Goal: Complete application form

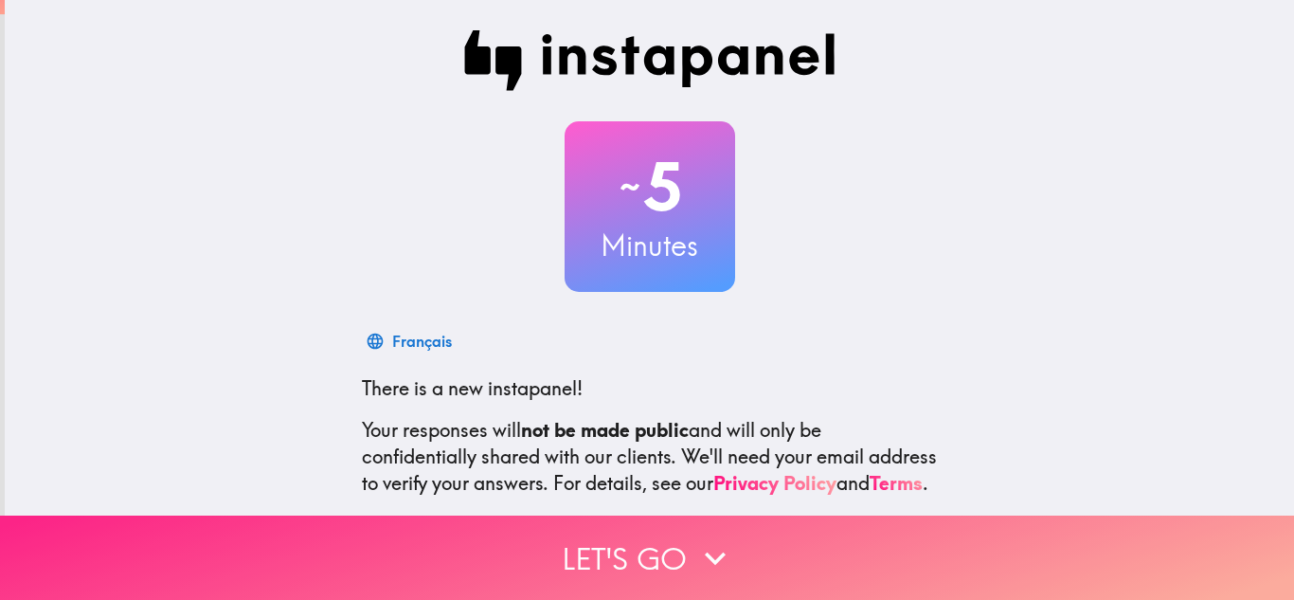
click at [684, 536] on button "Let's go" at bounding box center [647, 557] width 1294 height 84
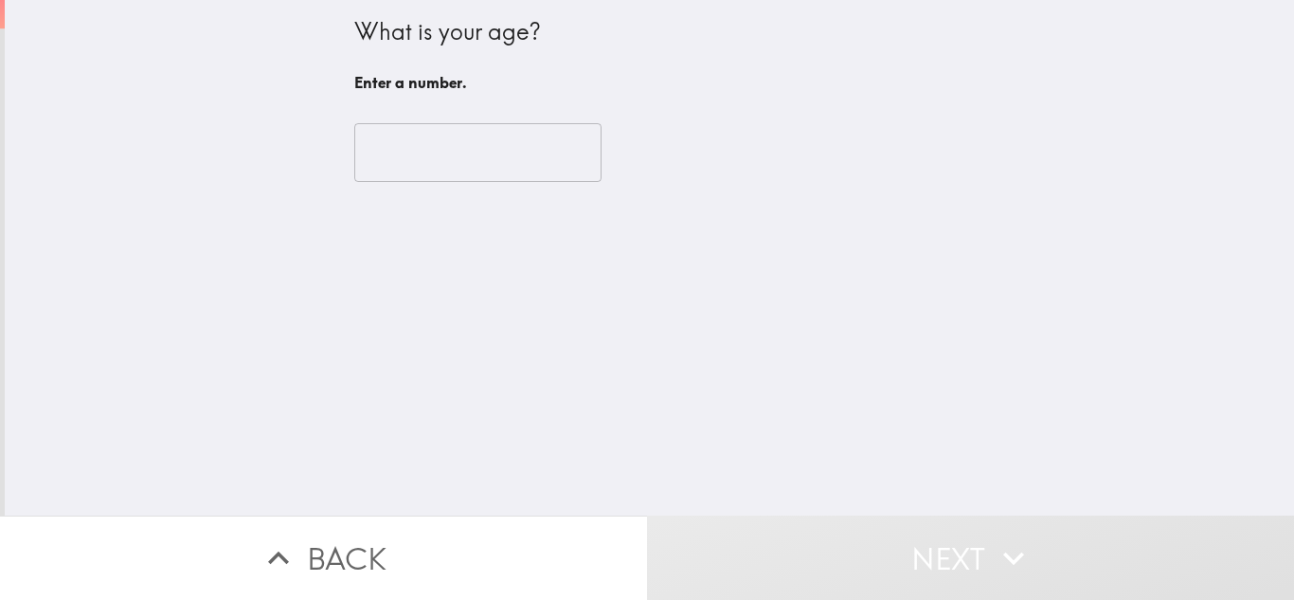
click at [423, 157] on input "number" at bounding box center [477, 152] width 247 height 59
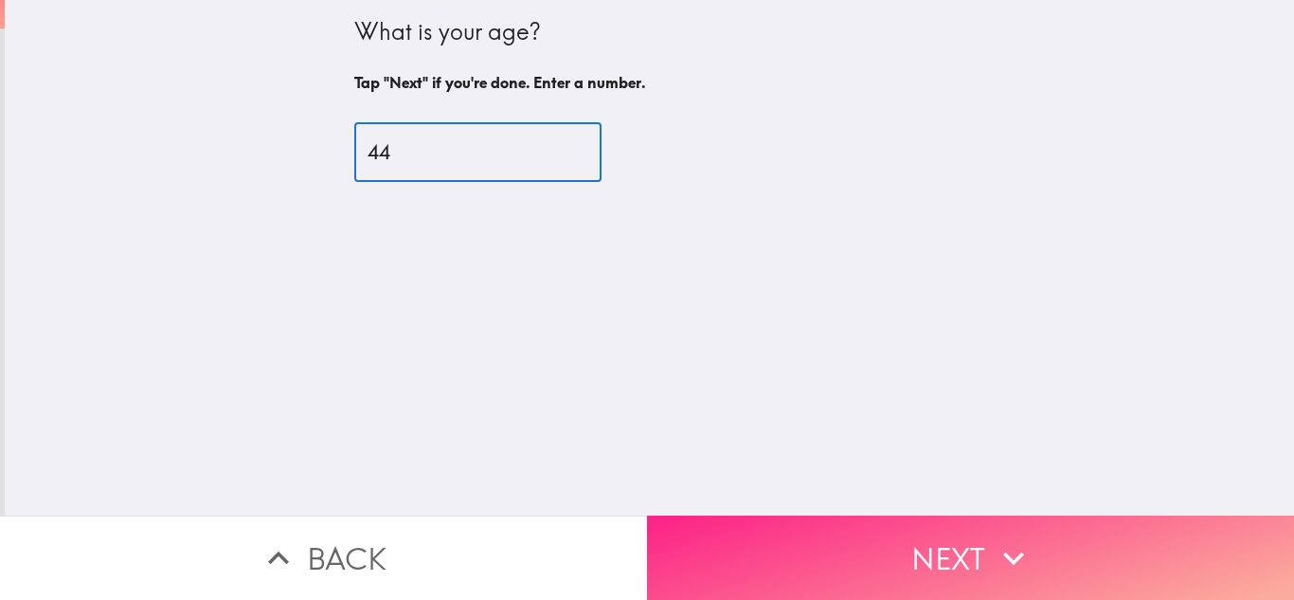
type input "44"
click at [965, 549] on button "Next" at bounding box center [970, 557] width 647 height 84
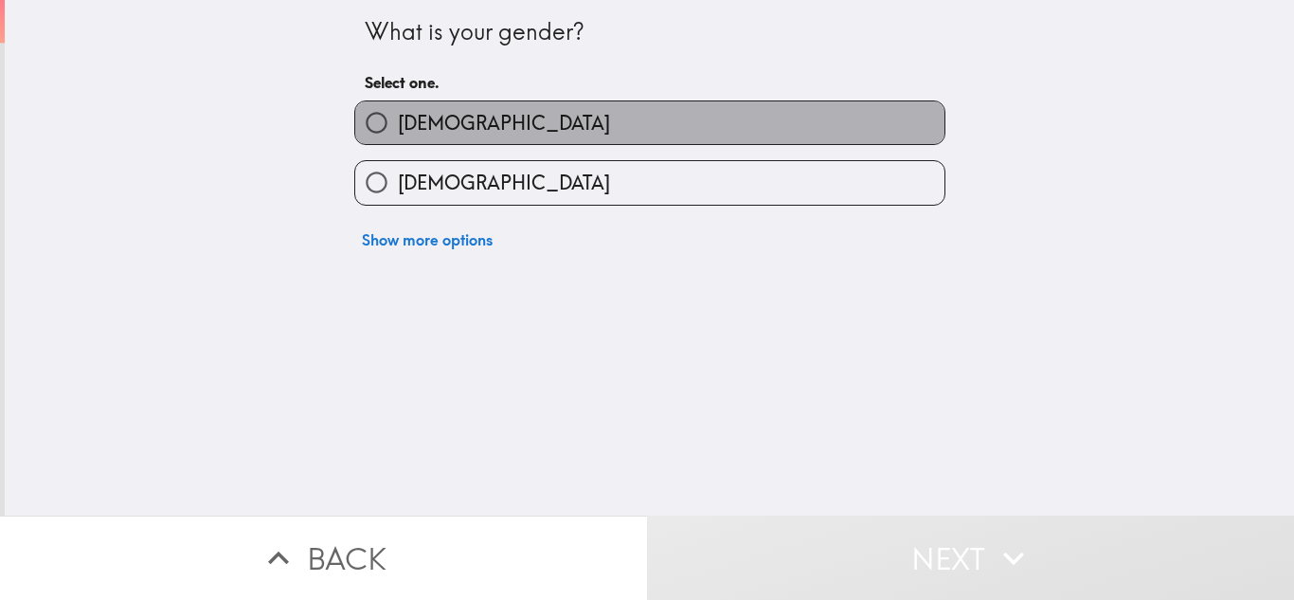
click at [433, 127] on label "[DEMOGRAPHIC_DATA]" at bounding box center [649, 122] width 589 height 43
click at [398, 127] on input "[DEMOGRAPHIC_DATA]" at bounding box center [376, 122] width 43 height 43
radio input "true"
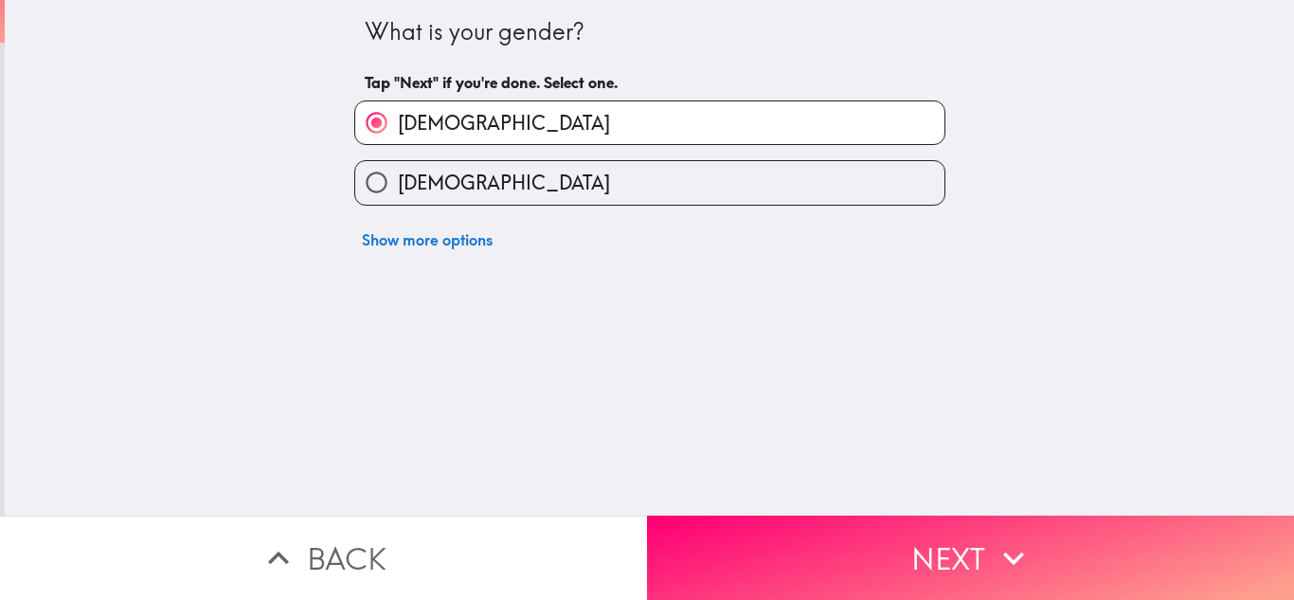
click at [891, 540] on button "Next" at bounding box center [970, 557] width 647 height 84
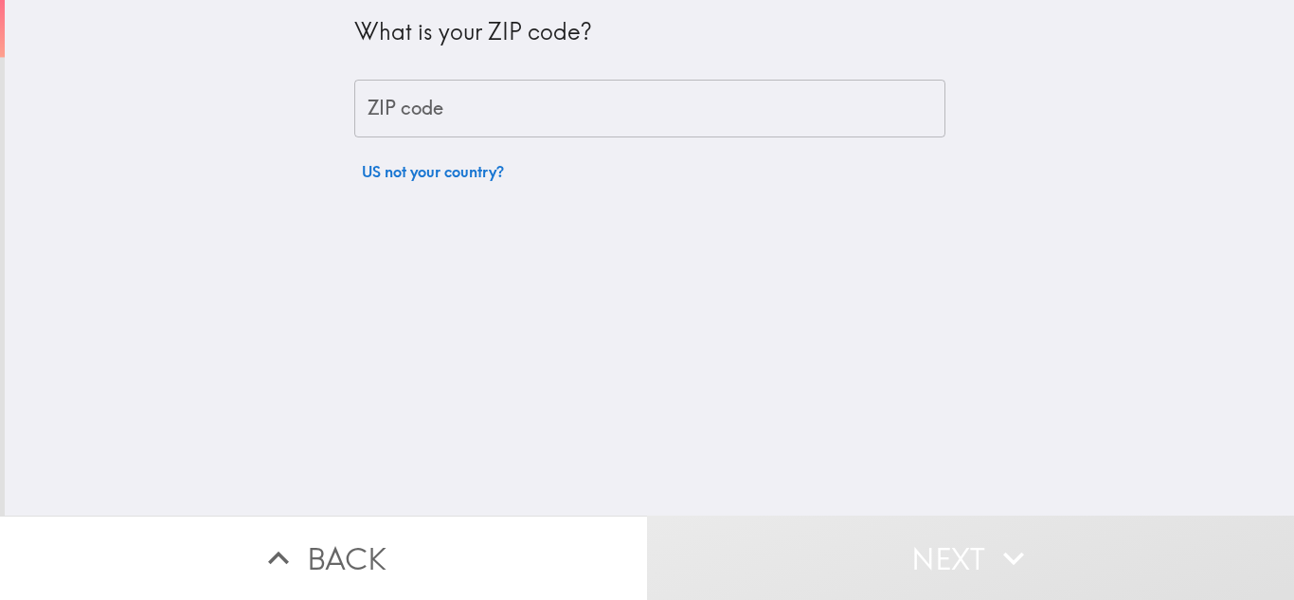
click at [424, 101] on input "ZIP code" at bounding box center [649, 109] width 591 height 59
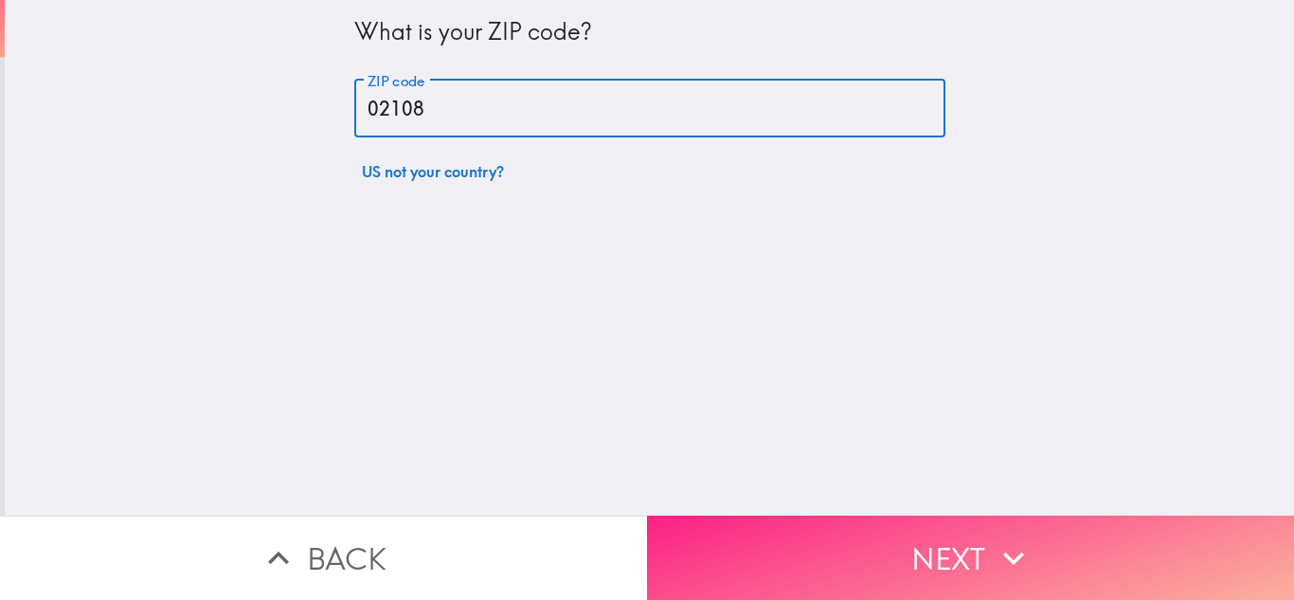
type input "02108"
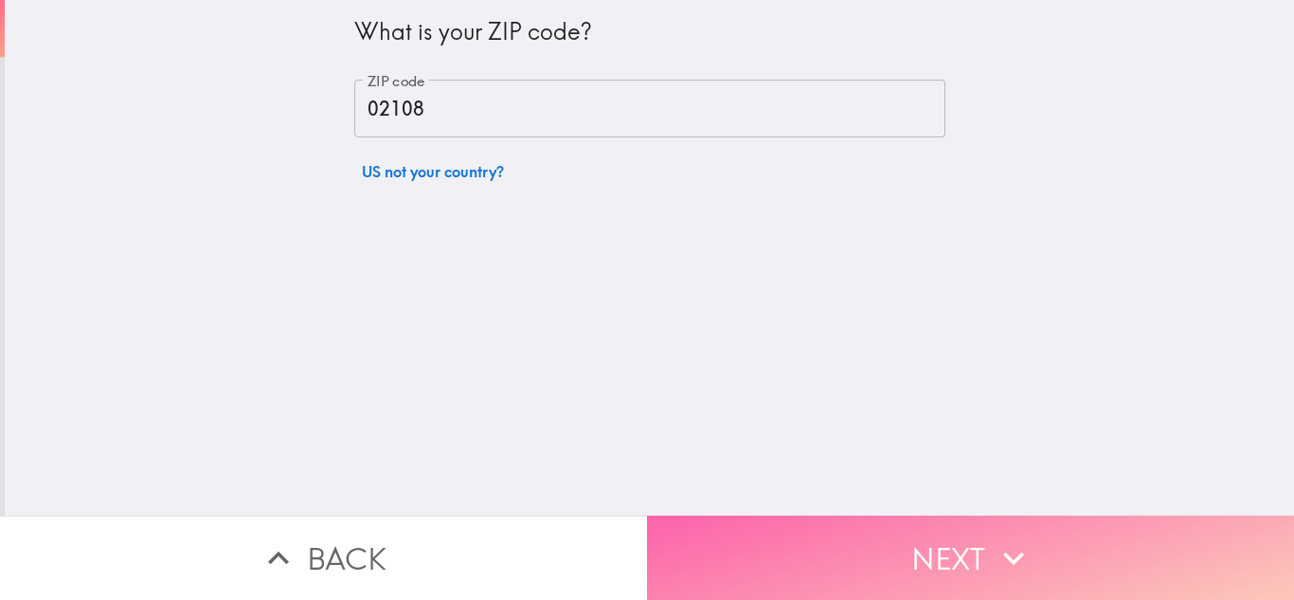
click at [944, 562] on button "Next" at bounding box center [970, 557] width 647 height 84
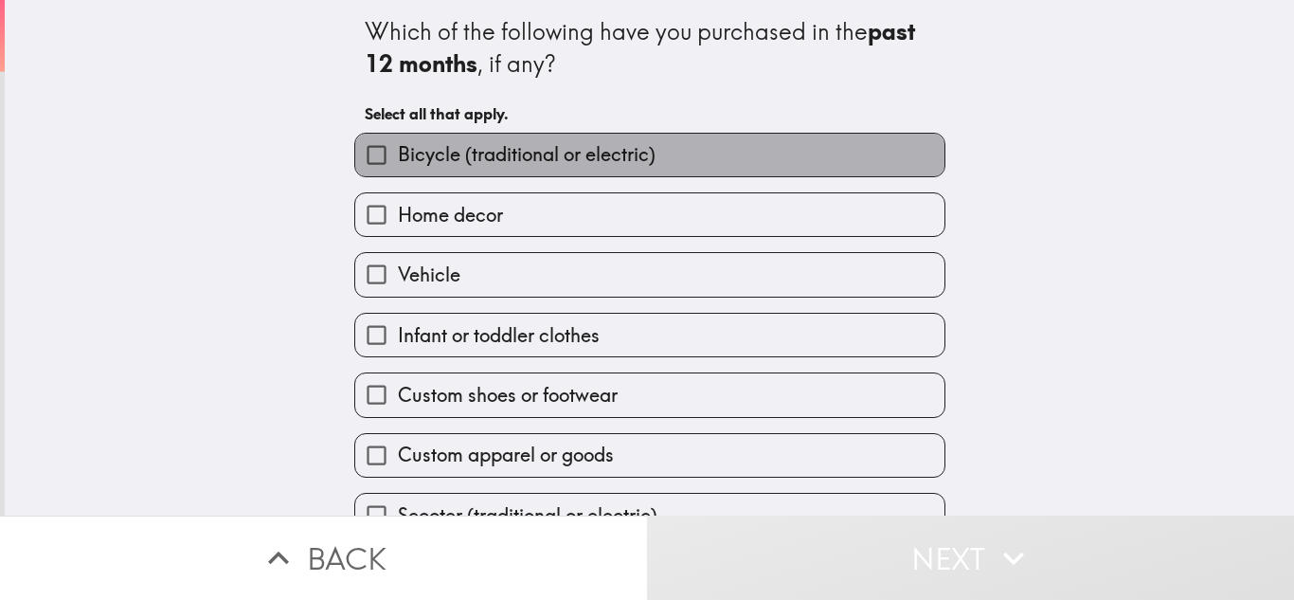
click at [424, 160] on span "Bicycle (traditional or electric)" at bounding box center [527, 154] width 258 height 27
click at [398, 160] on input "Bicycle (traditional or electric)" at bounding box center [376, 155] width 43 height 43
checkbox input "true"
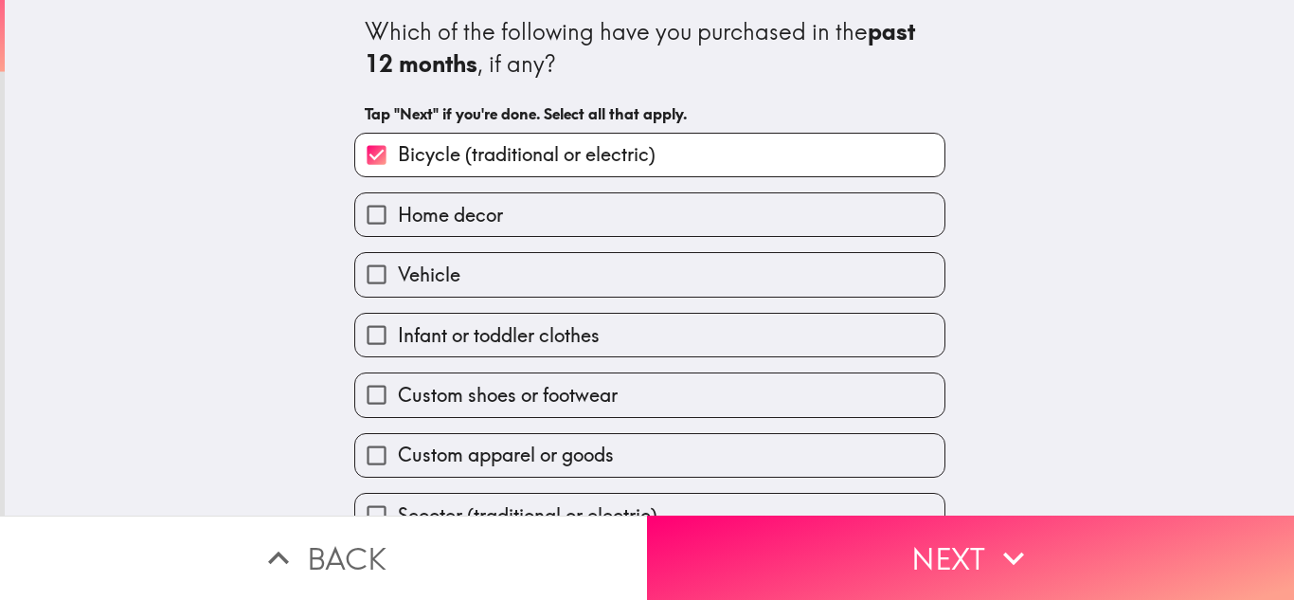
click at [449, 215] on span "Home decor" at bounding box center [450, 215] width 105 height 27
click at [398, 215] on input "Home decor" at bounding box center [376, 214] width 43 height 43
checkbox input "true"
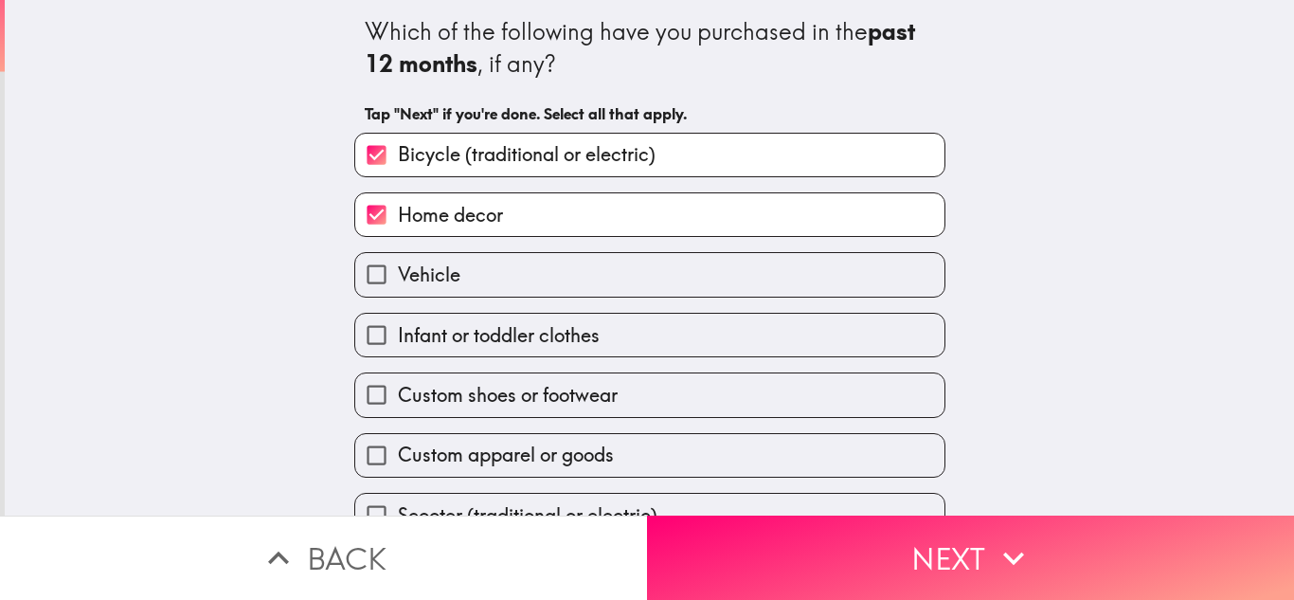
scroll to position [95, 0]
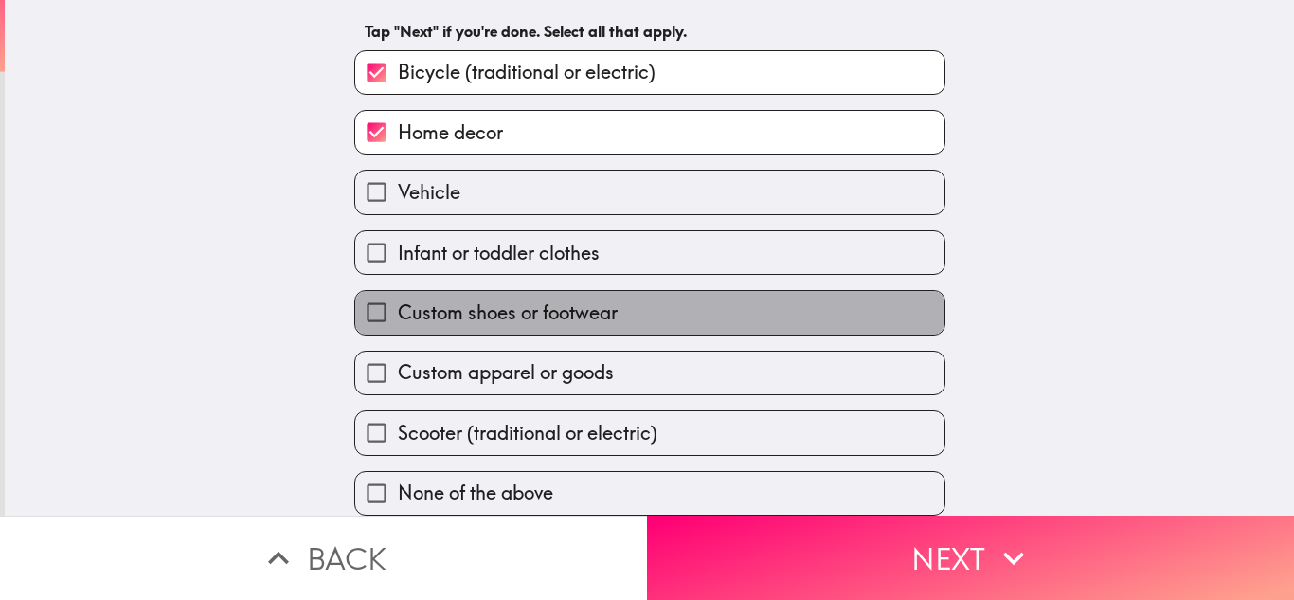
click at [545, 299] on span "Custom shoes or footwear" at bounding box center [508, 312] width 220 height 27
click at [398, 299] on input "Custom shoes or footwear" at bounding box center [376, 312] width 43 height 43
checkbox input "true"
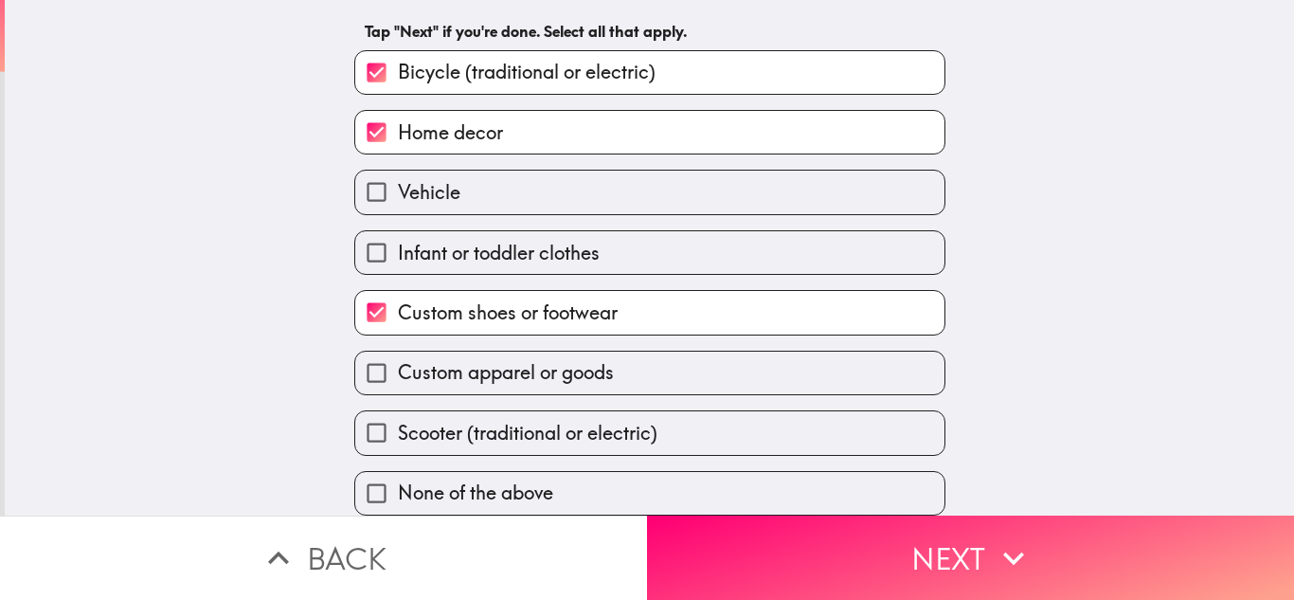
click at [490, 364] on span "Custom apparel or goods" at bounding box center [506, 372] width 216 height 27
click at [398, 364] on input "Custom apparel or goods" at bounding box center [376, 372] width 43 height 43
checkbox input "true"
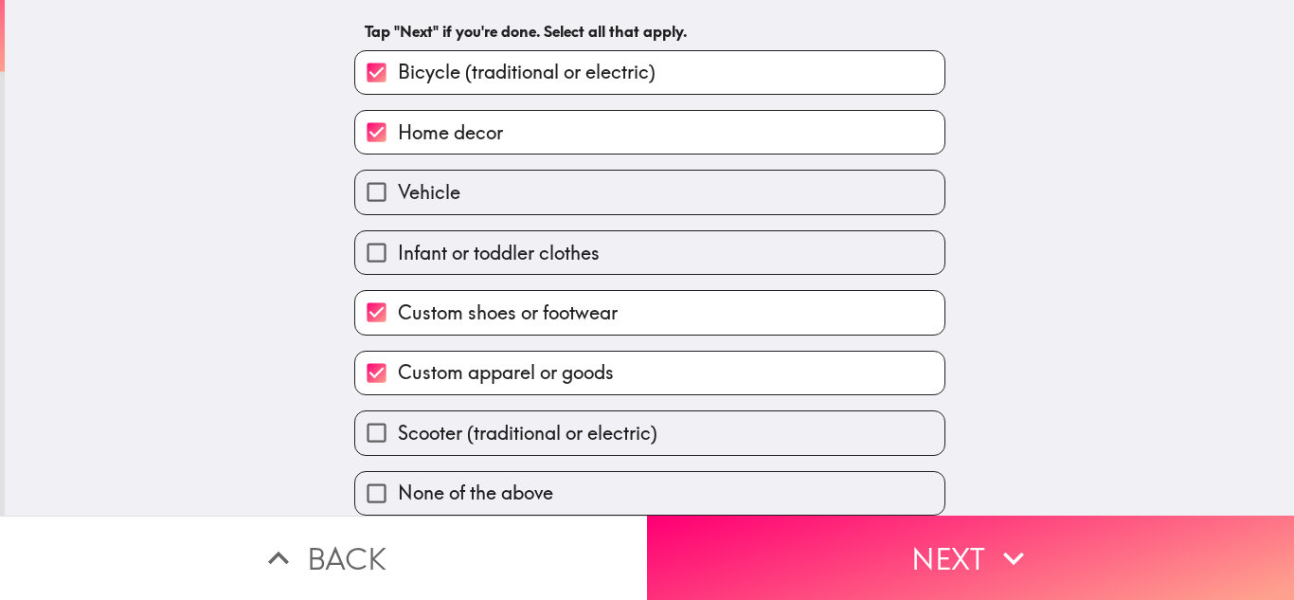
scroll to position [97, 0]
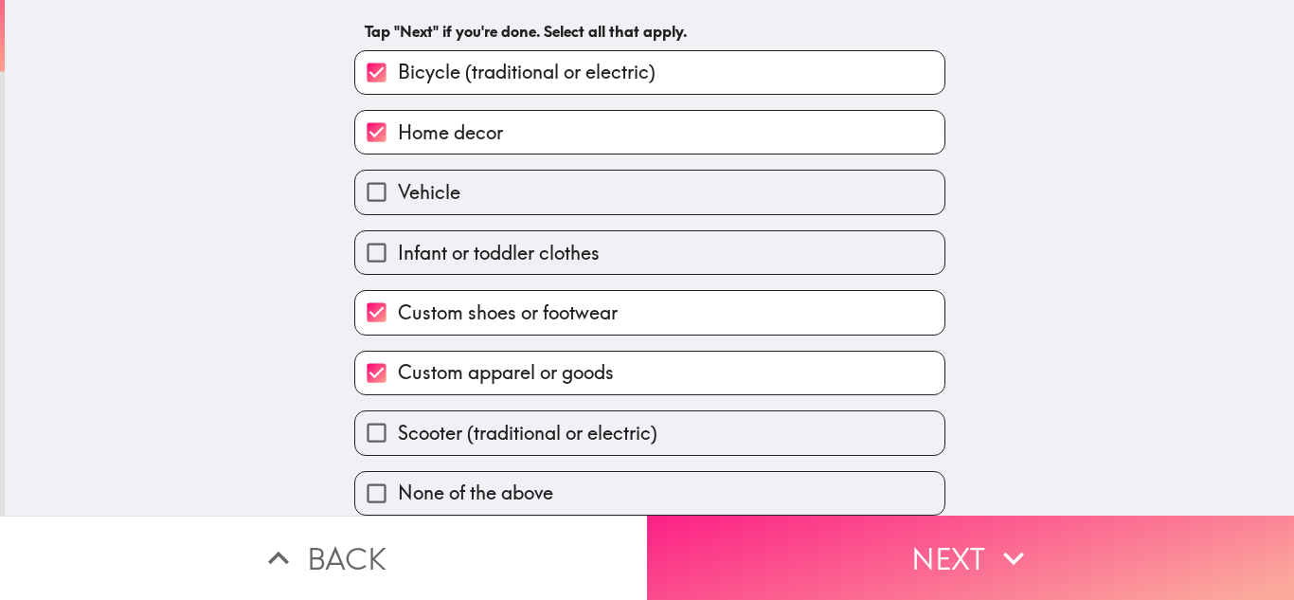
click at [993, 546] on icon "button" at bounding box center [1014, 558] width 42 height 42
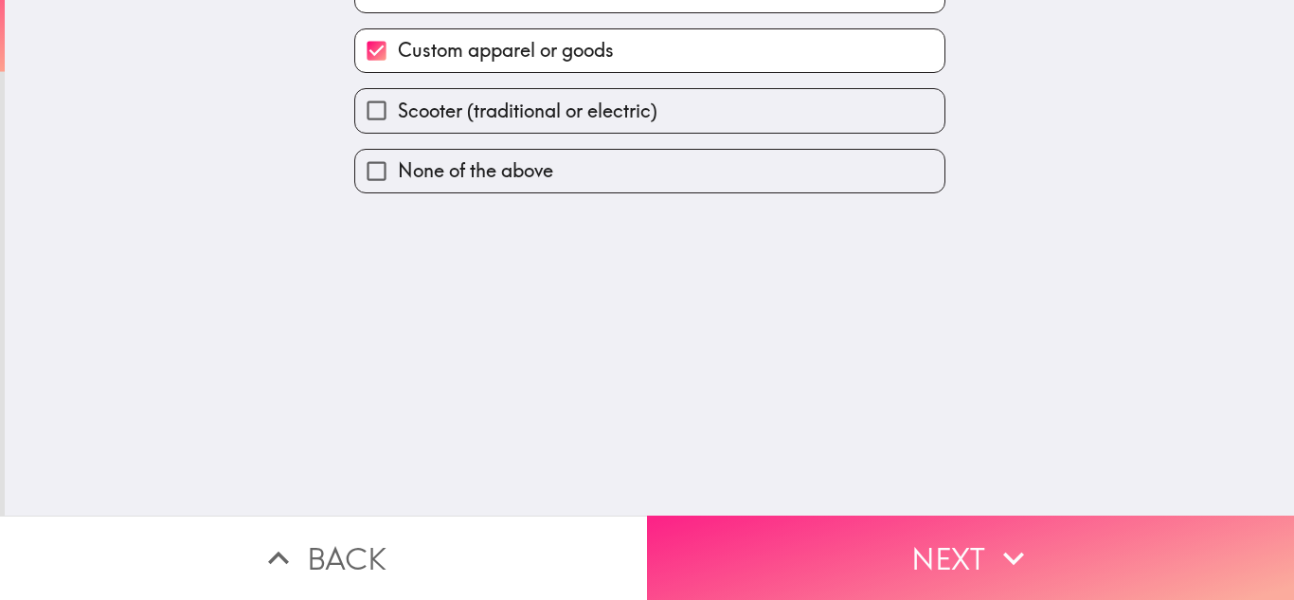
scroll to position [0, 0]
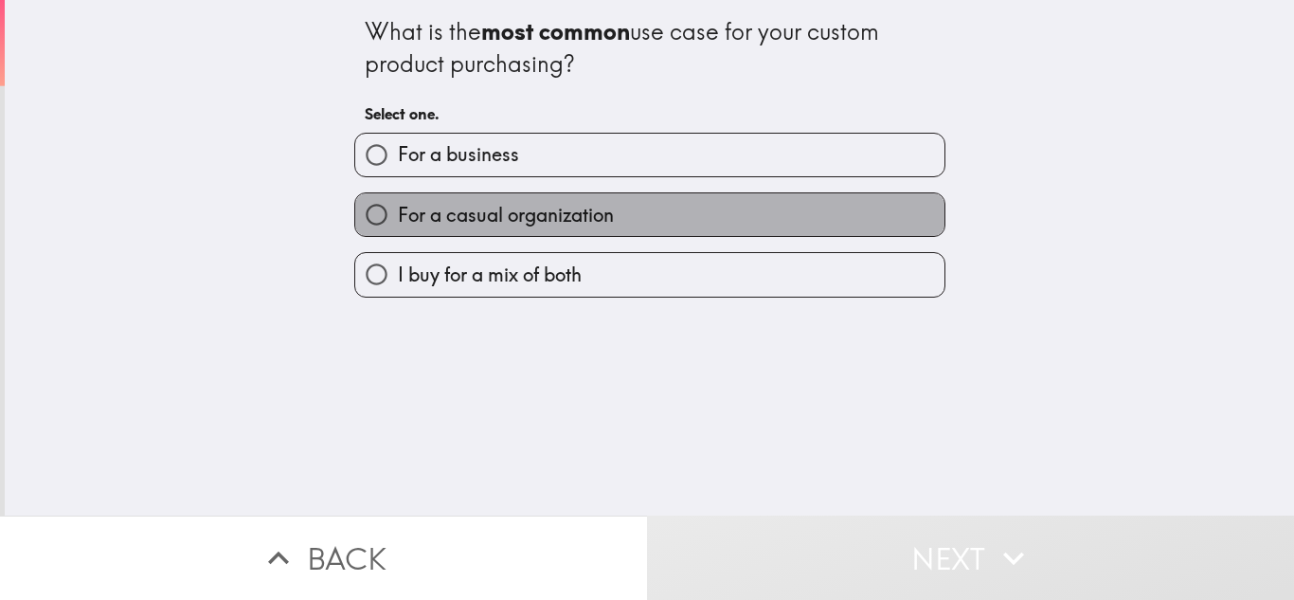
click at [427, 217] on span "For a casual organization" at bounding box center [506, 215] width 216 height 27
click at [398, 217] on input "For a casual organization" at bounding box center [376, 214] width 43 height 43
radio input "true"
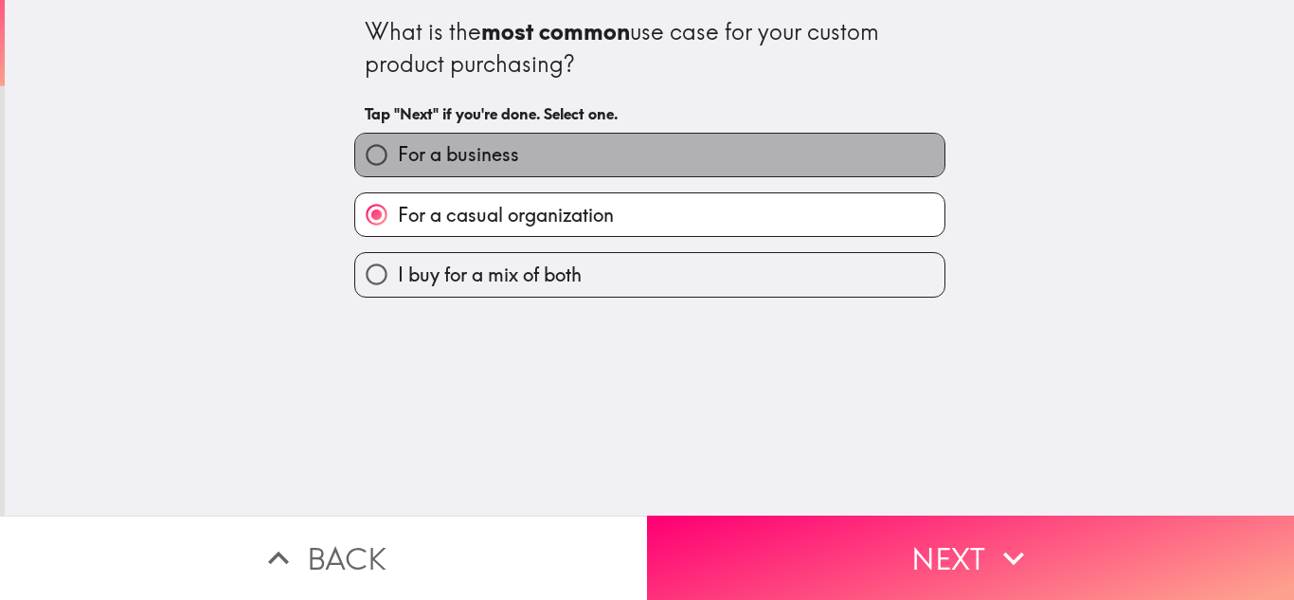
click at [443, 153] on span "For a business" at bounding box center [458, 154] width 121 height 27
click at [398, 153] on input "For a business" at bounding box center [376, 155] width 43 height 43
radio input "true"
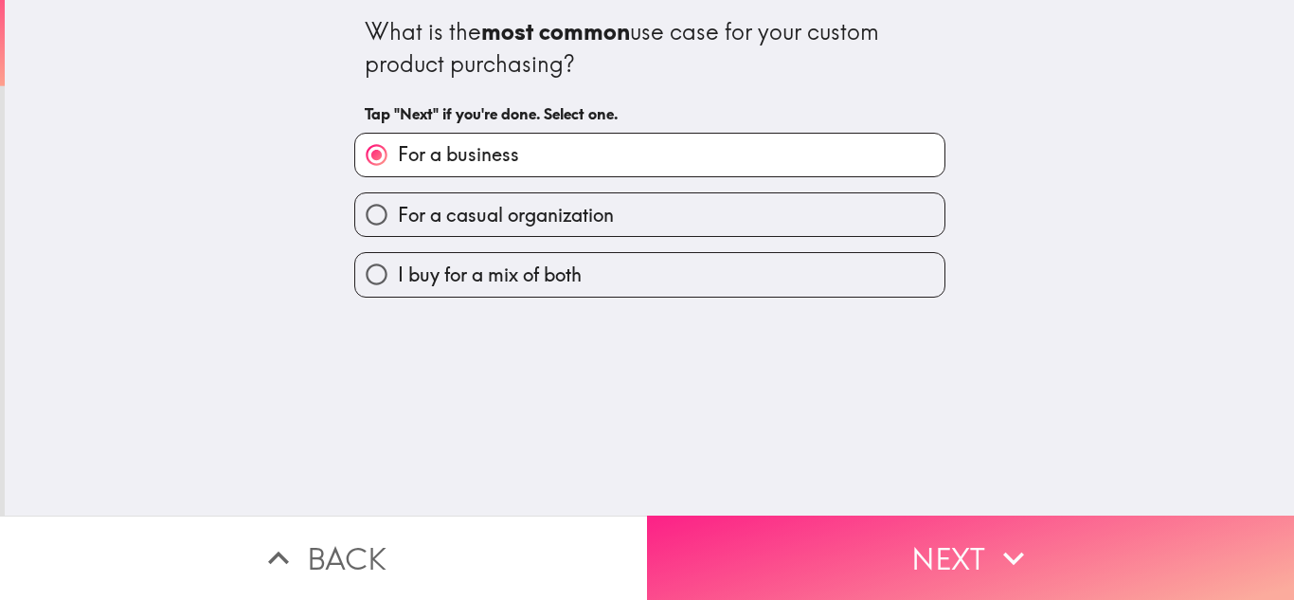
click at [936, 537] on button "Next" at bounding box center [970, 557] width 647 height 84
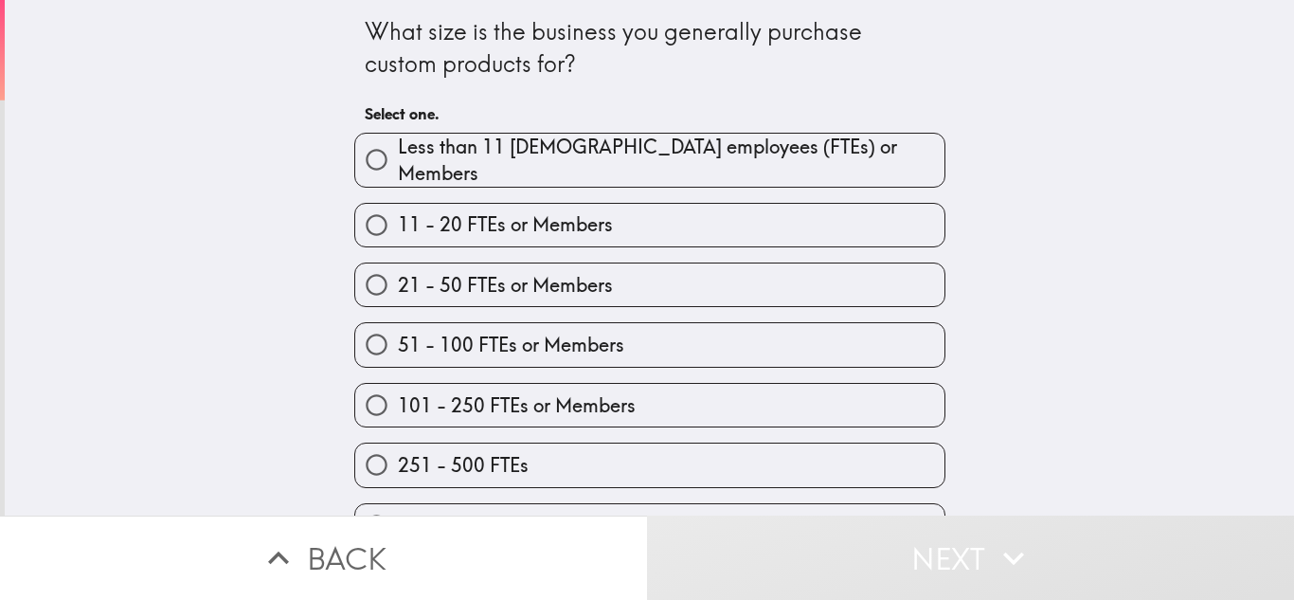
scroll to position [37, 0]
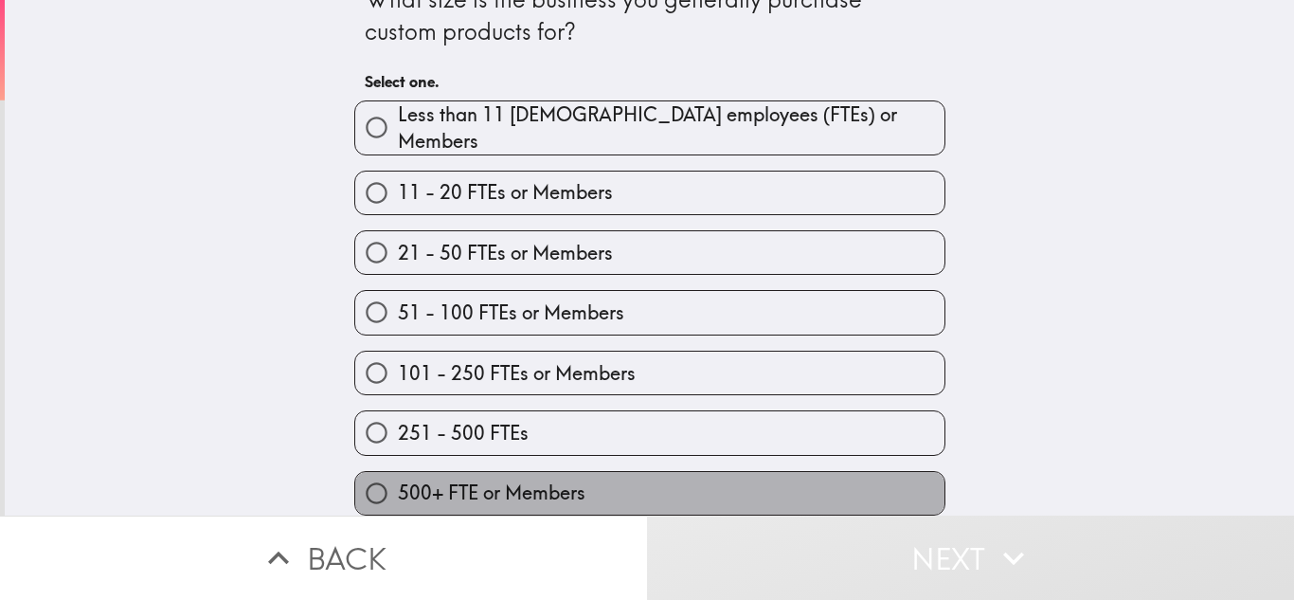
click at [436, 479] on span "500+ FTE or Members" at bounding box center [492, 492] width 188 height 27
click at [398, 477] on input "500+ FTE or Members" at bounding box center [376, 493] width 43 height 43
radio input "true"
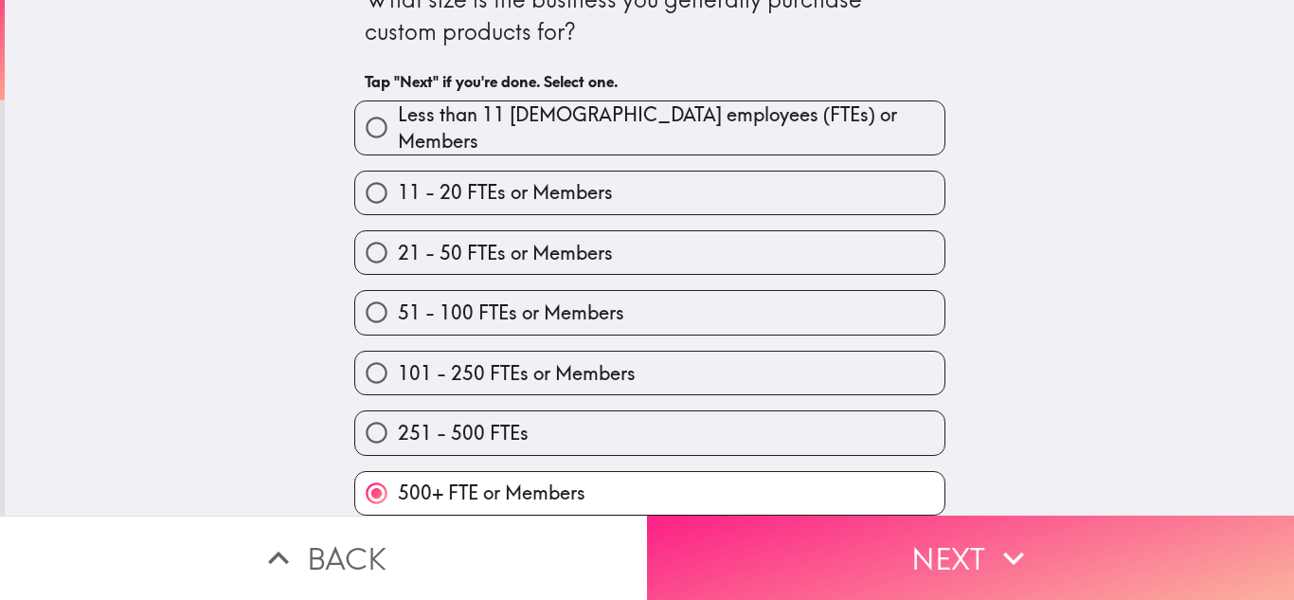
click at [732, 546] on button "Next" at bounding box center [970, 557] width 647 height 84
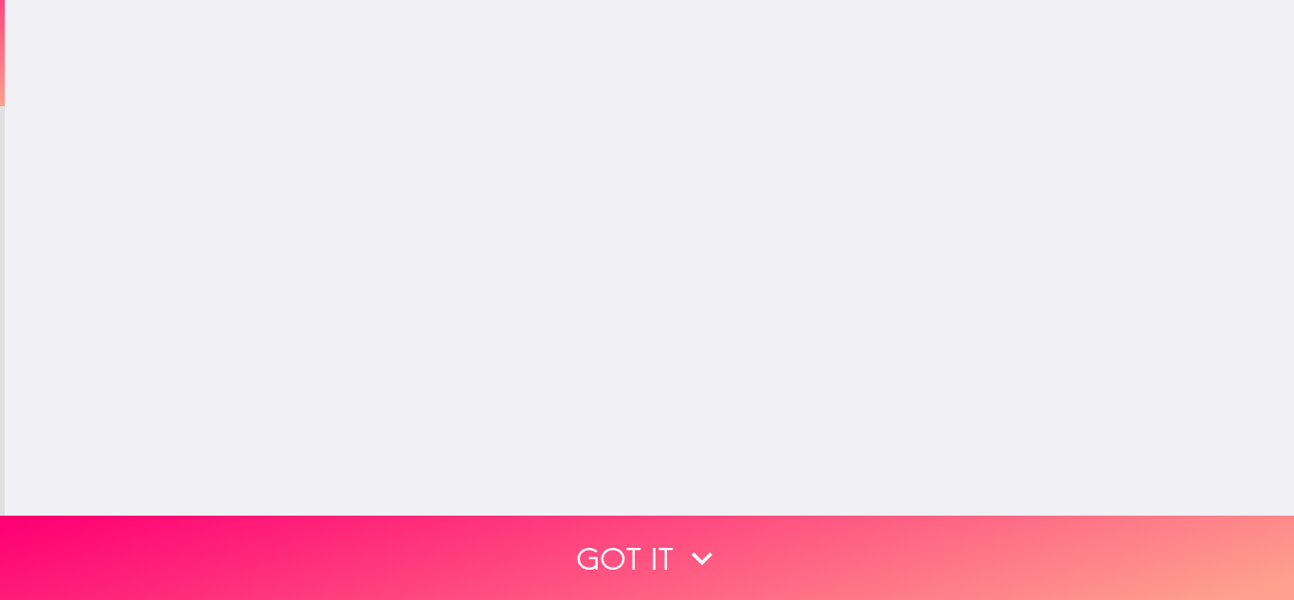
scroll to position [0, 0]
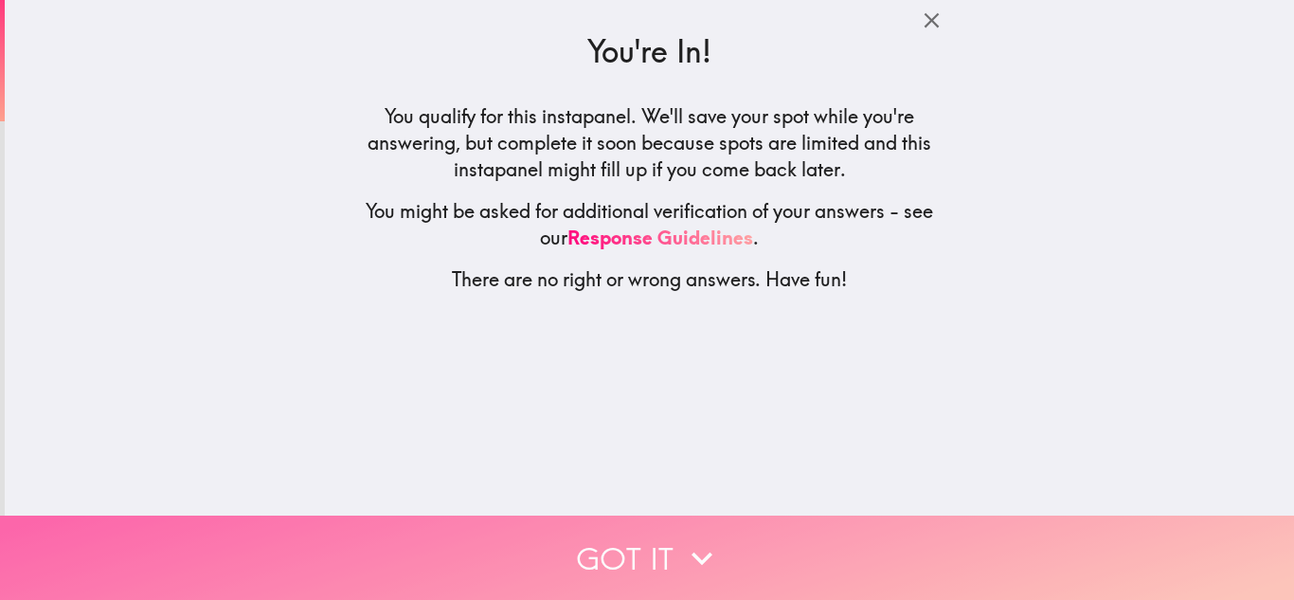
click at [726, 558] on button "Got it" at bounding box center [647, 557] width 1294 height 84
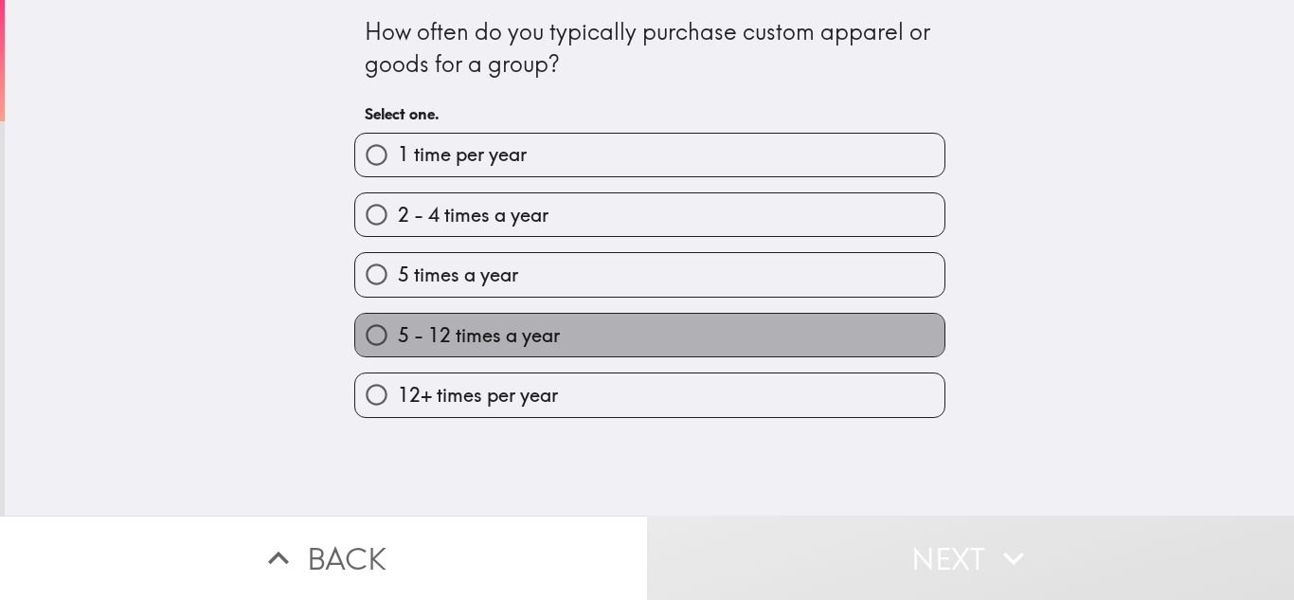
click at [450, 337] on span "5 - 12 times a year" at bounding box center [479, 335] width 162 height 27
click at [398, 337] on input "5 - 12 times a year" at bounding box center [376, 335] width 43 height 43
radio input "true"
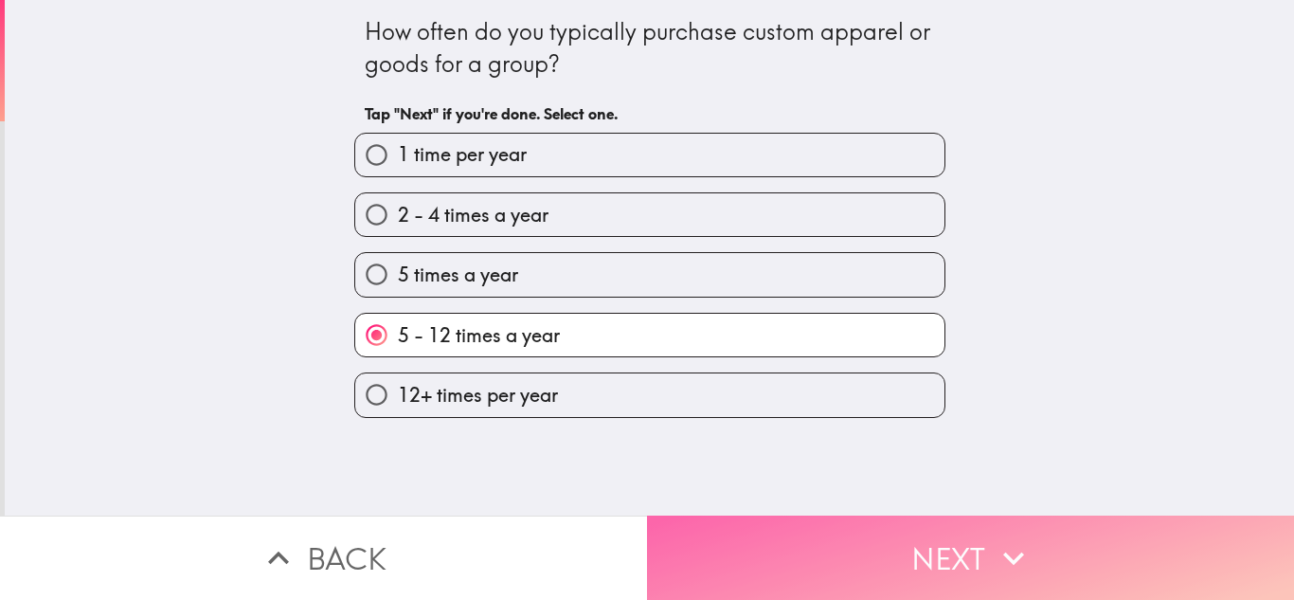
click at [884, 558] on button "Next" at bounding box center [970, 557] width 647 height 84
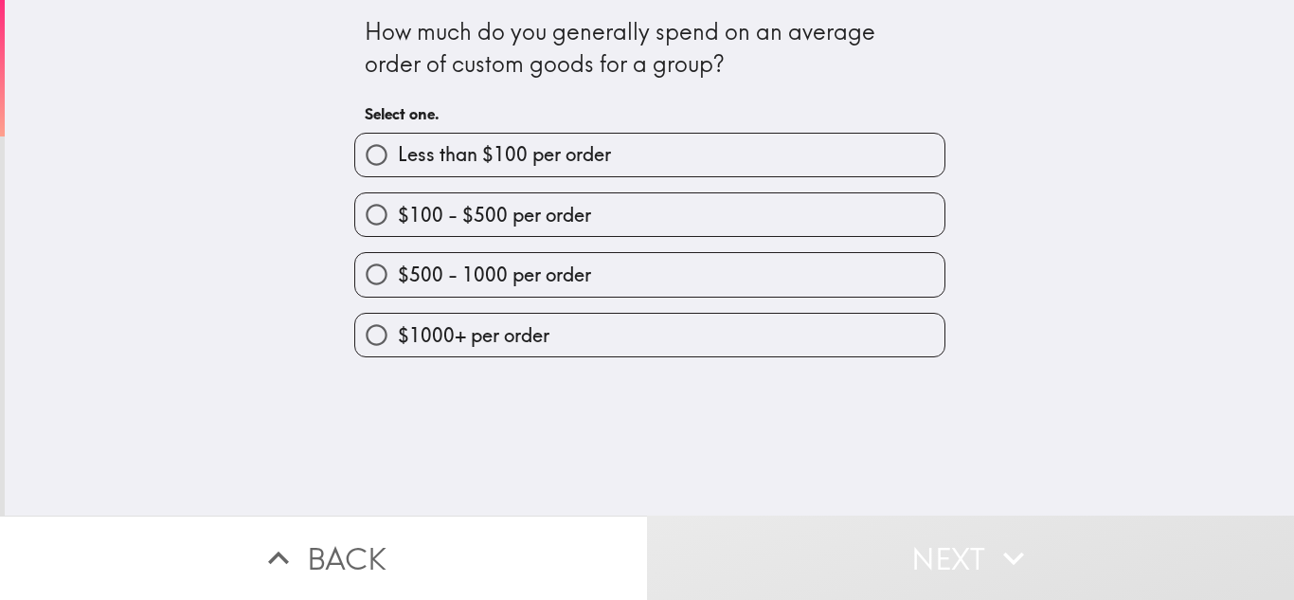
click at [469, 277] on span "$500 - 1000 per order" at bounding box center [494, 274] width 193 height 27
click at [398, 277] on input "$500 - 1000 per order" at bounding box center [376, 274] width 43 height 43
radio input "true"
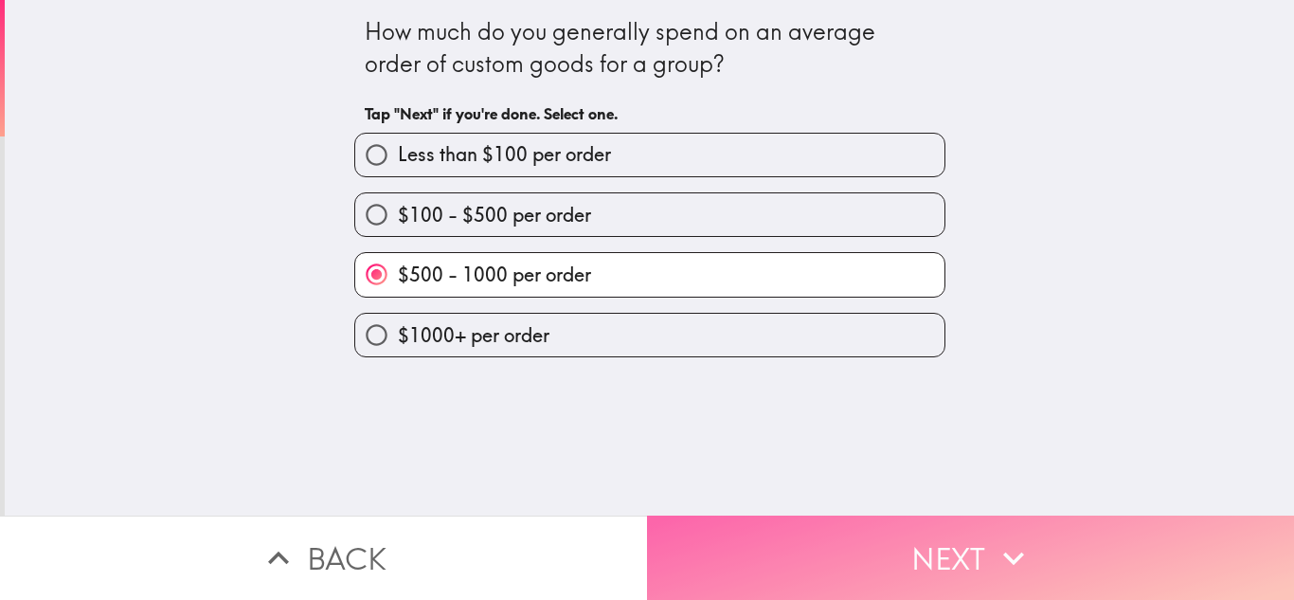
click at [841, 537] on button "Next" at bounding box center [970, 557] width 647 height 84
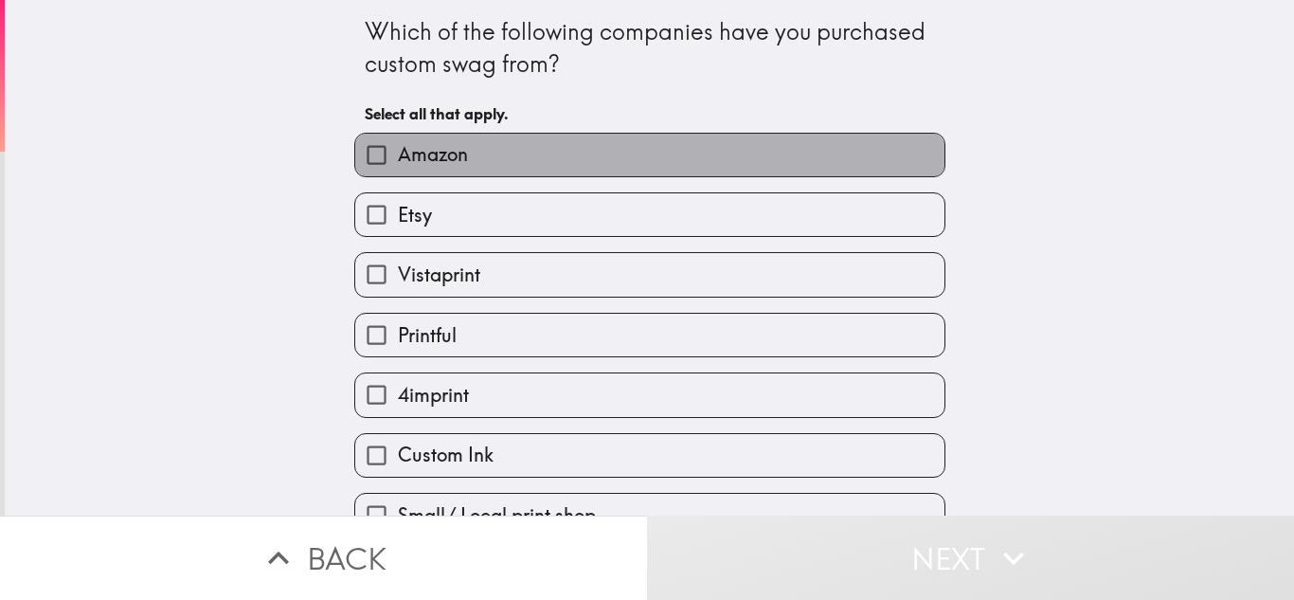
click at [414, 147] on span "Amazon" at bounding box center [433, 154] width 70 height 27
click at [398, 147] on input "Amazon" at bounding box center [376, 155] width 43 height 43
checkbox input "true"
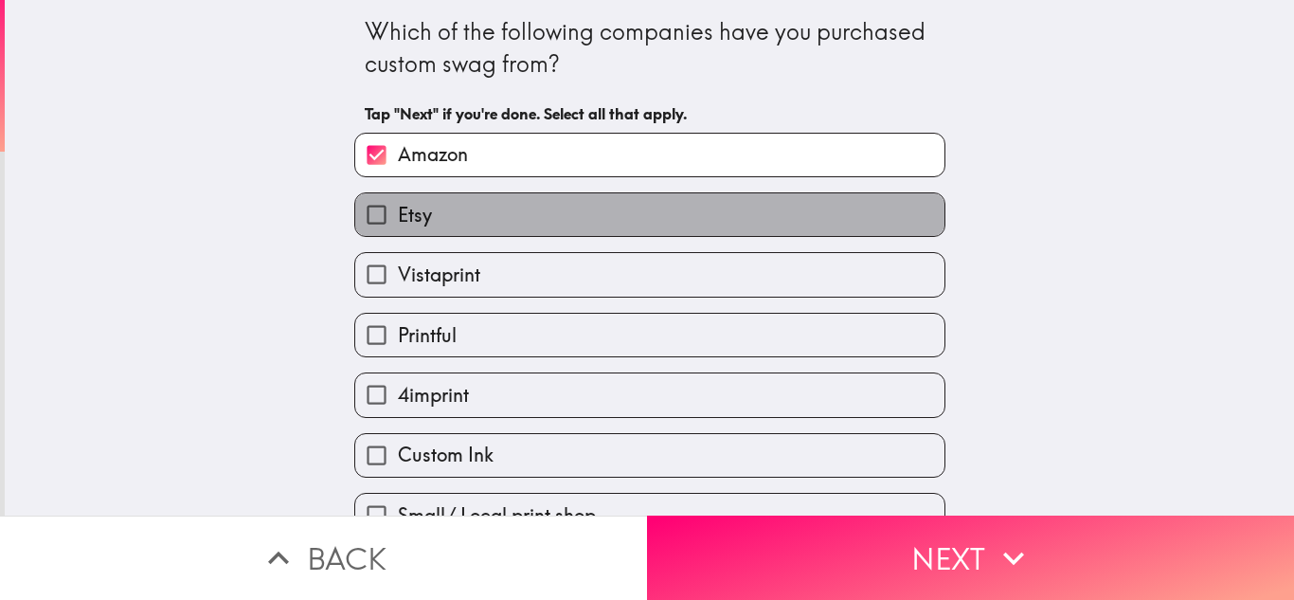
click at [436, 214] on label "Etsy" at bounding box center [649, 214] width 589 height 43
click at [398, 214] on input "Etsy" at bounding box center [376, 214] width 43 height 43
checkbox input "true"
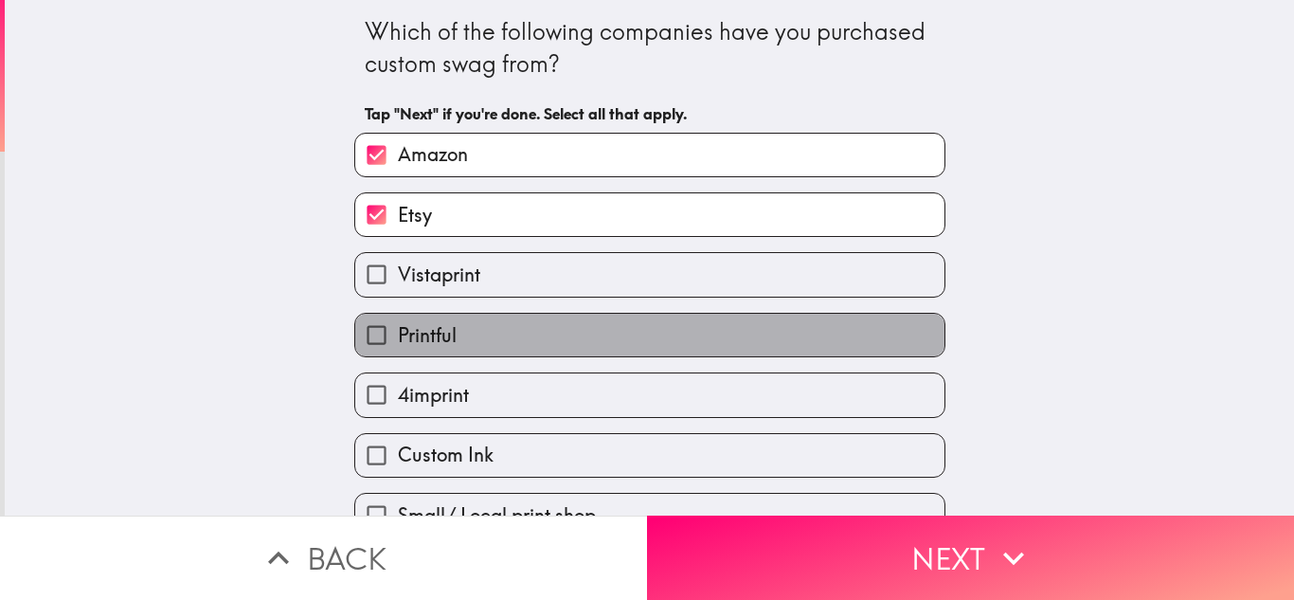
click at [420, 332] on span "Printful" at bounding box center [427, 335] width 59 height 27
click at [398, 332] on input "Printful" at bounding box center [376, 335] width 43 height 43
checkbox input "true"
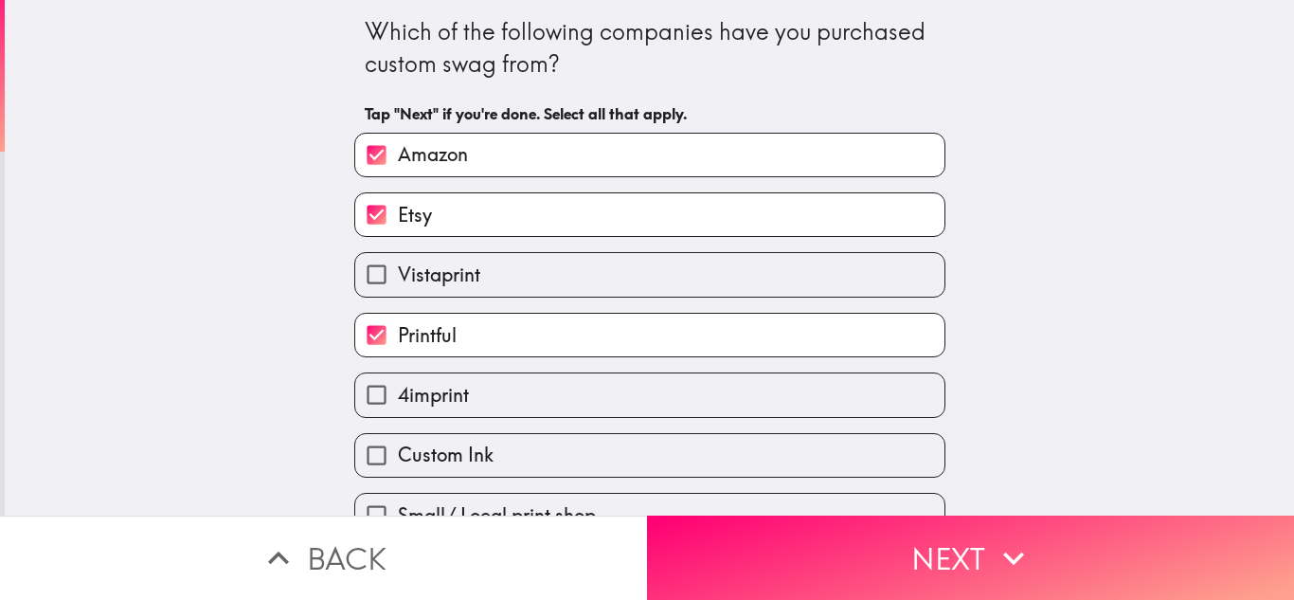
scroll to position [95, 0]
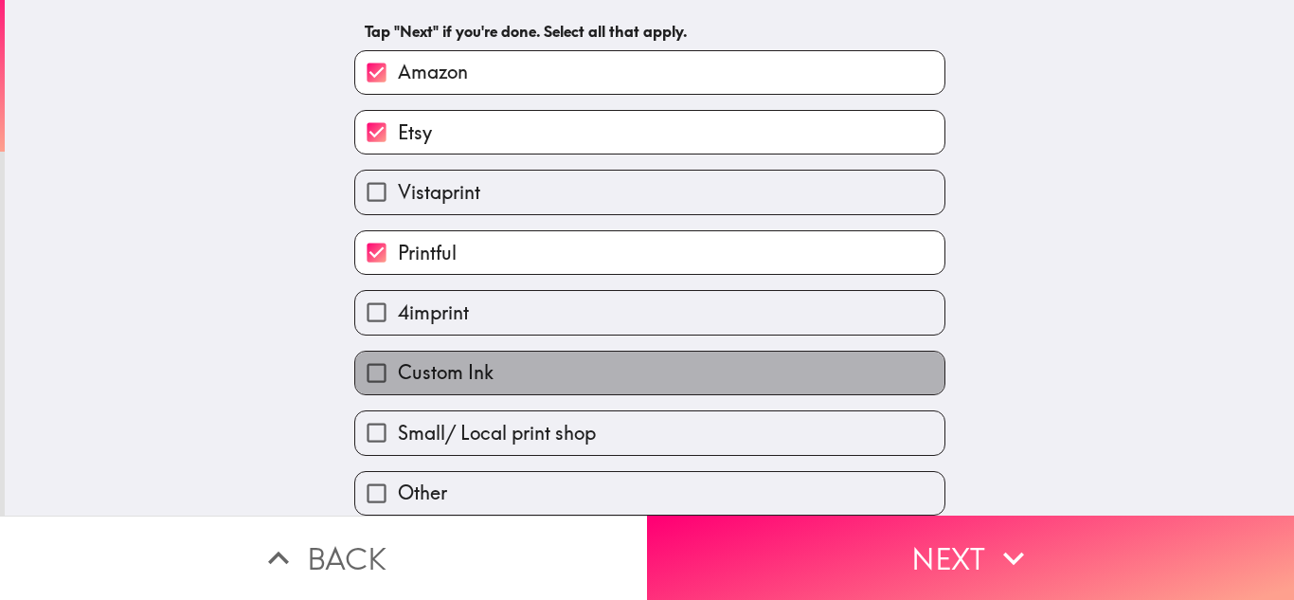
click at [481, 351] on label "Custom Ink" at bounding box center [649, 372] width 589 height 43
click at [398, 351] on input "Custom Ink" at bounding box center [376, 372] width 43 height 43
checkbox input "true"
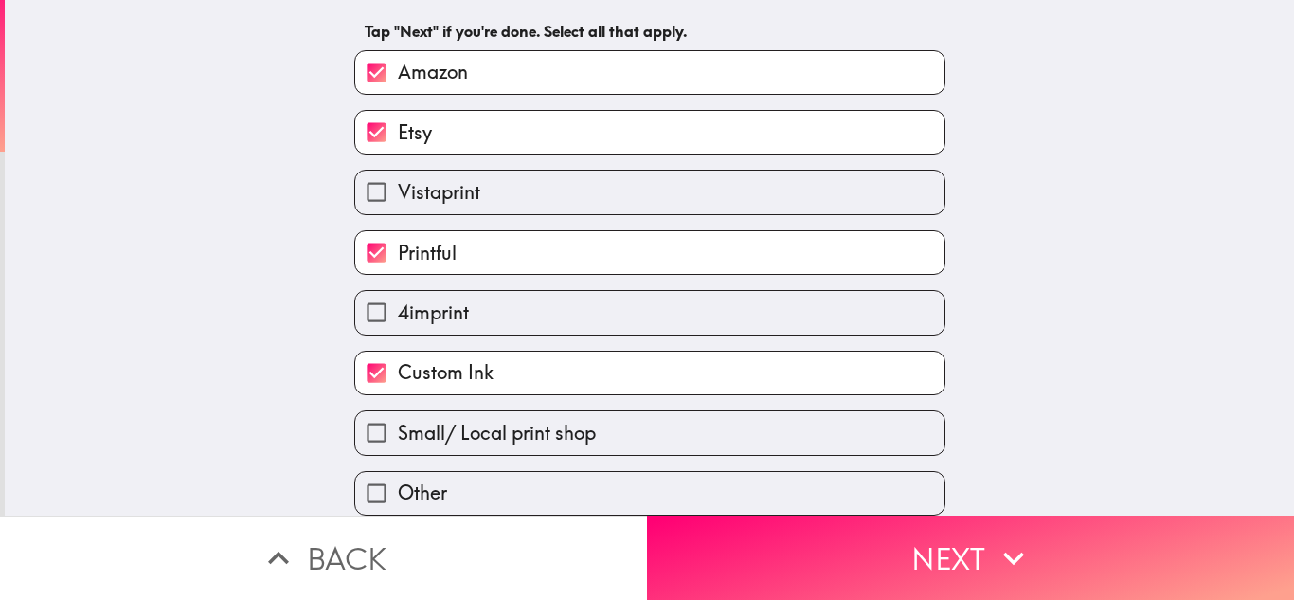
scroll to position [97, 0]
click at [497, 423] on span "Small/ Local print shop" at bounding box center [497, 433] width 198 height 27
click at [398, 423] on input "Small/ Local print shop" at bounding box center [376, 432] width 43 height 43
checkbox input "true"
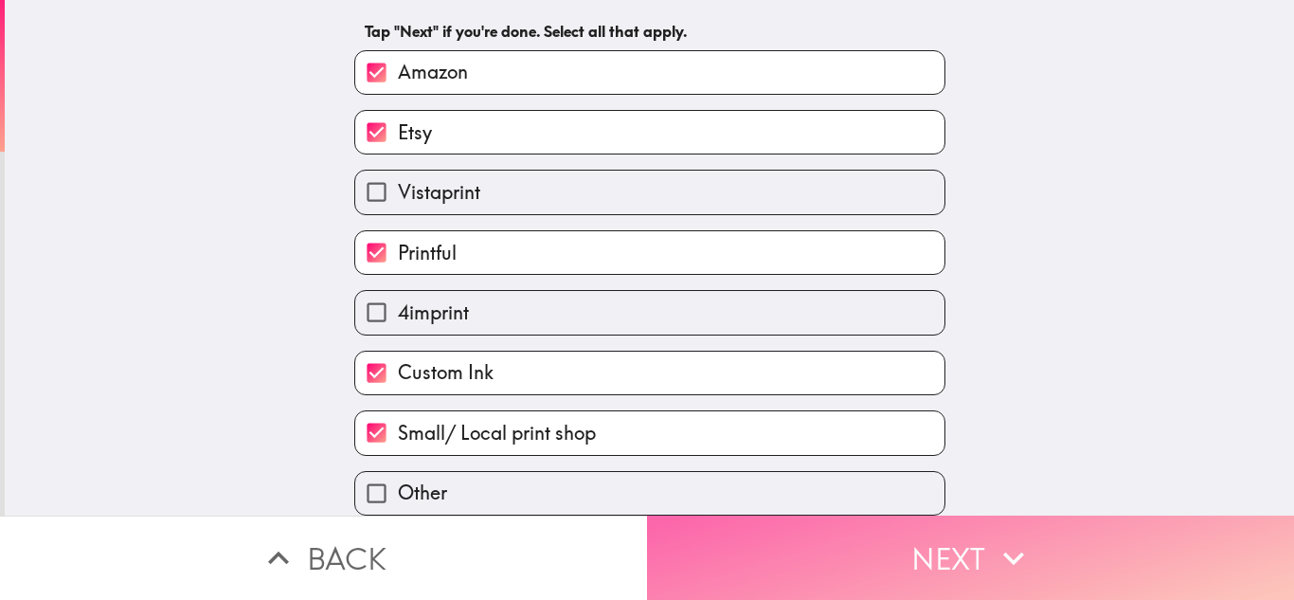
click at [935, 549] on button "Next" at bounding box center [970, 557] width 647 height 84
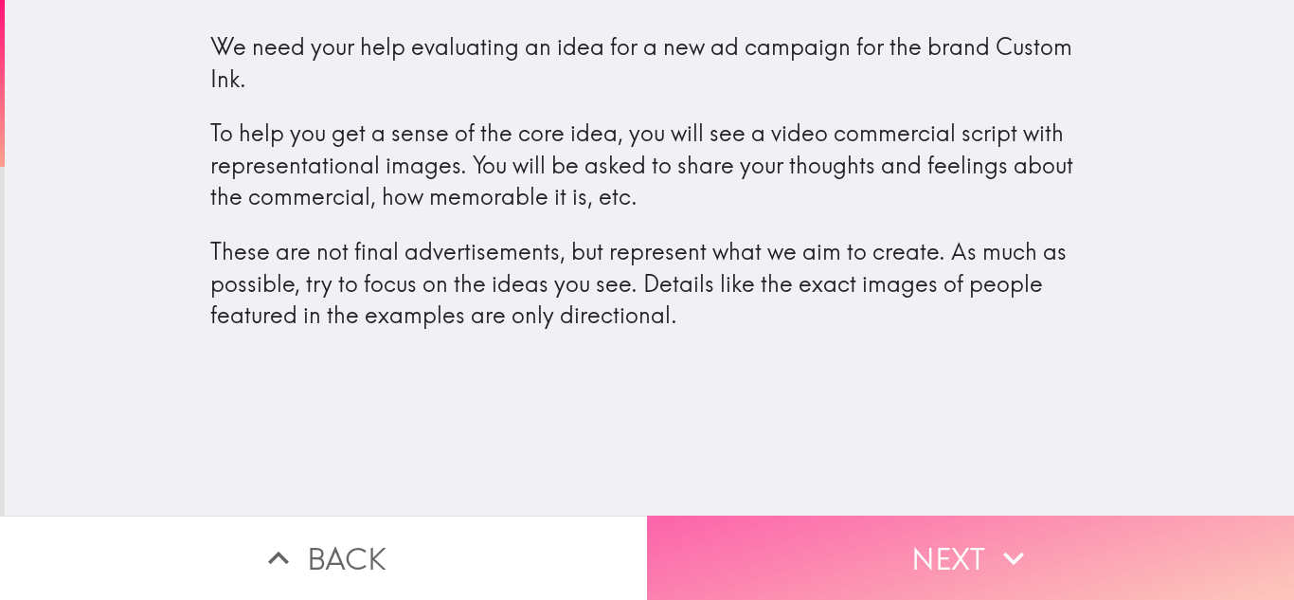
click at [899, 542] on button "Next" at bounding box center [970, 557] width 647 height 84
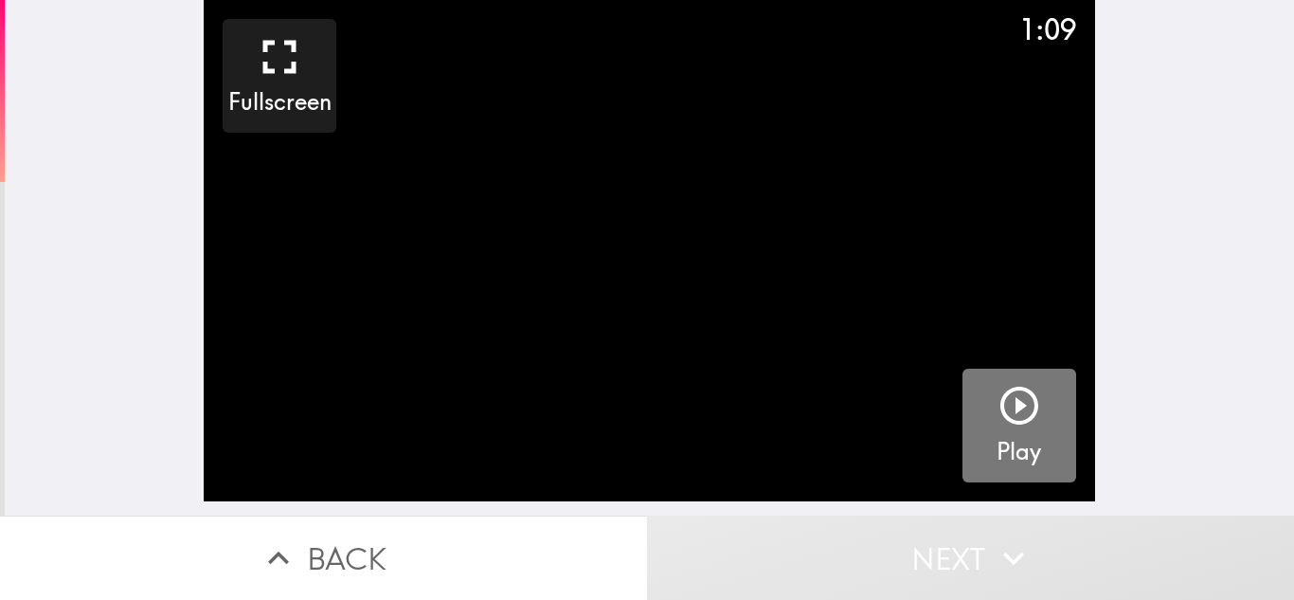
click at [1015, 405] on icon "button" at bounding box center [1019, 405] width 45 height 45
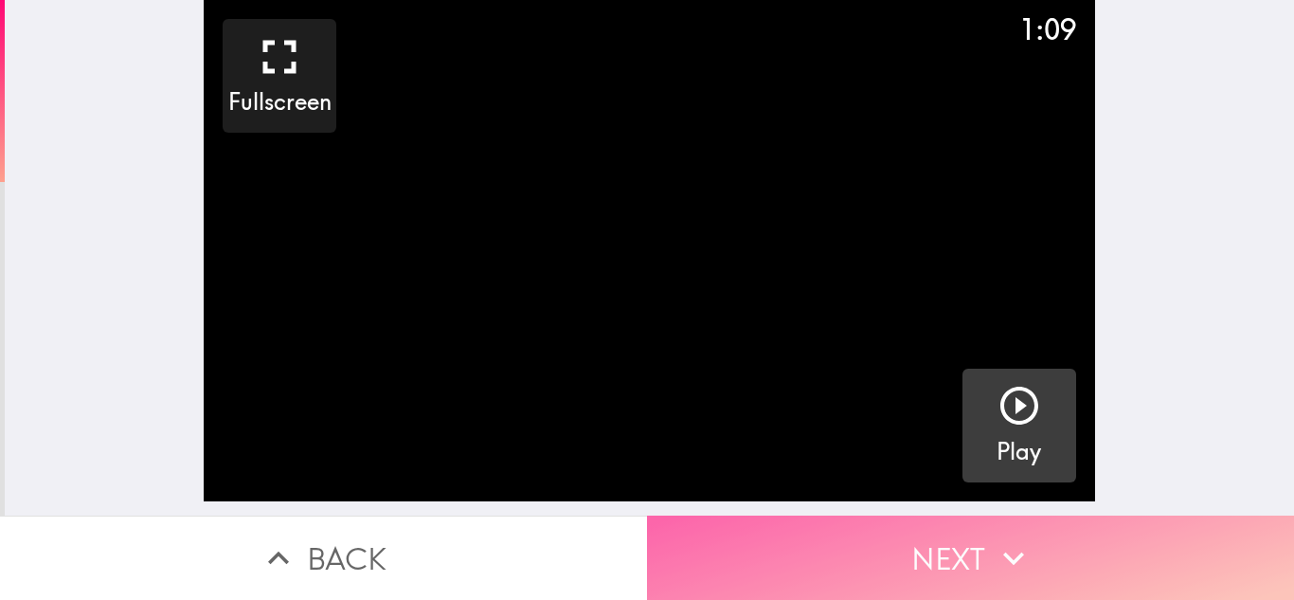
click at [996, 548] on icon "button" at bounding box center [1014, 558] width 42 height 42
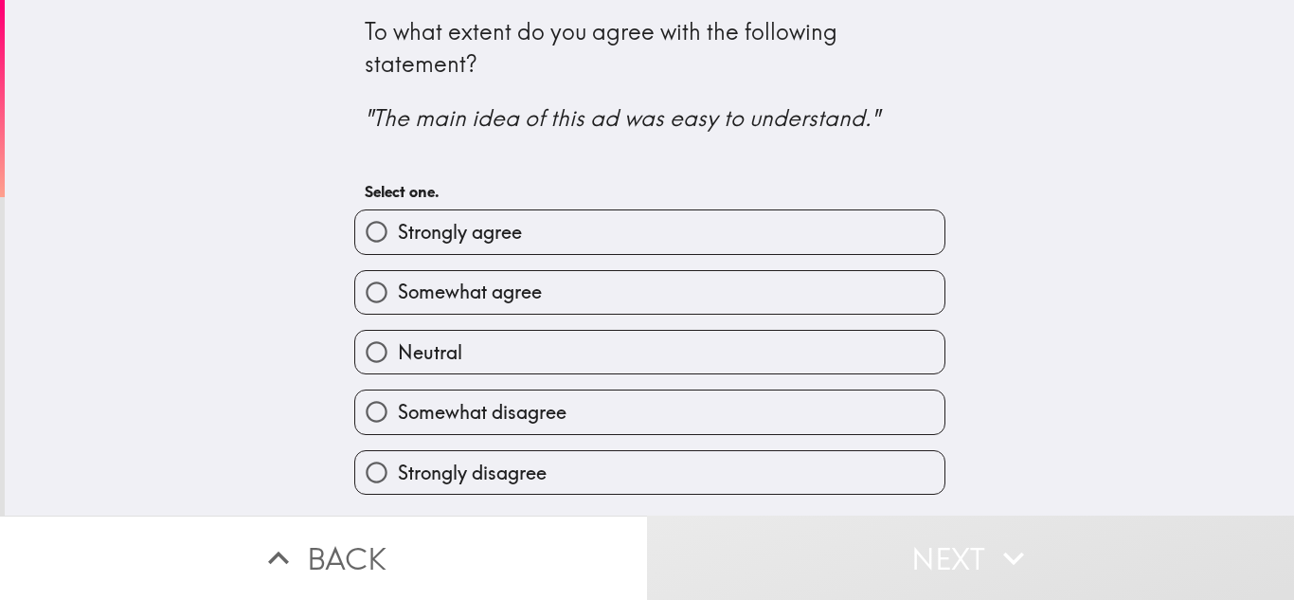
click at [490, 236] on span "Strongly agree" at bounding box center [460, 232] width 124 height 27
click at [398, 236] on input "Strongly agree" at bounding box center [376, 231] width 43 height 43
radio input "true"
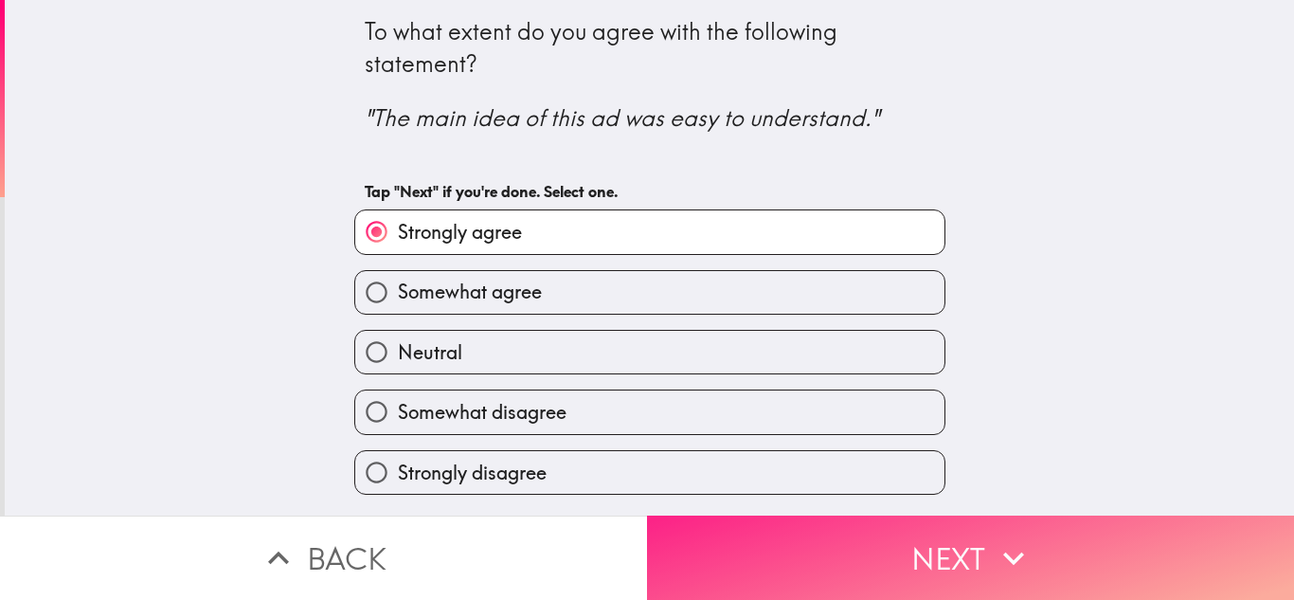
click at [969, 549] on button "Next" at bounding box center [970, 557] width 647 height 84
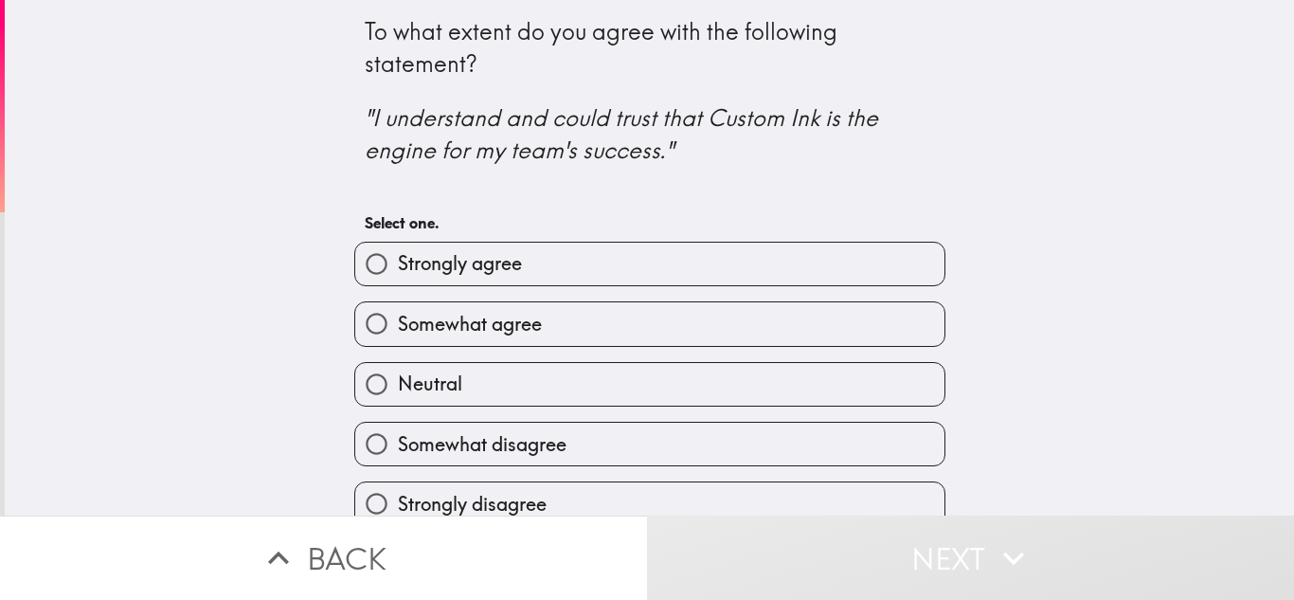
click at [523, 267] on label "Strongly agree" at bounding box center [649, 264] width 589 height 43
click at [398, 267] on input "Strongly agree" at bounding box center [376, 264] width 43 height 43
radio input "true"
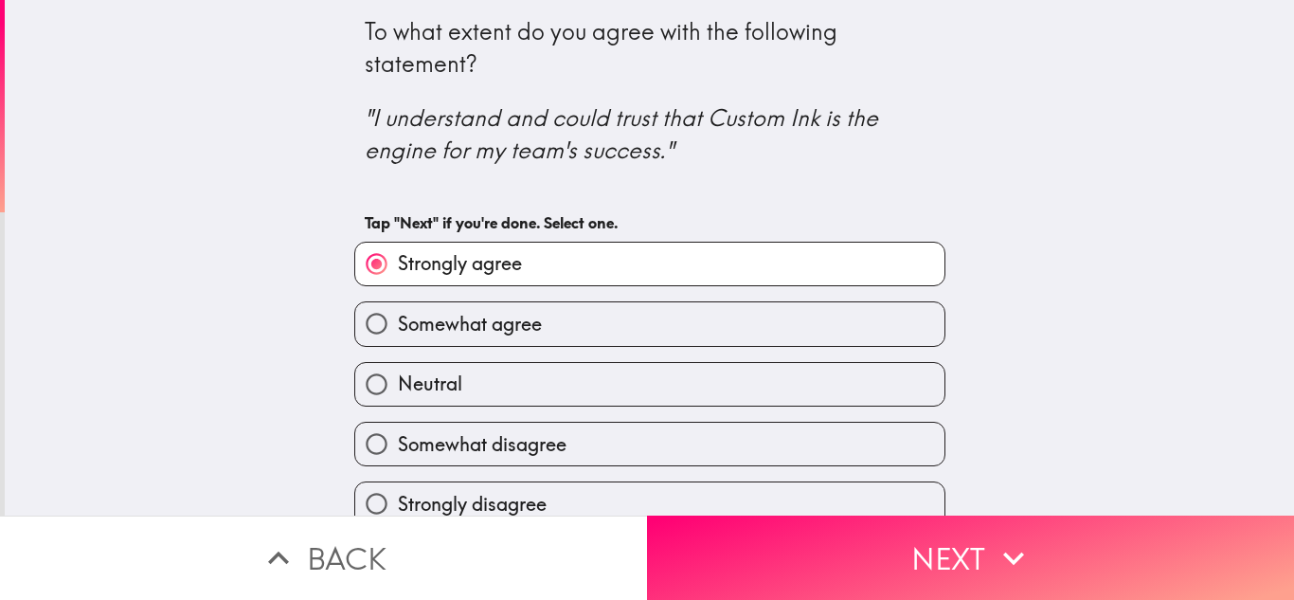
scroll to position [26, 0]
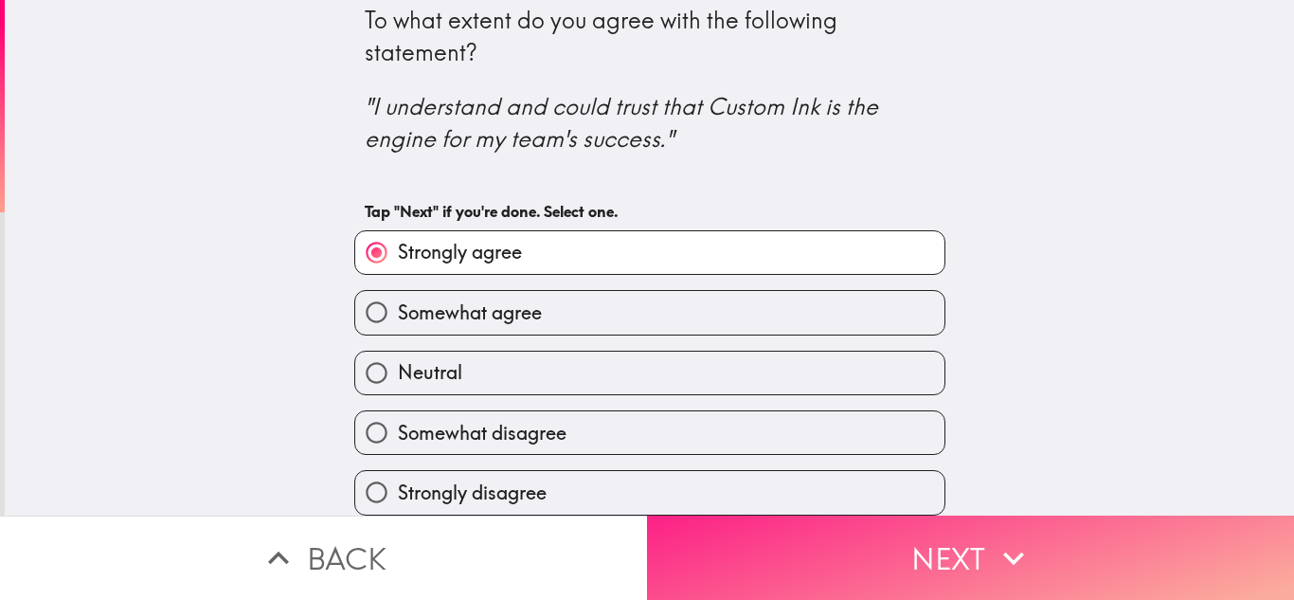
click at [882, 531] on button "Next" at bounding box center [970, 557] width 647 height 84
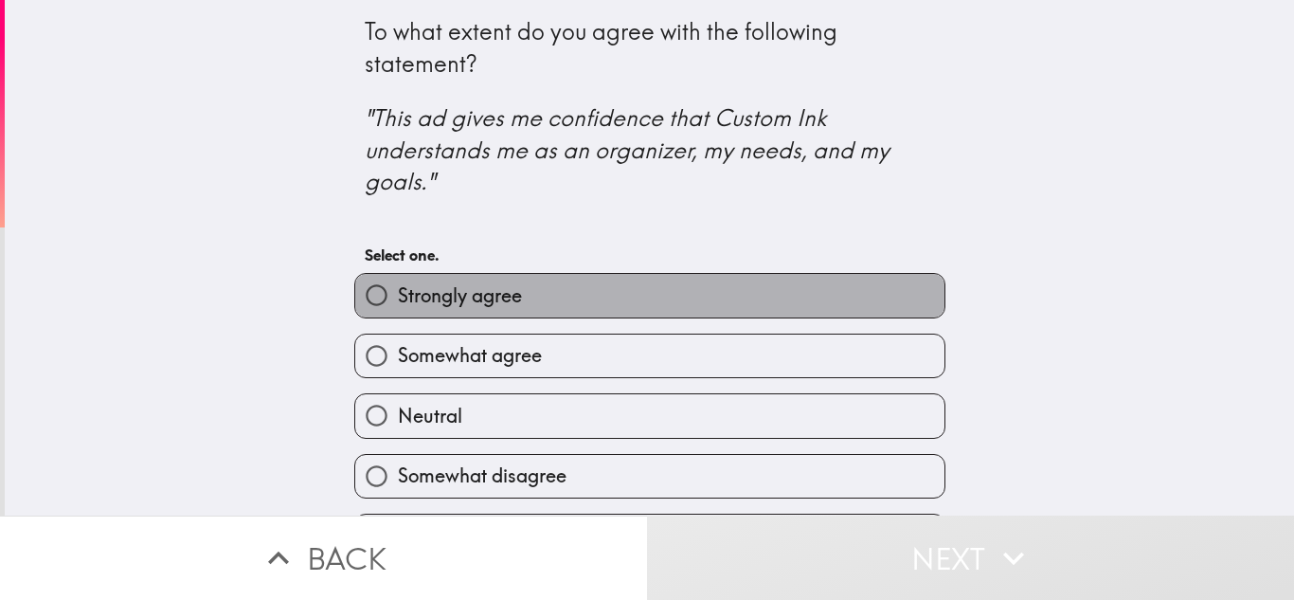
click at [513, 287] on label "Strongly agree" at bounding box center [649, 295] width 589 height 43
click at [398, 287] on input "Strongly agree" at bounding box center [376, 295] width 43 height 43
radio input "true"
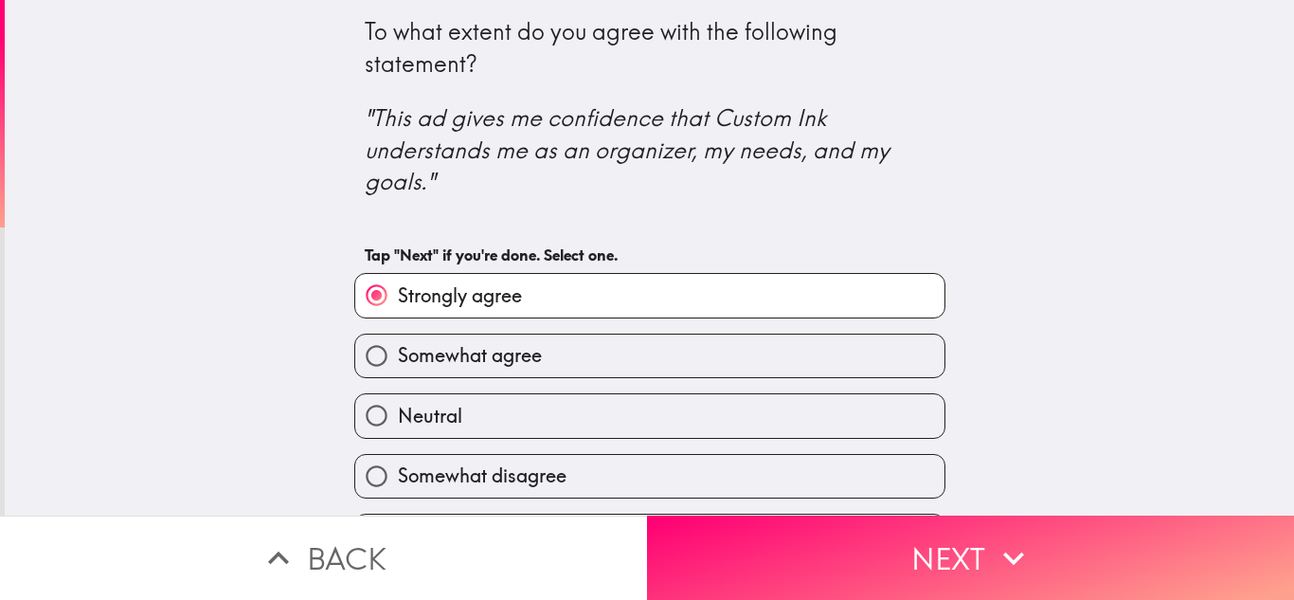
scroll to position [57, 0]
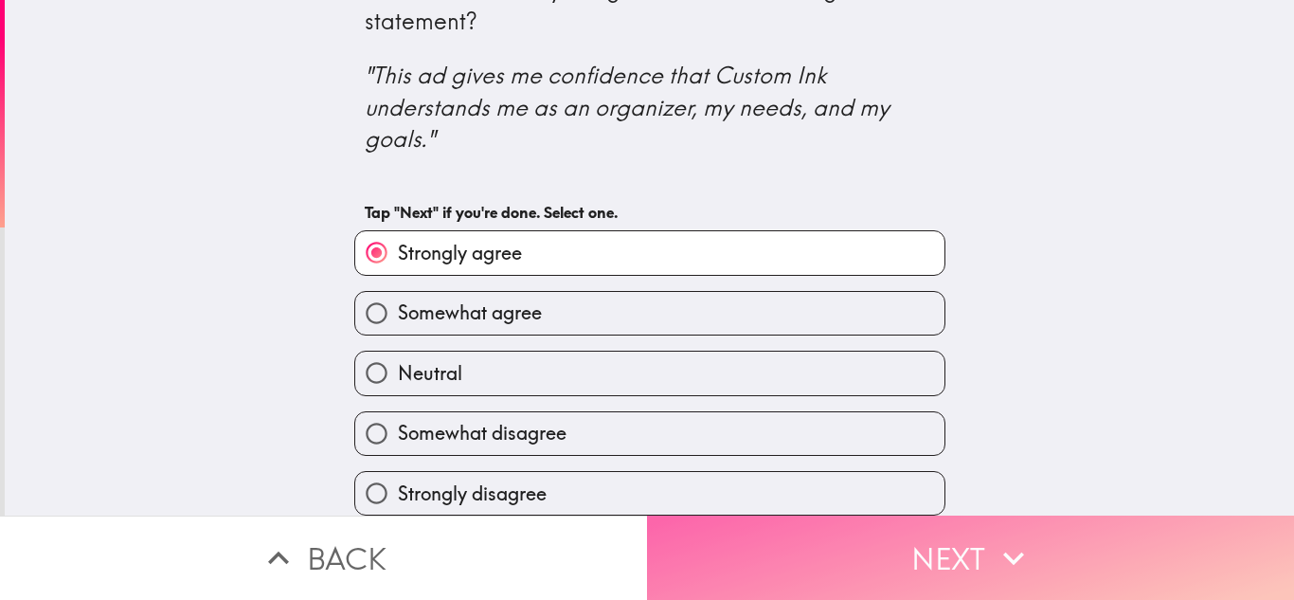
click at [962, 533] on button "Next" at bounding box center [970, 557] width 647 height 84
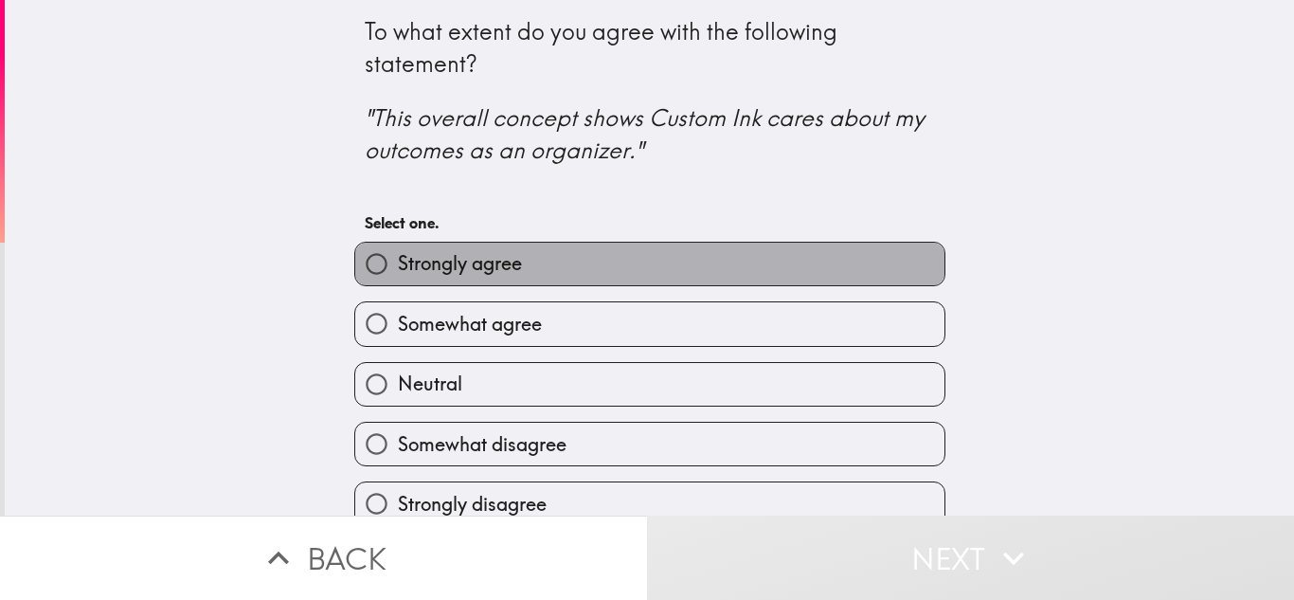
click at [506, 272] on span "Strongly agree" at bounding box center [460, 263] width 124 height 27
click at [398, 272] on input "Strongly agree" at bounding box center [376, 264] width 43 height 43
radio input "true"
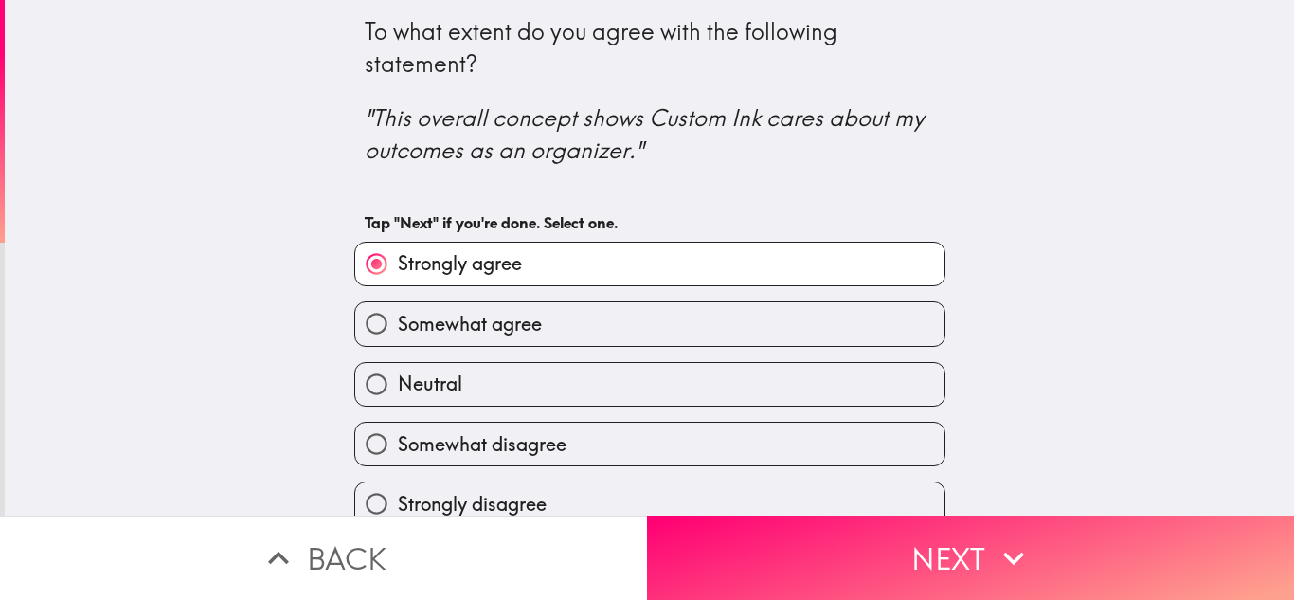
scroll to position [26, 0]
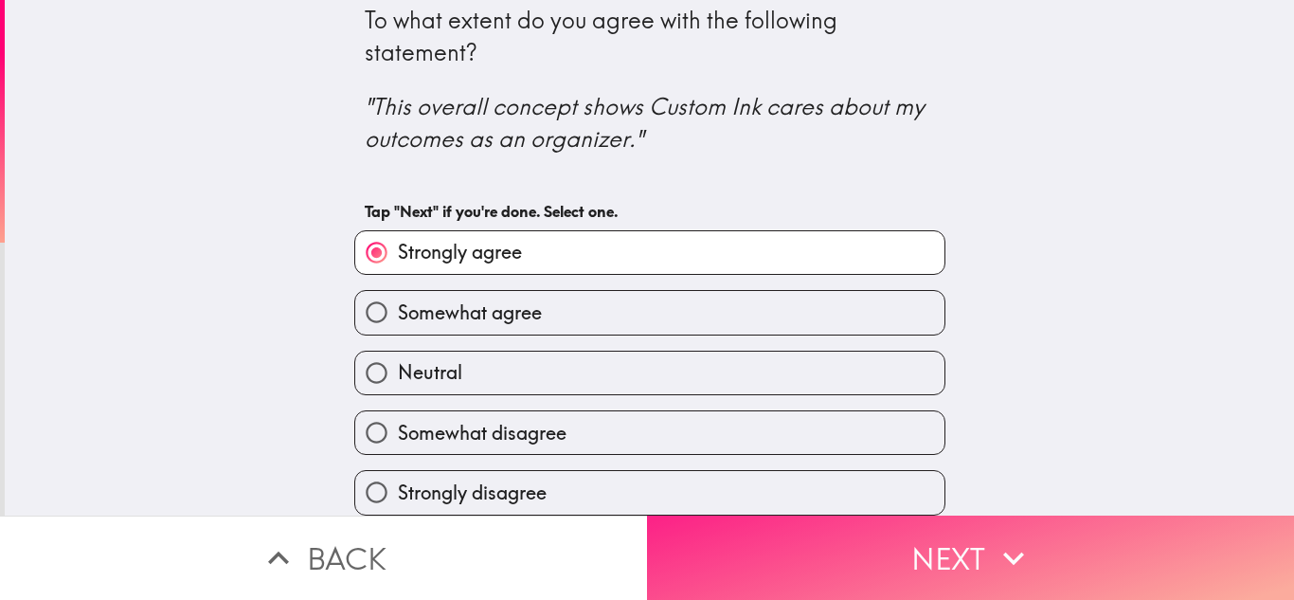
click at [879, 528] on button "Next" at bounding box center [970, 557] width 647 height 84
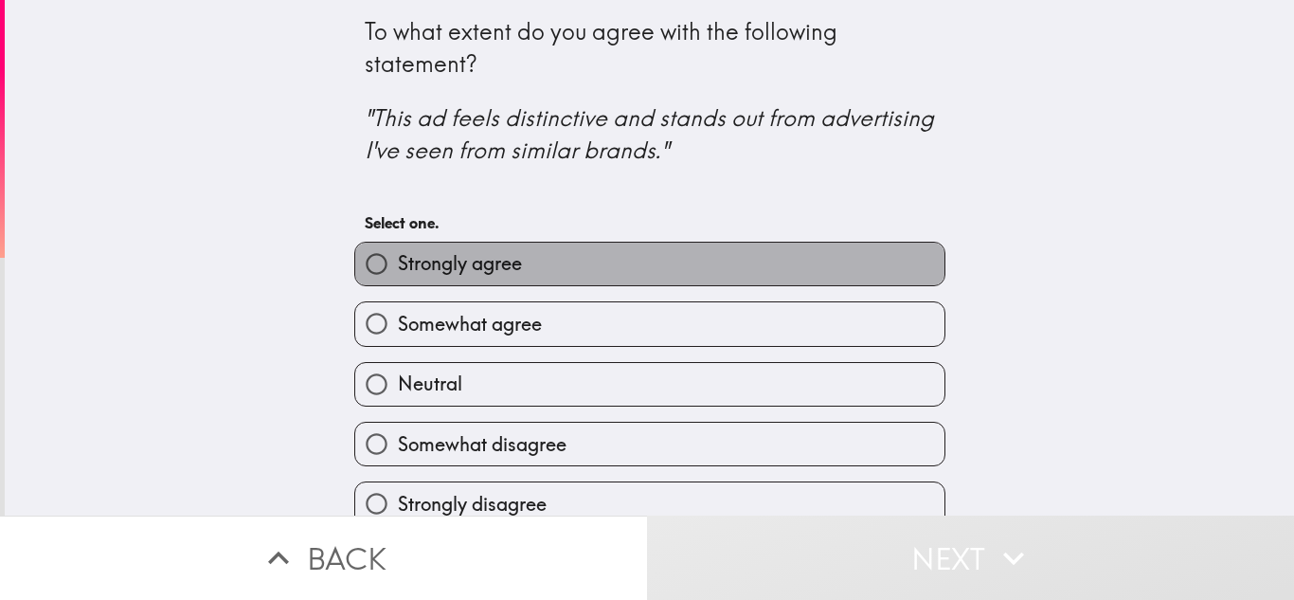
click at [562, 264] on label "Strongly agree" at bounding box center [649, 264] width 589 height 43
click at [398, 264] on input "Strongly agree" at bounding box center [376, 264] width 43 height 43
radio input "true"
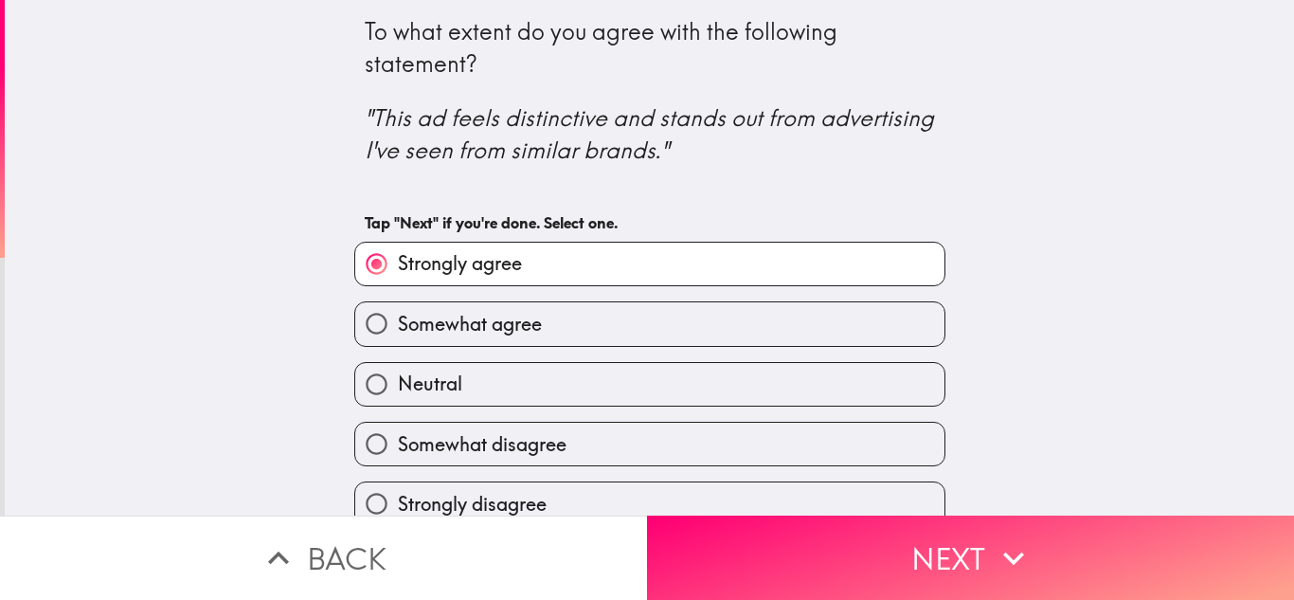
scroll to position [26, 0]
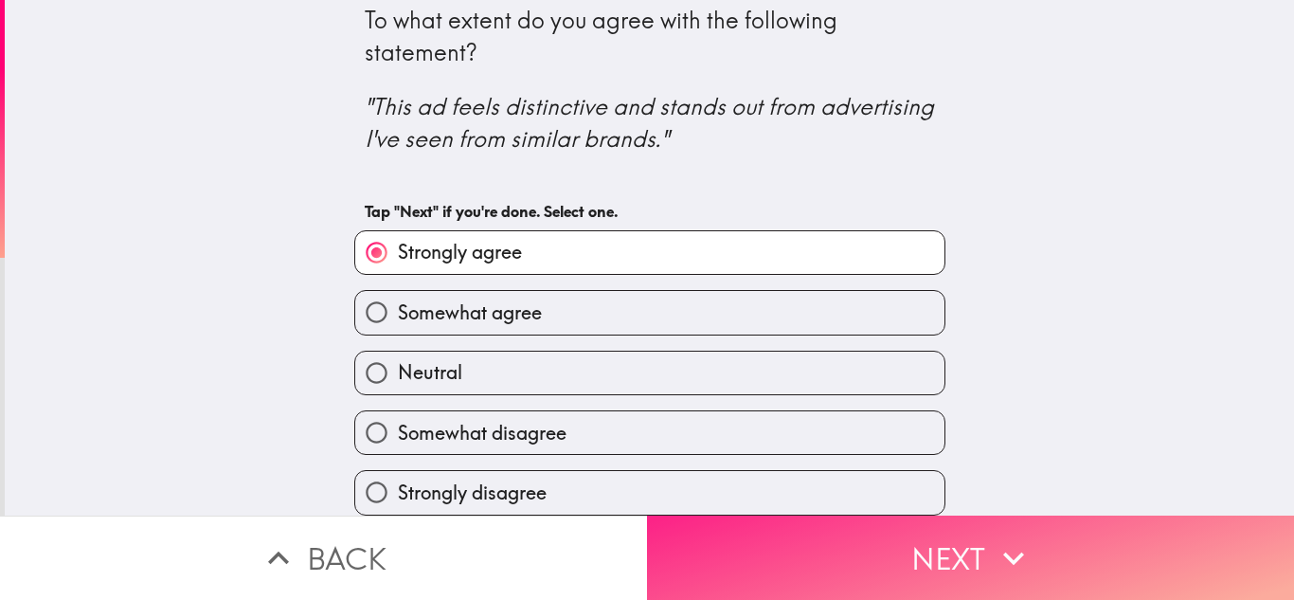
click at [878, 515] on button "Next" at bounding box center [970, 557] width 647 height 84
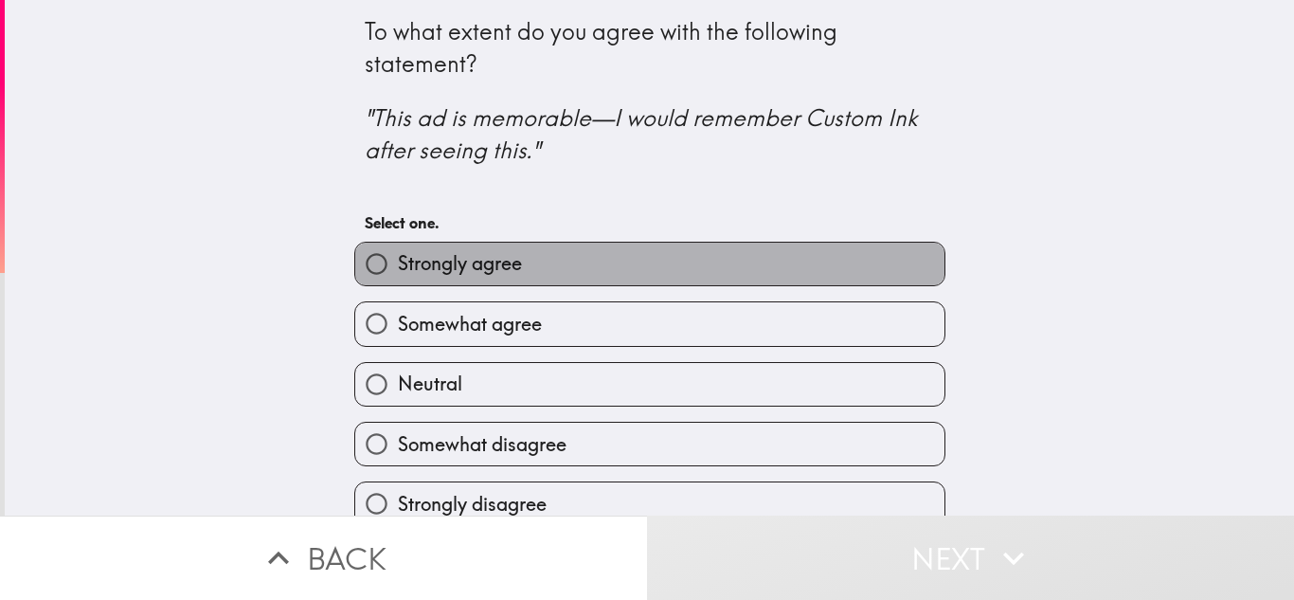
click at [492, 260] on span "Strongly agree" at bounding box center [460, 263] width 124 height 27
click at [398, 260] on input "Strongly agree" at bounding box center [376, 264] width 43 height 43
radio input "true"
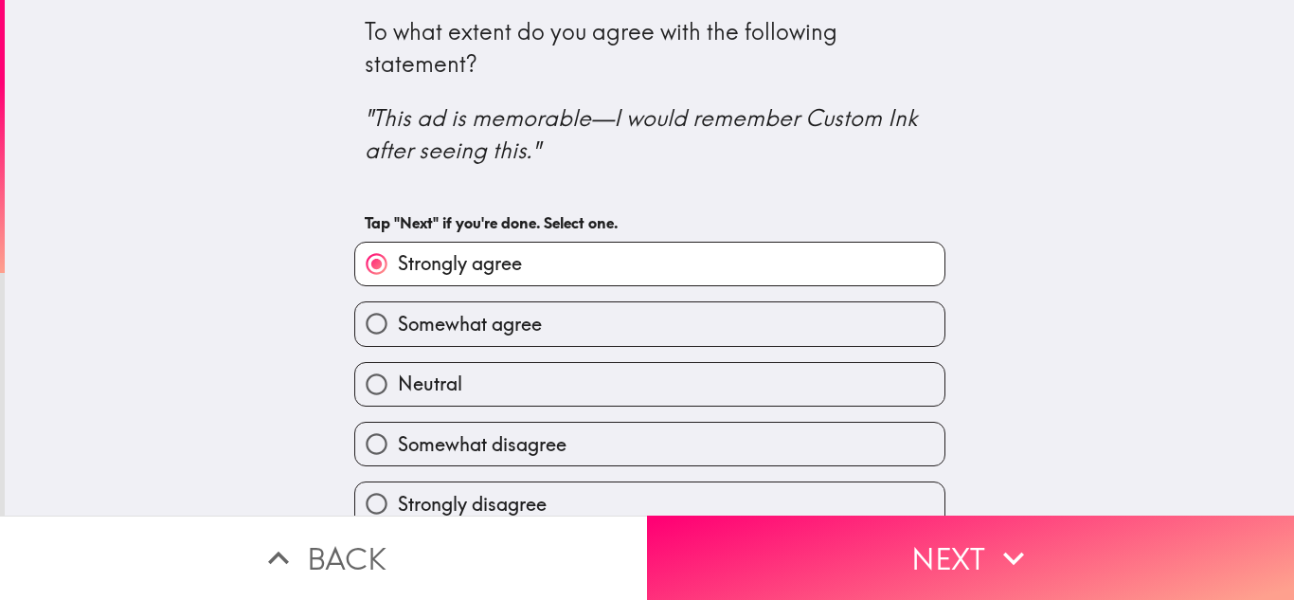
scroll to position [26, 0]
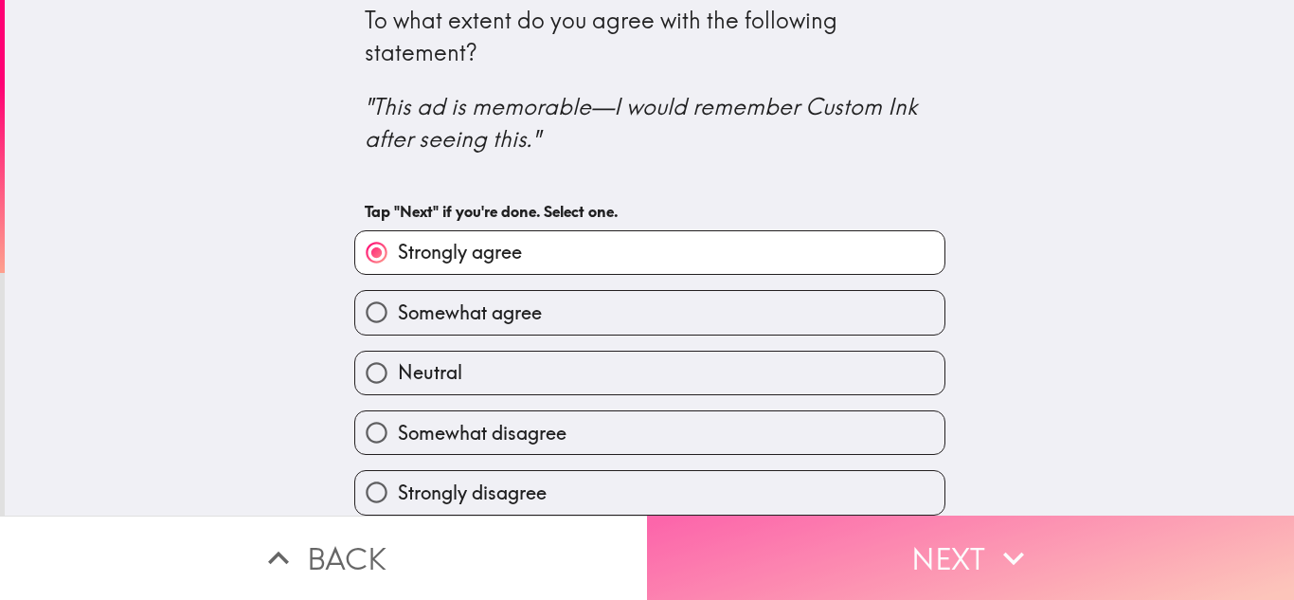
click at [909, 520] on button "Next" at bounding box center [970, 557] width 647 height 84
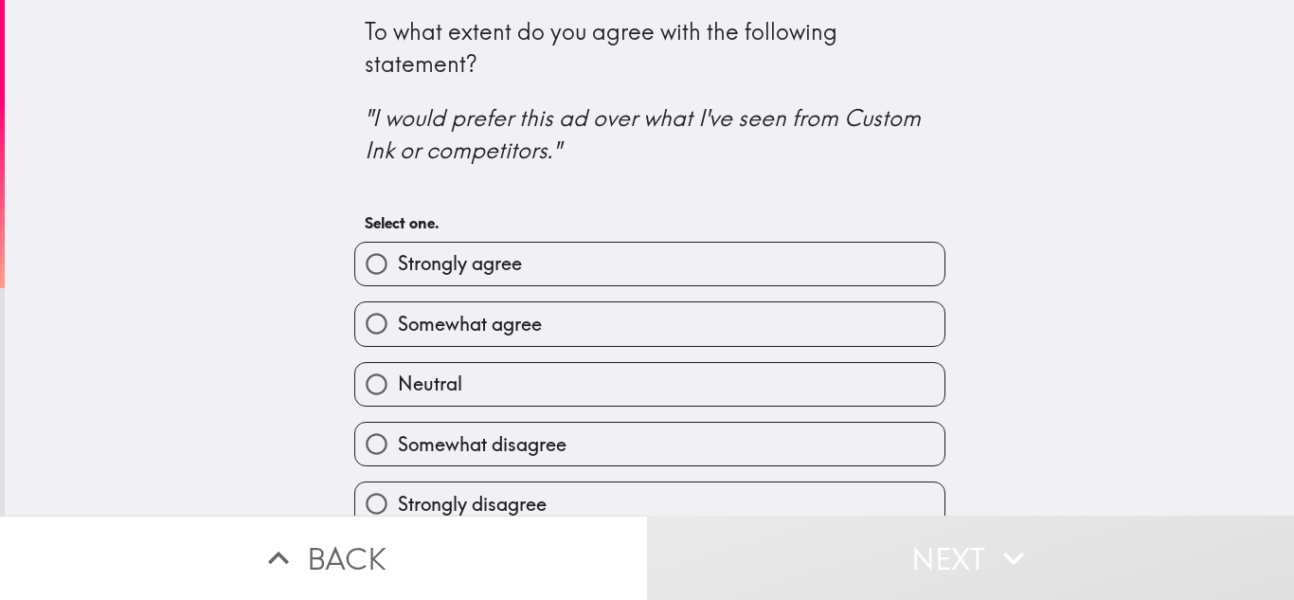
click at [480, 276] on span "Strongly agree" at bounding box center [460, 263] width 124 height 27
click at [398, 276] on input "Strongly agree" at bounding box center [376, 264] width 43 height 43
radio input "true"
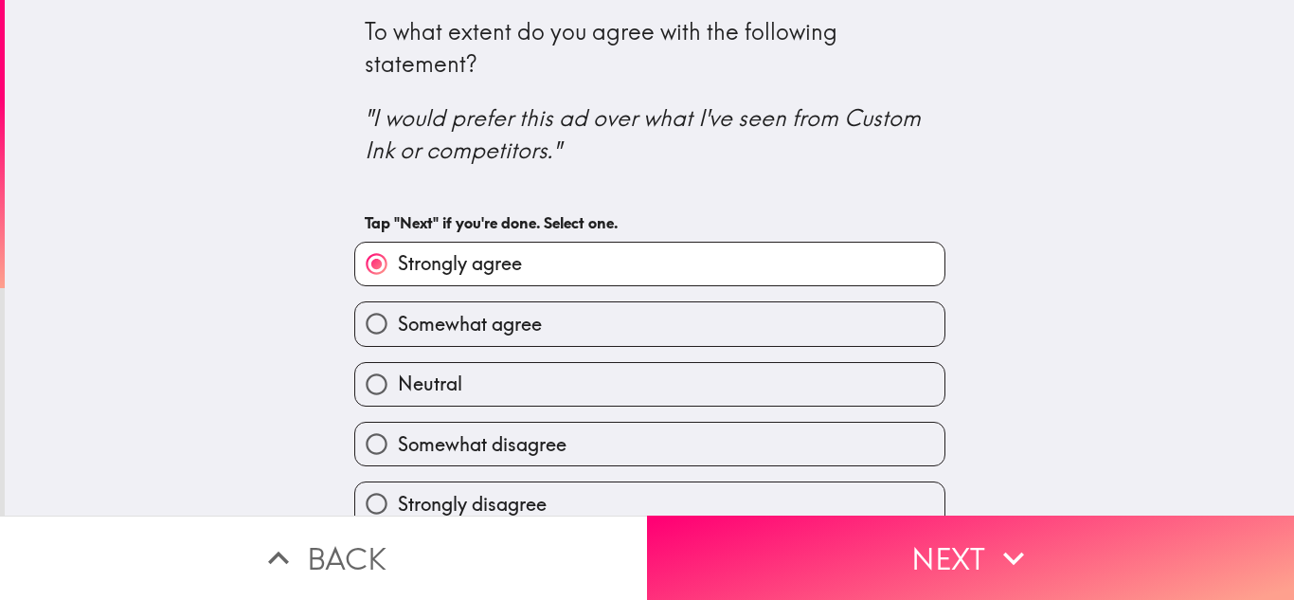
click at [528, 333] on span "Somewhat agree" at bounding box center [470, 324] width 144 height 27
click at [398, 333] on input "Somewhat agree" at bounding box center [376, 323] width 43 height 43
radio input "true"
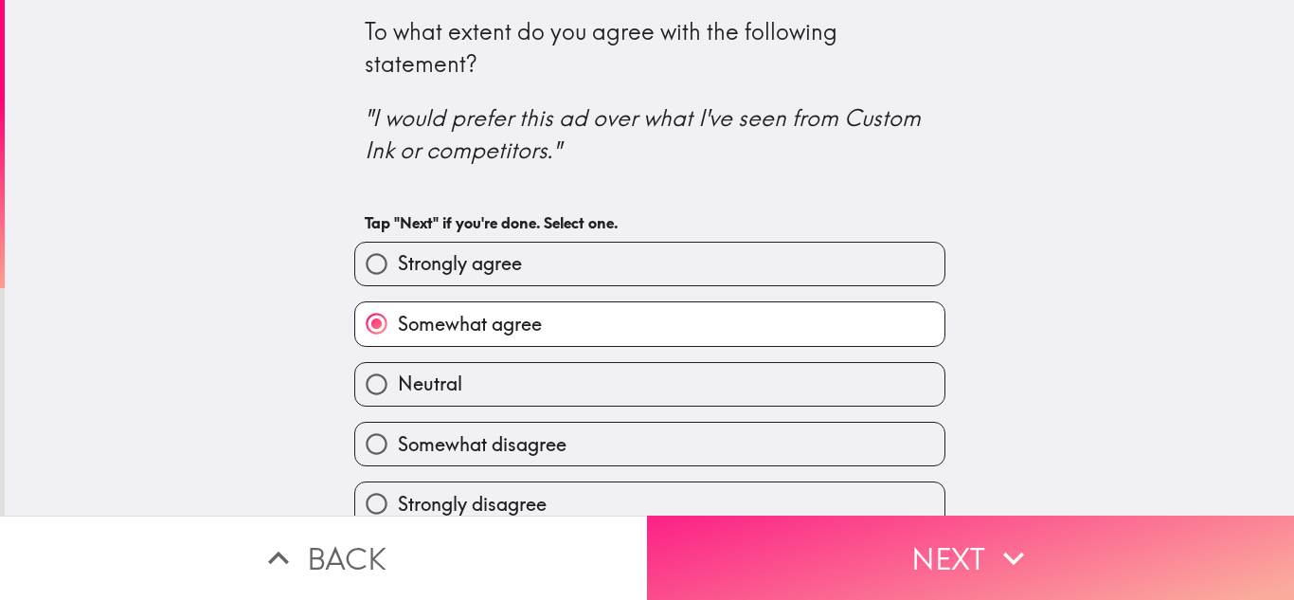
click at [881, 542] on button "Next" at bounding box center [970, 557] width 647 height 84
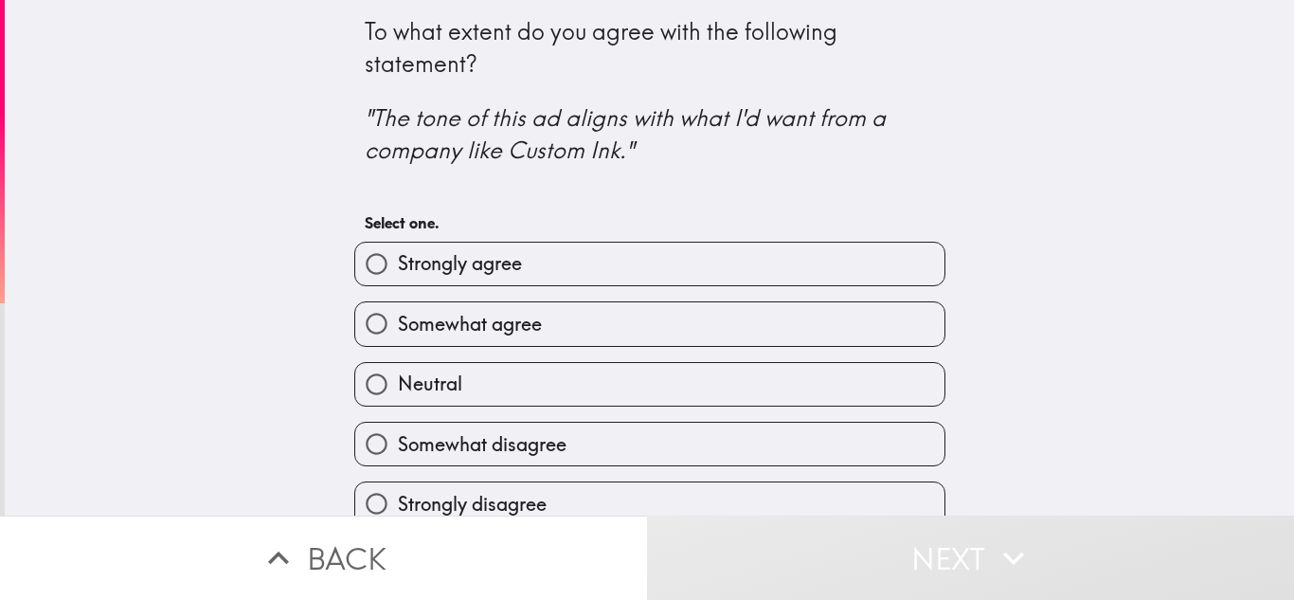
click at [502, 318] on span "Somewhat agree" at bounding box center [470, 324] width 144 height 27
click at [398, 318] on input "Somewhat agree" at bounding box center [376, 323] width 43 height 43
radio input "true"
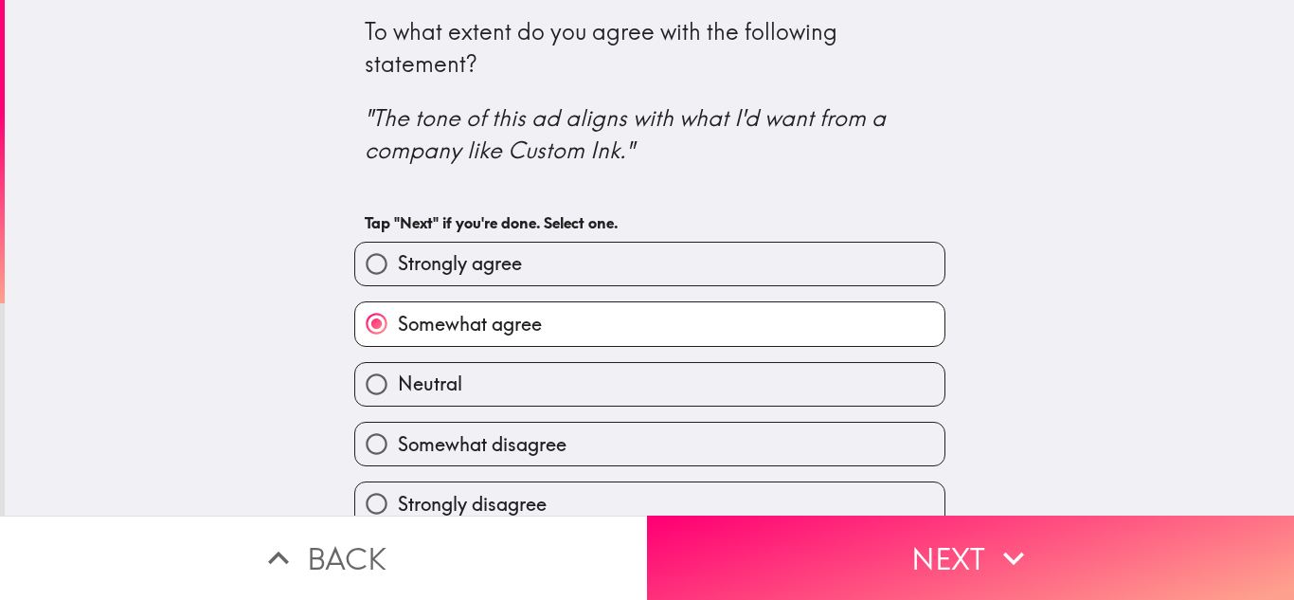
scroll to position [26, 0]
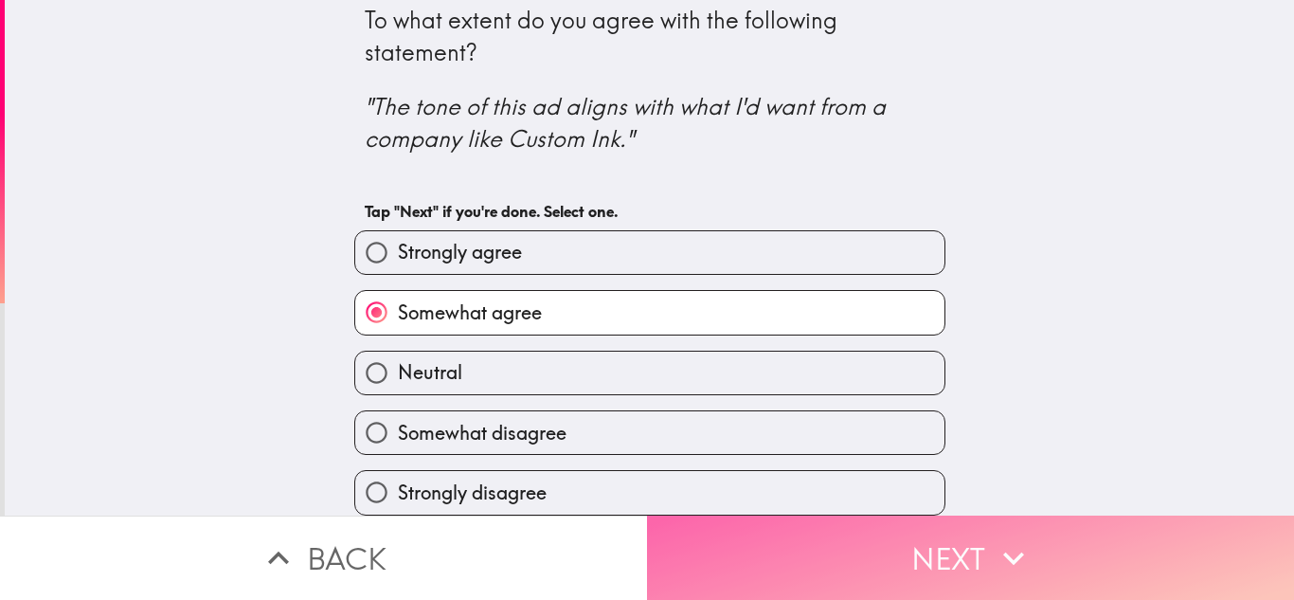
click at [919, 570] on button "Next" at bounding box center [970, 557] width 647 height 84
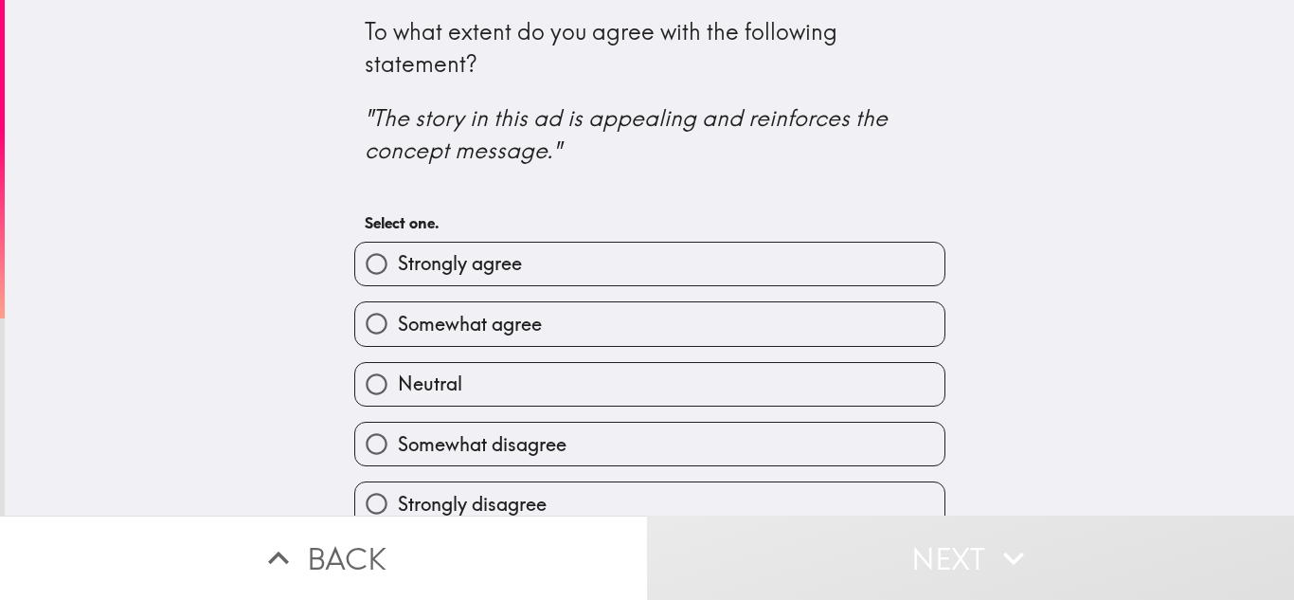
click at [453, 278] on label "Strongly agree" at bounding box center [649, 264] width 589 height 43
click at [398, 278] on input "Strongly agree" at bounding box center [376, 264] width 43 height 43
radio input "true"
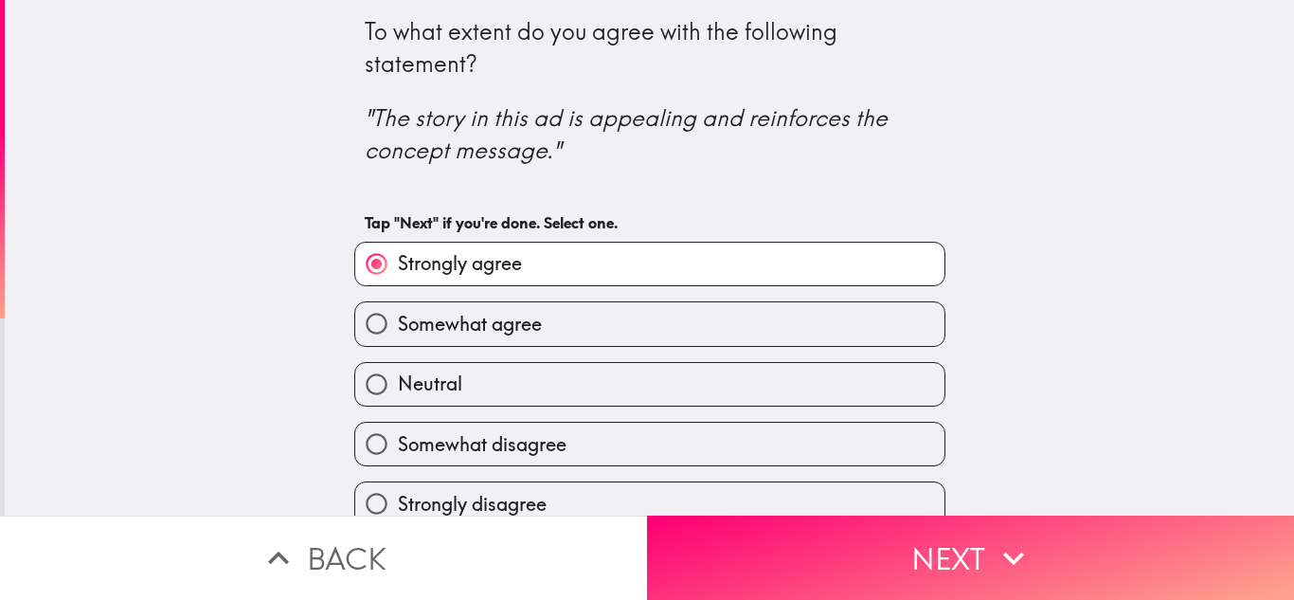
scroll to position [26, 0]
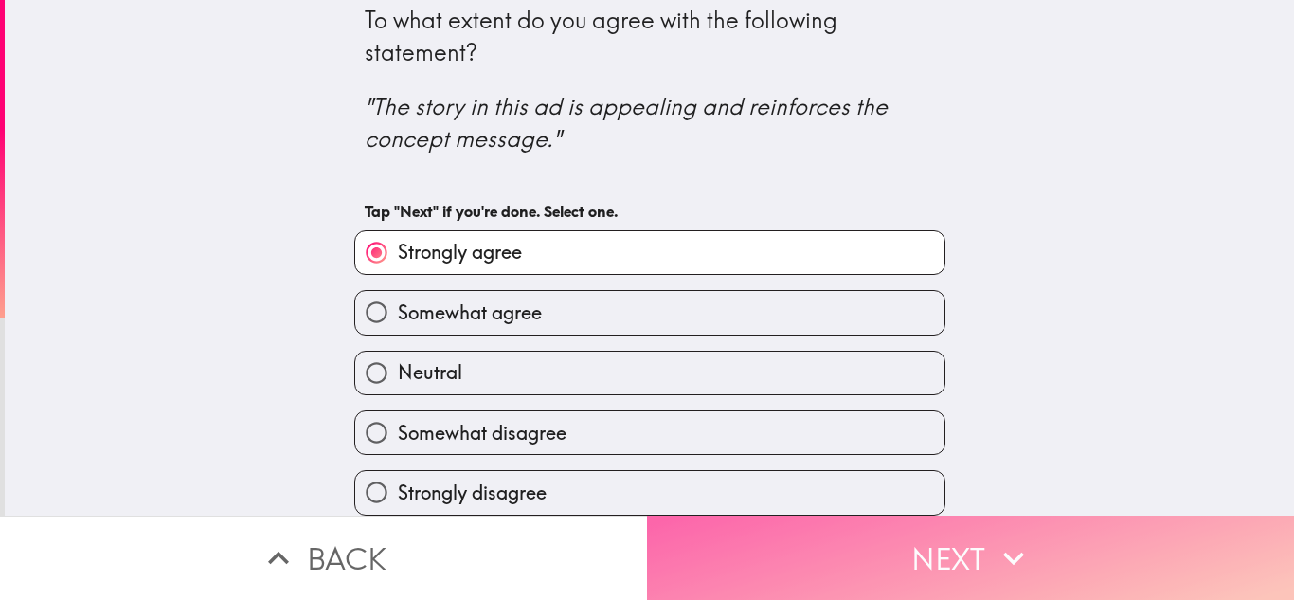
click at [896, 558] on button "Next" at bounding box center [970, 557] width 647 height 84
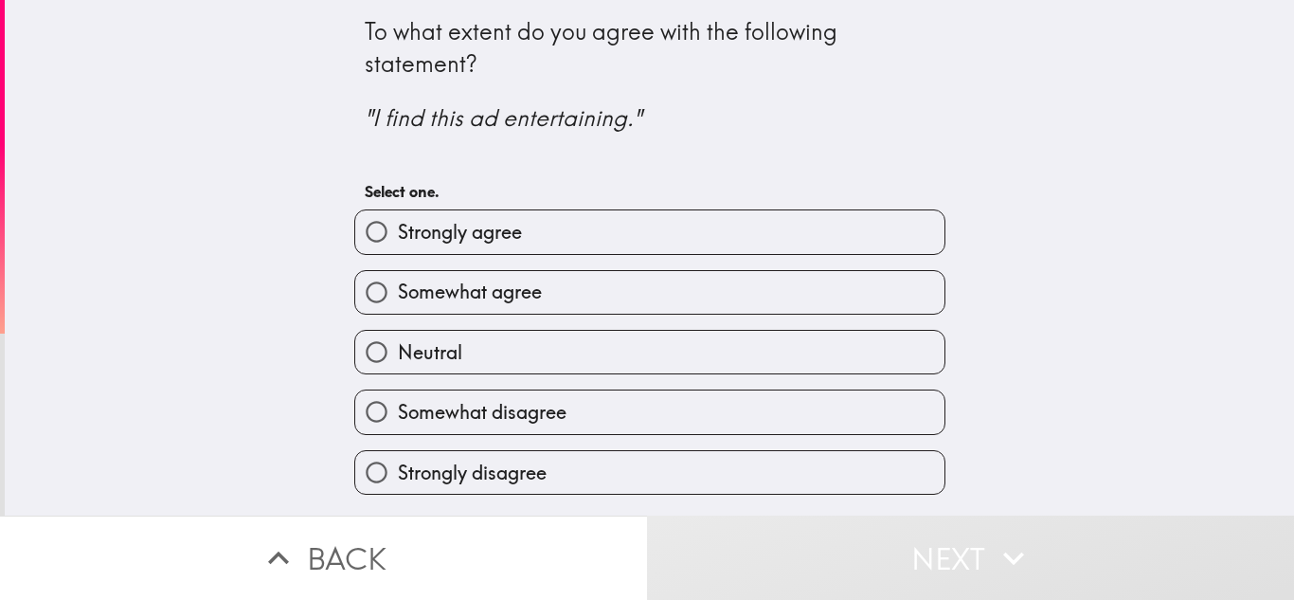
click at [450, 244] on span "Strongly agree" at bounding box center [460, 232] width 124 height 27
click at [398, 244] on input "Strongly agree" at bounding box center [376, 231] width 43 height 43
radio input "true"
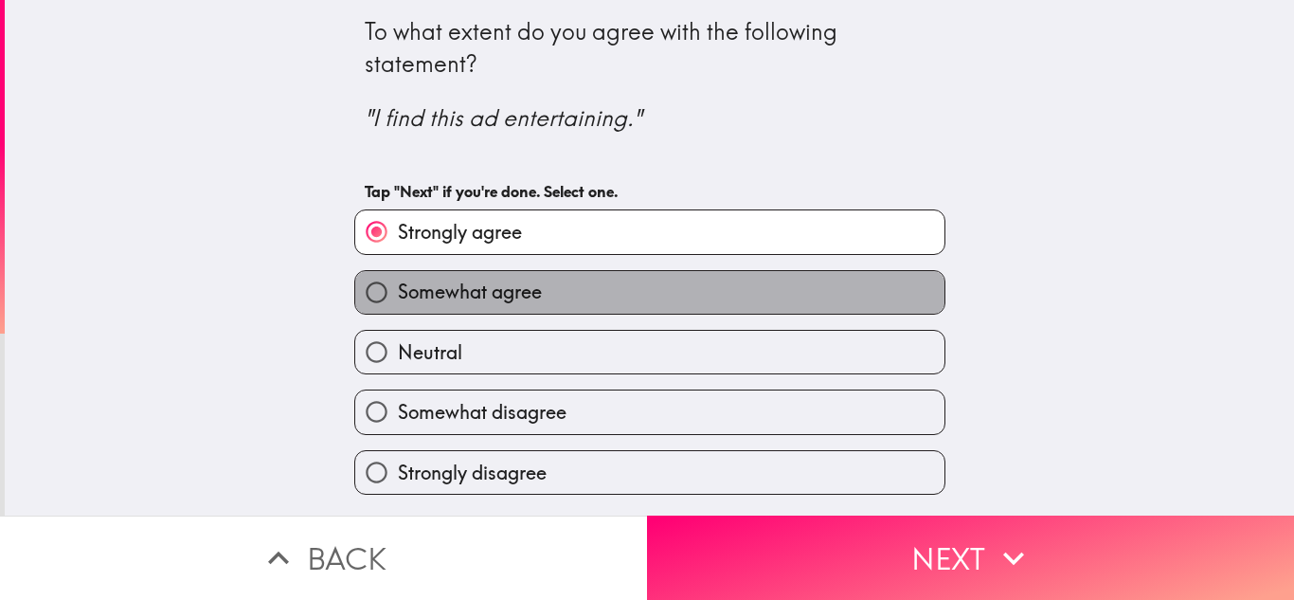
click at [531, 298] on label "Somewhat agree" at bounding box center [649, 292] width 589 height 43
click at [398, 298] on input "Somewhat agree" at bounding box center [376, 292] width 43 height 43
radio input "true"
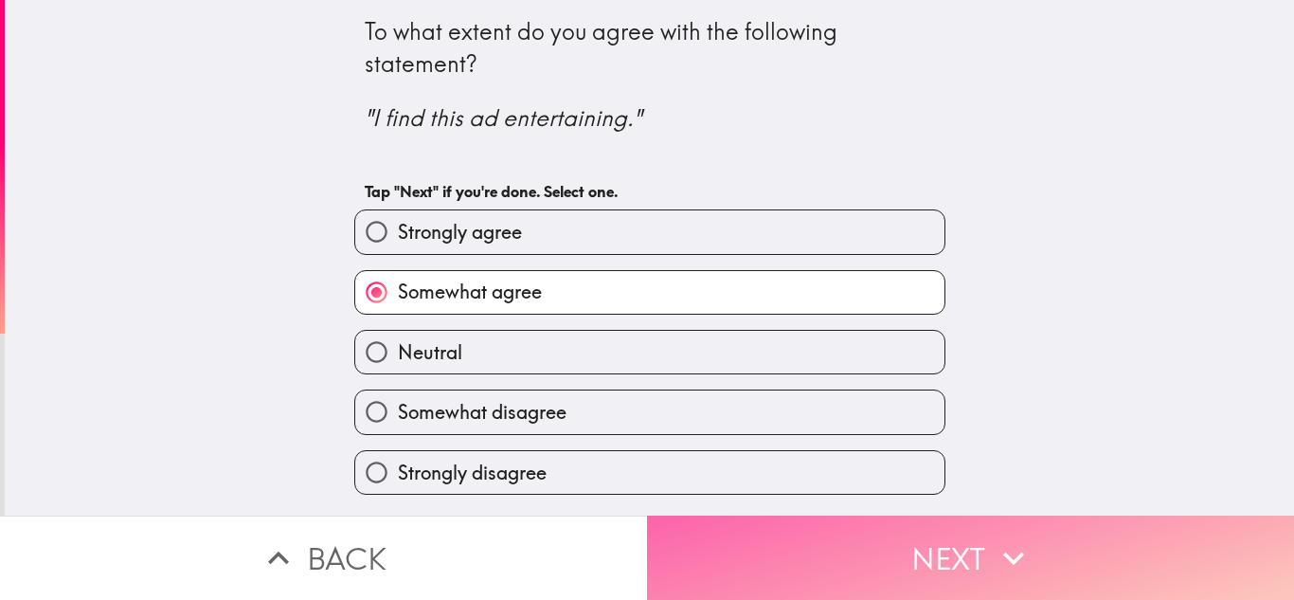
click at [891, 548] on button "Next" at bounding box center [970, 557] width 647 height 84
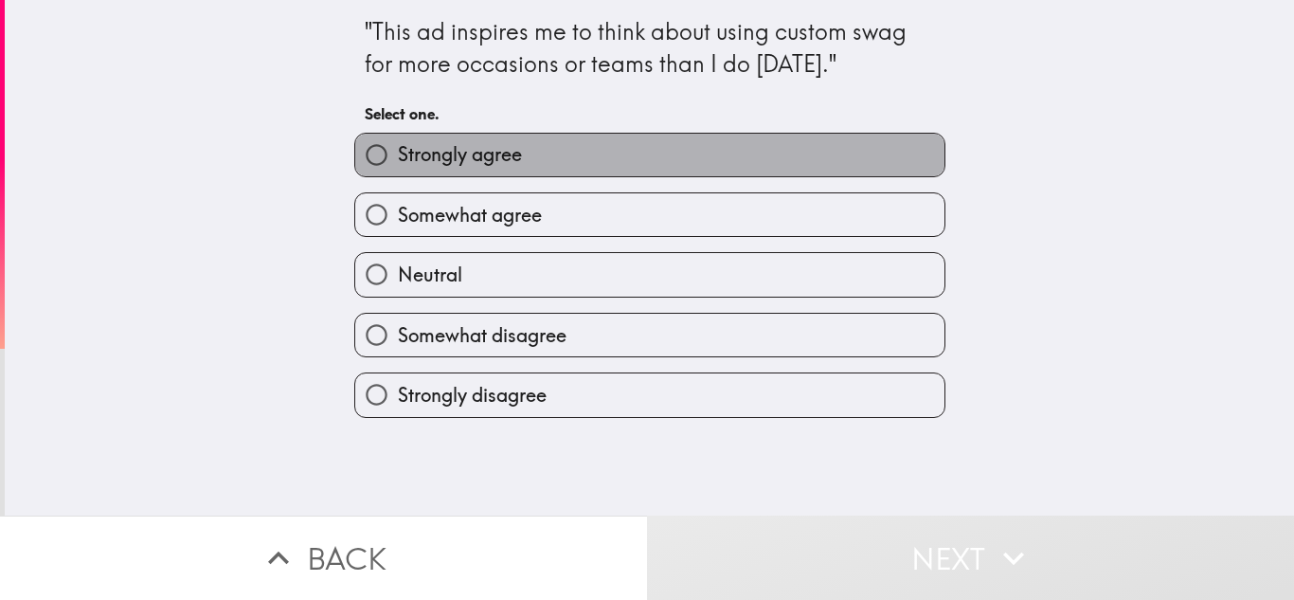
click at [453, 156] on span "Strongly agree" at bounding box center [460, 154] width 124 height 27
click at [398, 156] on input "Strongly agree" at bounding box center [376, 155] width 43 height 43
radio input "true"
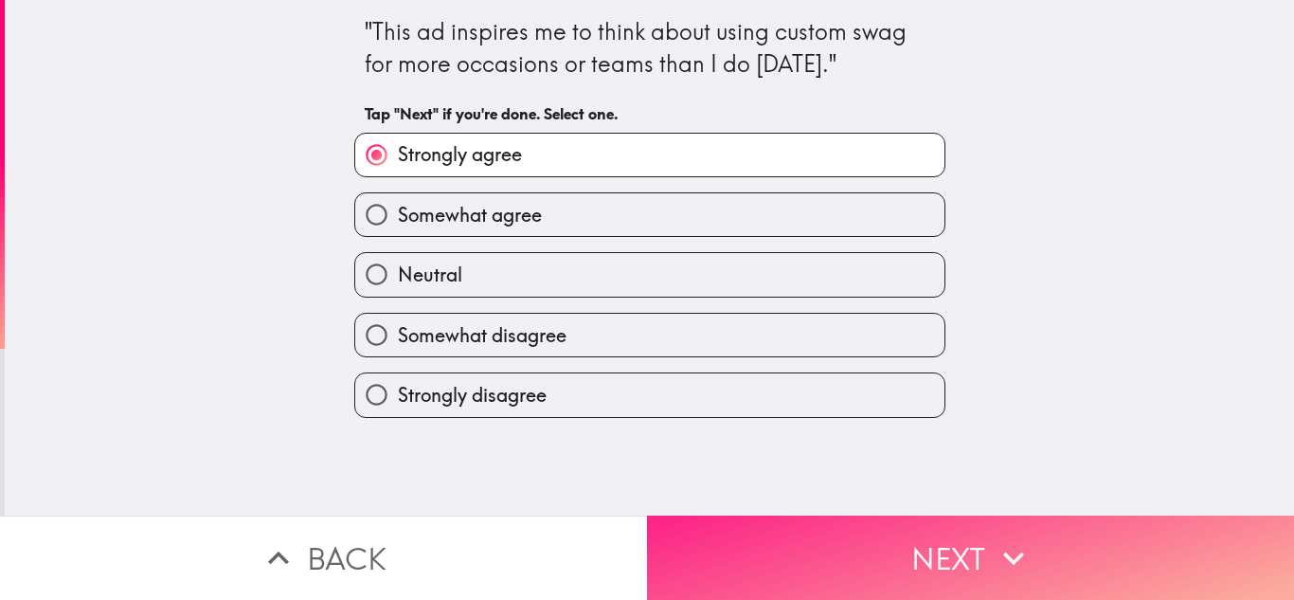
click at [890, 556] on button "Next" at bounding box center [970, 557] width 647 height 84
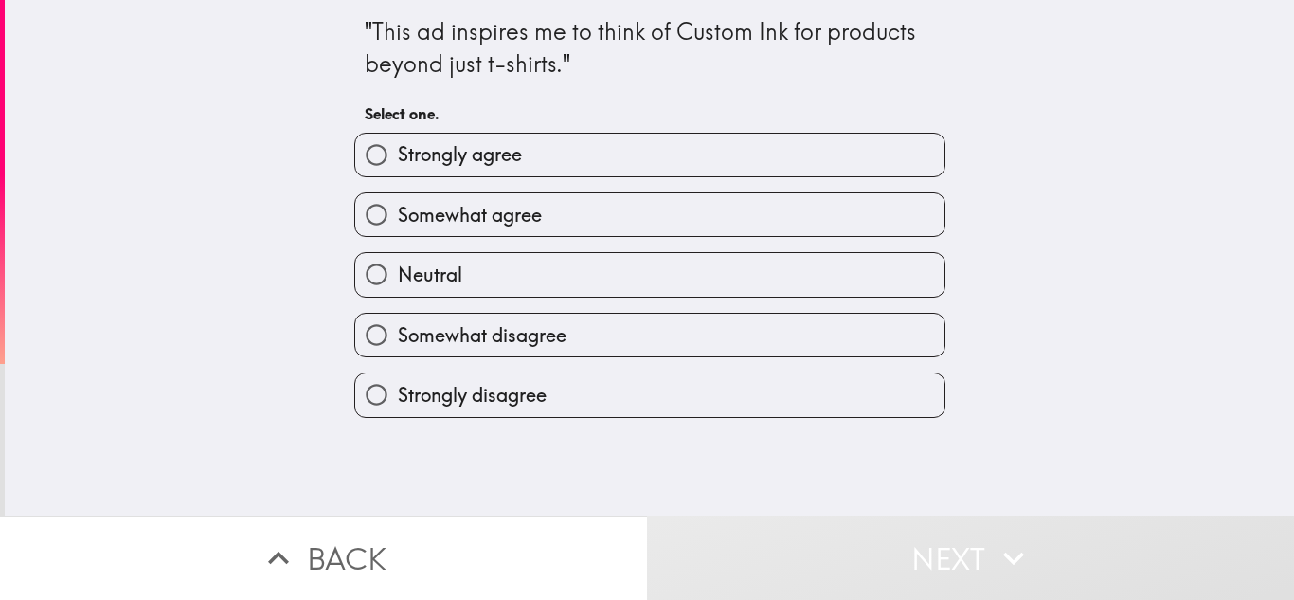
click at [499, 163] on span "Strongly agree" at bounding box center [460, 154] width 124 height 27
click at [398, 163] on input "Strongly agree" at bounding box center [376, 155] width 43 height 43
radio input "true"
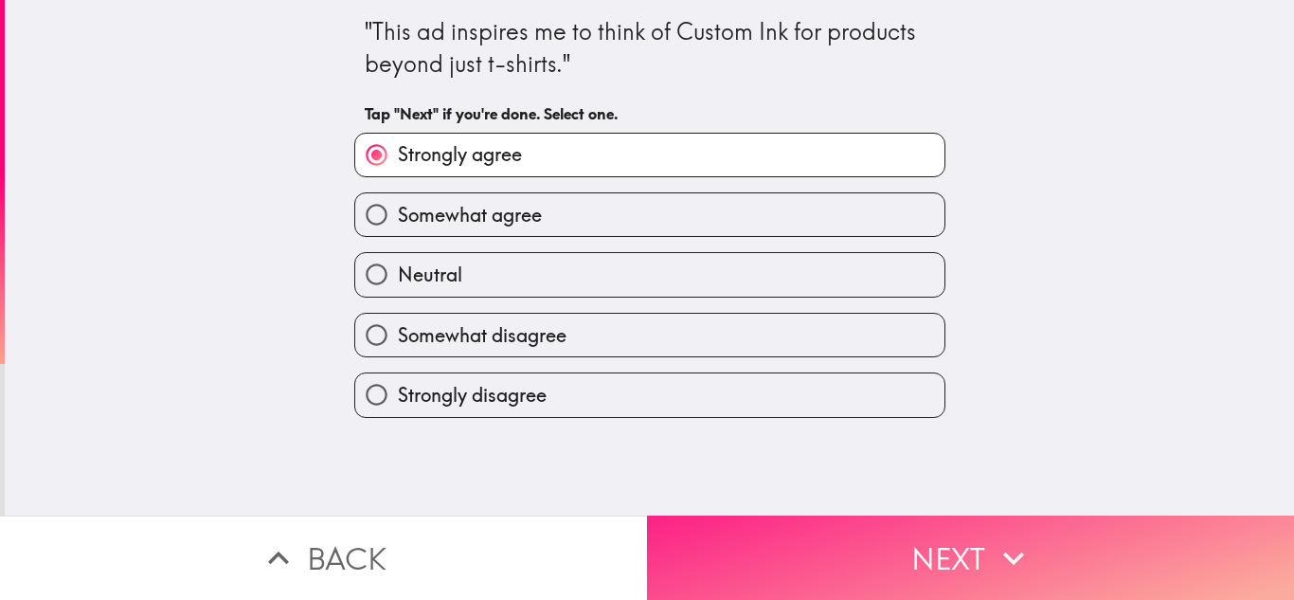
click at [890, 553] on button "Next" at bounding box center [970, 557] width 647 height 84
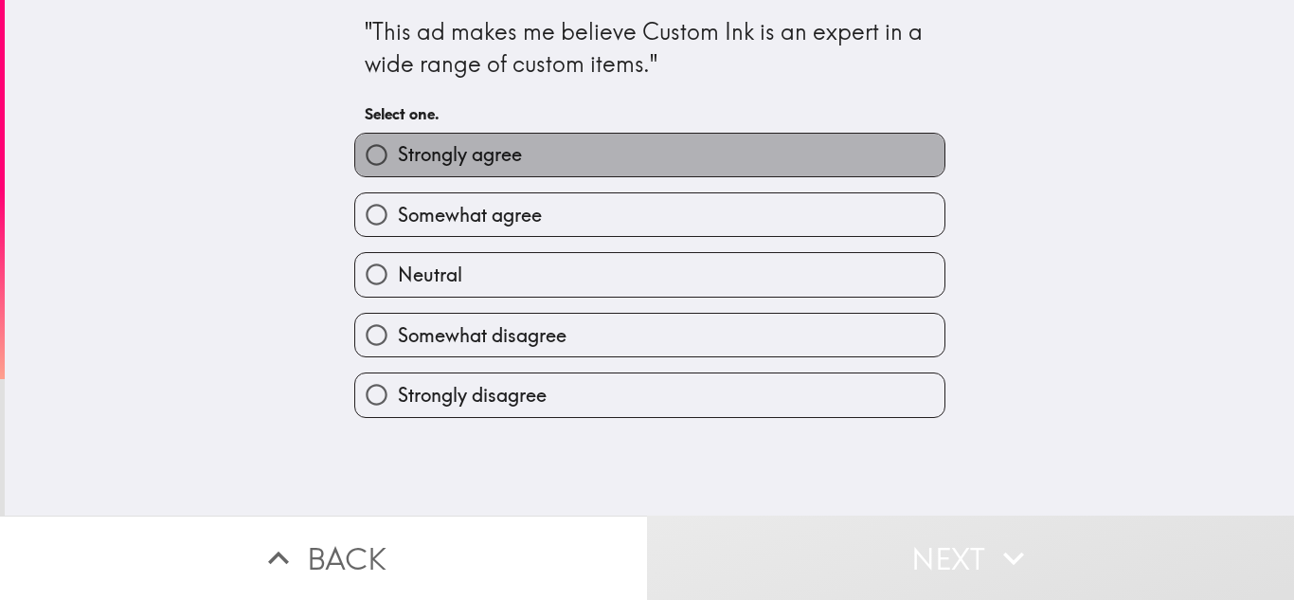
click at [515, 165] on label "Strongly agree" at bounding box center [649, 155] width 589 height 43
click at [398, 165] on input "Strongly agree" at bounding box center [376, 155] width 43 height 43
radio input "true"
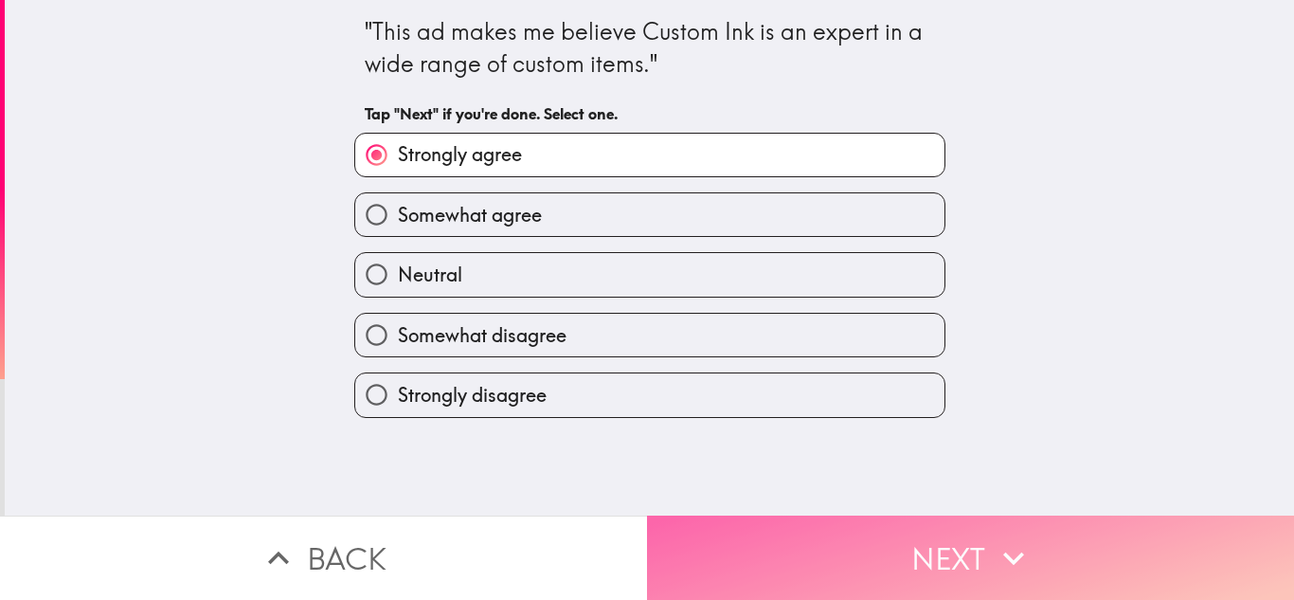
click at [853, 533] on button "Next" at bounding box center [970, 557] width 647 height 84
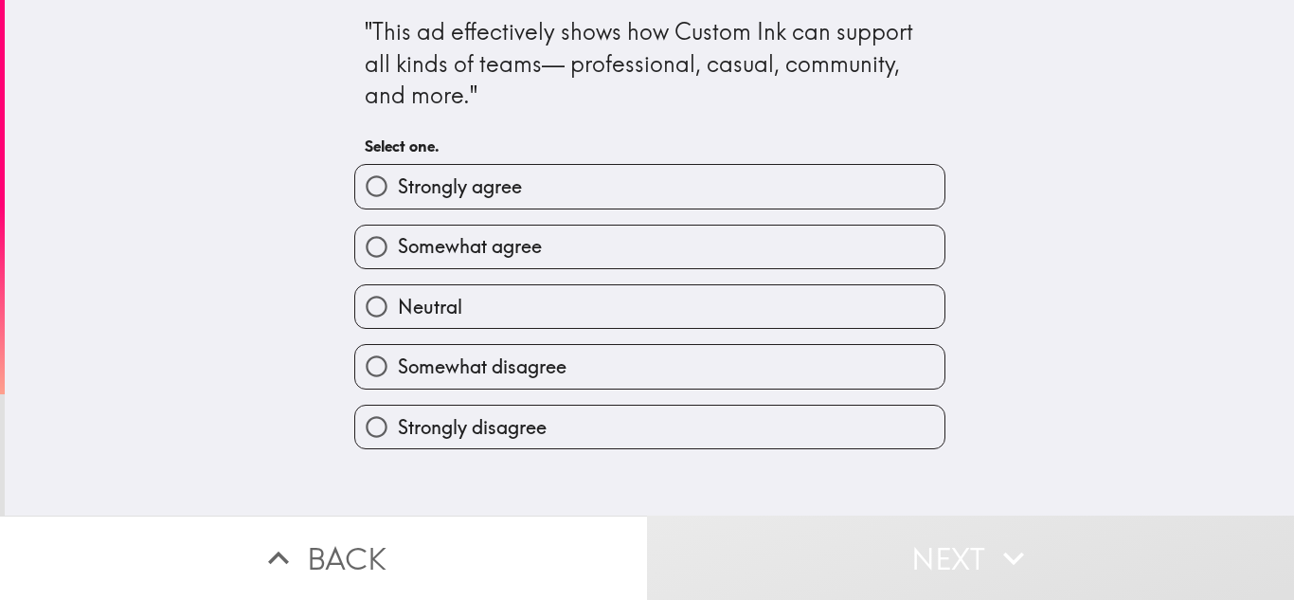
click at [655, 186] on label "Strongly agree" at bounding box center [649, 186] width 589 height 43
click at [398, 186] on input "Strongly agree" at bounding box center [376, 186] width 43 height 43
radio input "true"
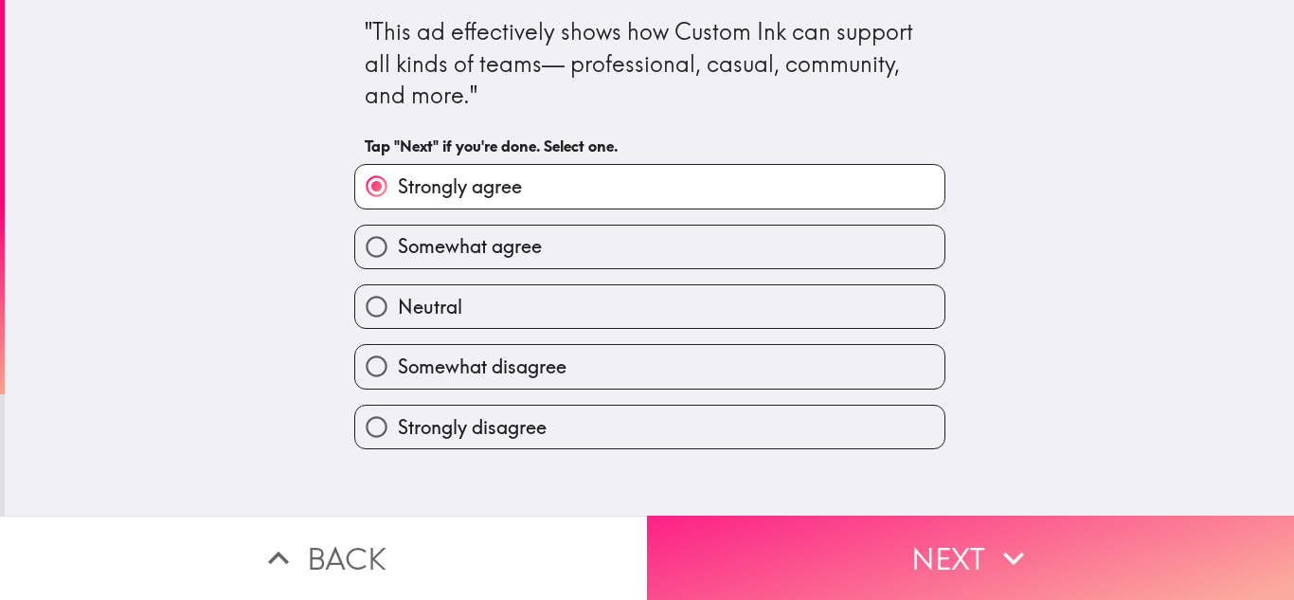
click at [802, 534] on button "Next" at bounding box center [970, 557] width 647 height 84
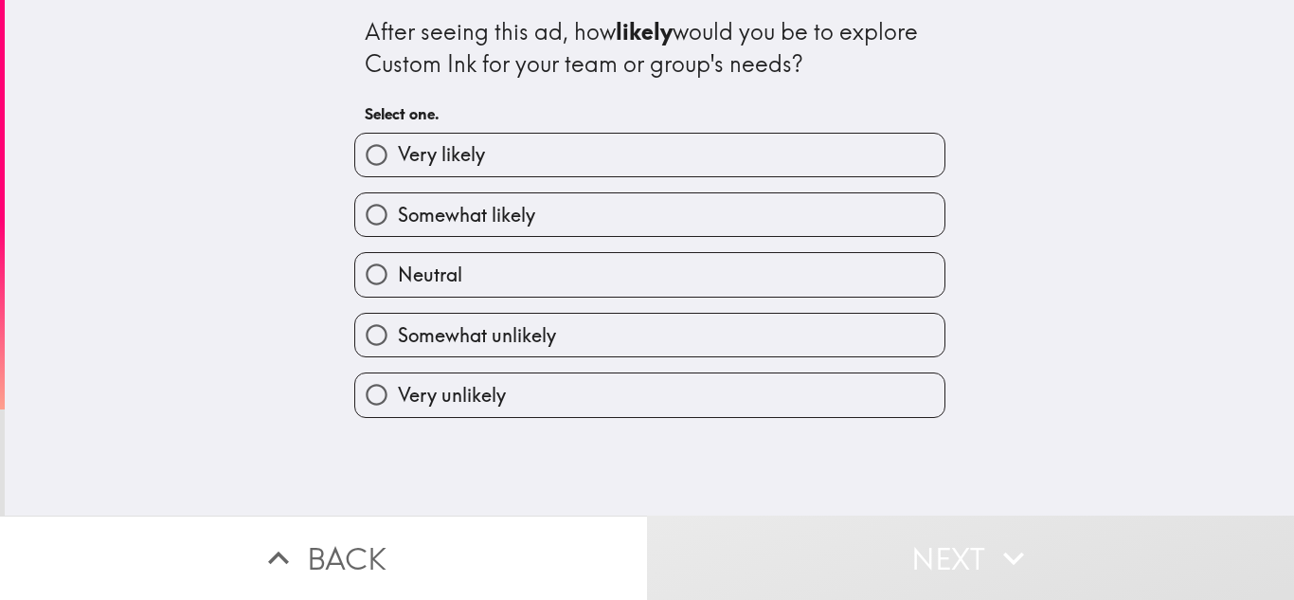
click at [541, 174] on label "Very likely" at bounding box center [649, 155] width 589 height 43
click at [398, 174] on input "Very likely" at bounding box center [376, 155] width 43 height 43
radio input "true"
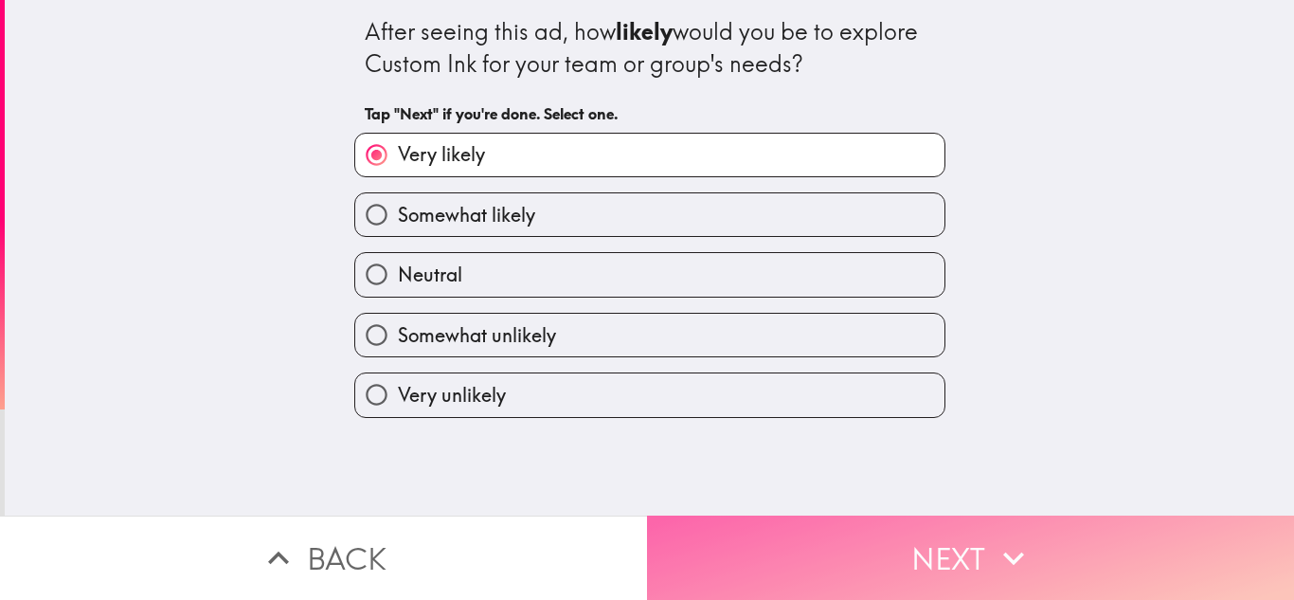
click at [999, 537] on icon "button" at bounding box center [1014, 558] width 42 height 42
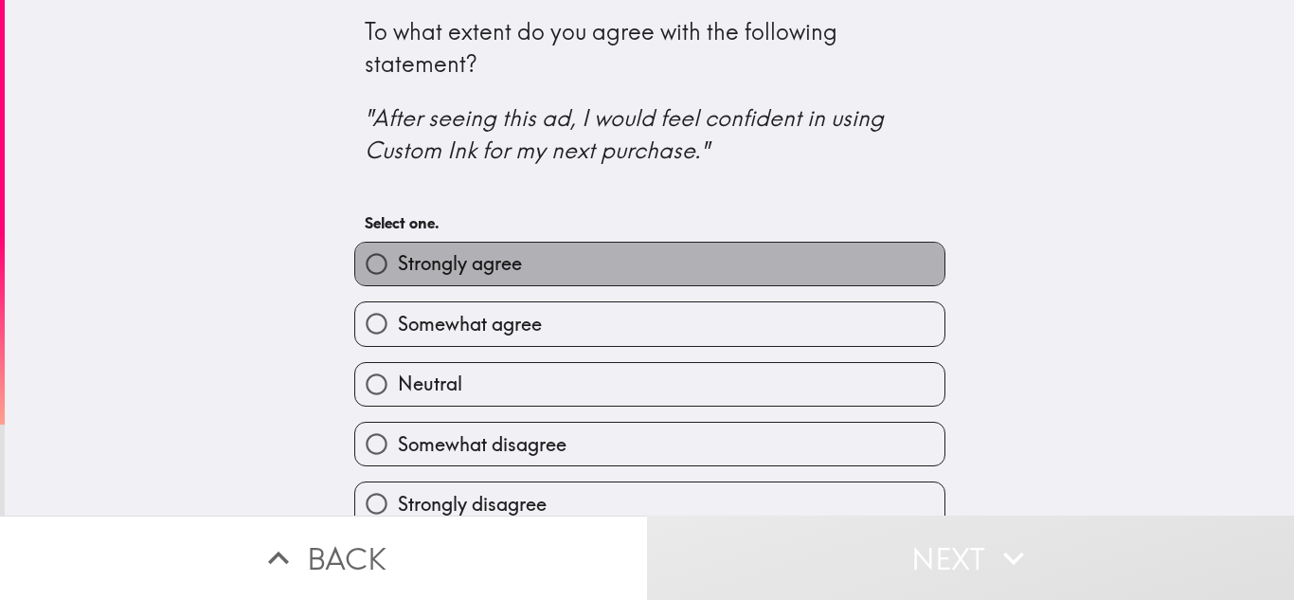
click at [466, 252] on span "Strongly agree" at bounding box center [460, 263] width 124 height 27
click at [398, 252] on input "Strongly agree" at bounding box center [376, 264] width 43 height 43
radio input "true"
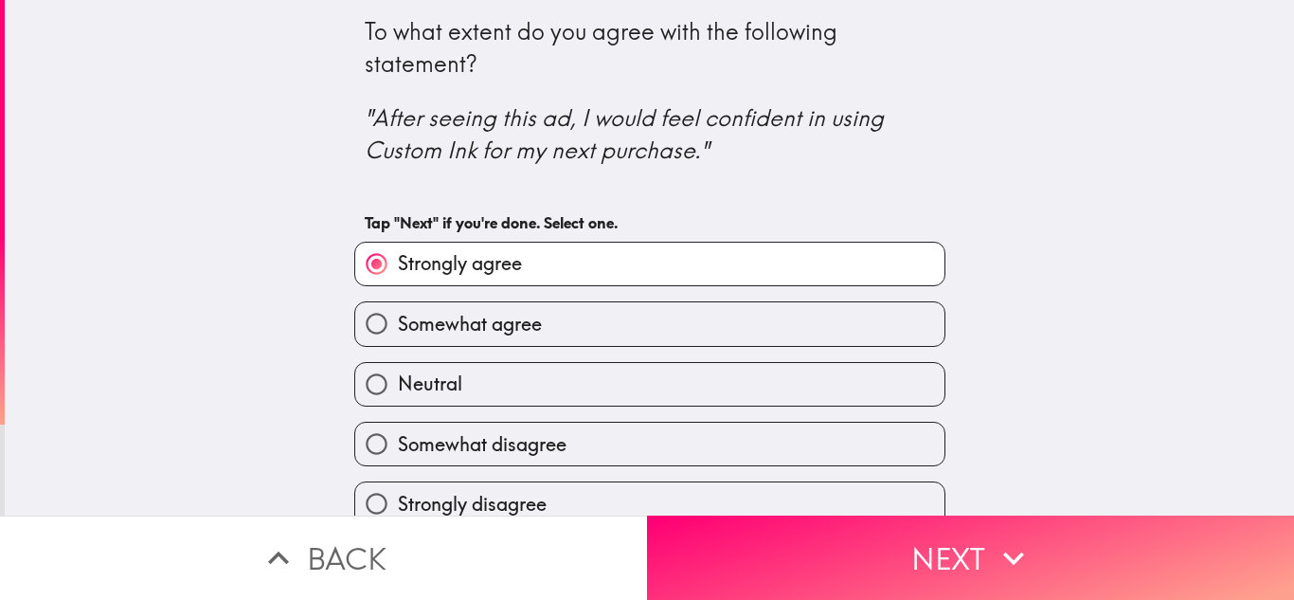
scroll to position [26, 0]
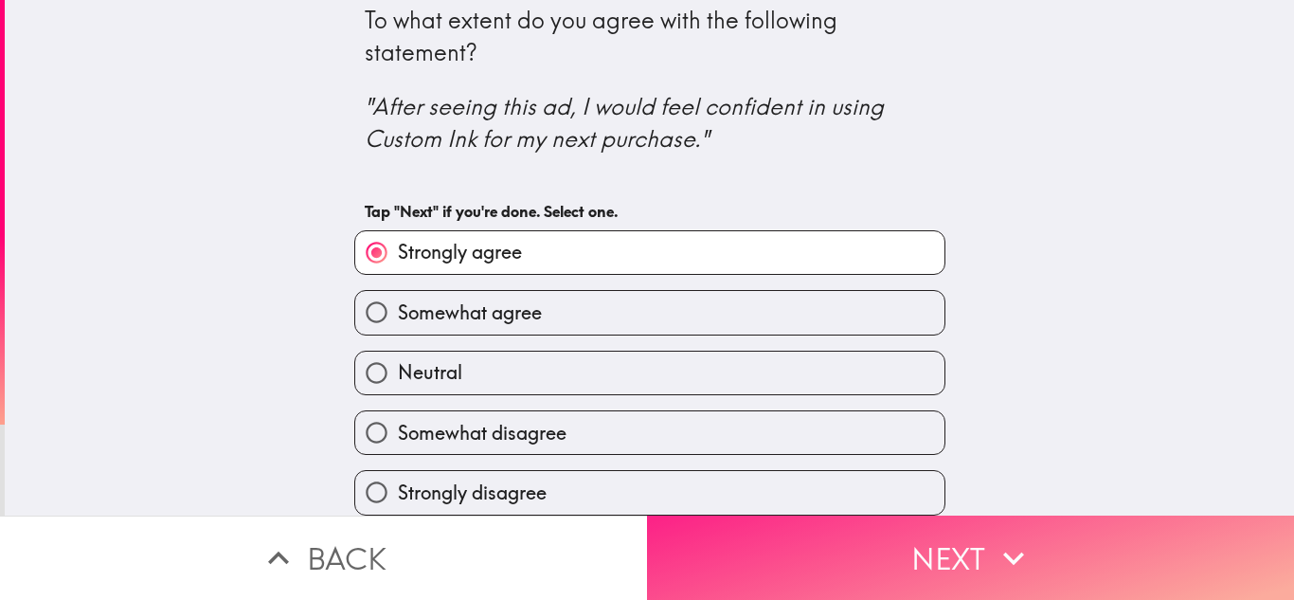
click at [1000, 537] on icon "button" at bounding box center [1014, 558] width 42 height 42
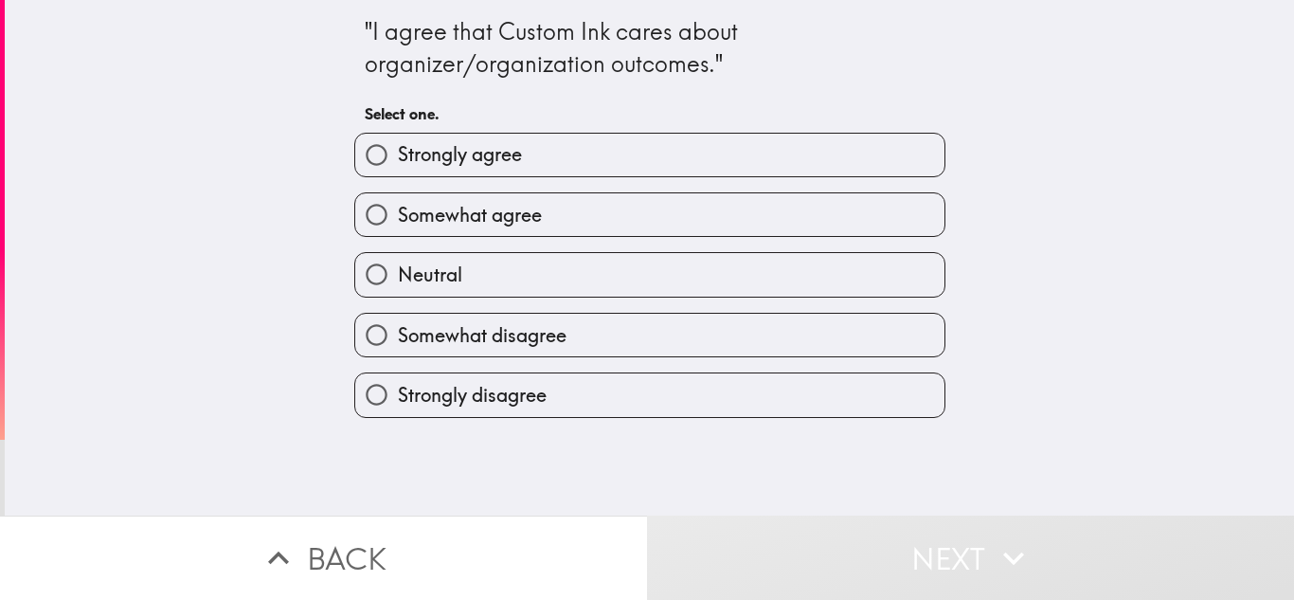
click at [576, 202] on label "Somewhat agree" at bounding box center [649, 214] width 589 height 43
click at [398, 202] on input "Somewhat agree" at bounding box center [376, 214] width 43 height 43
radio input "true"
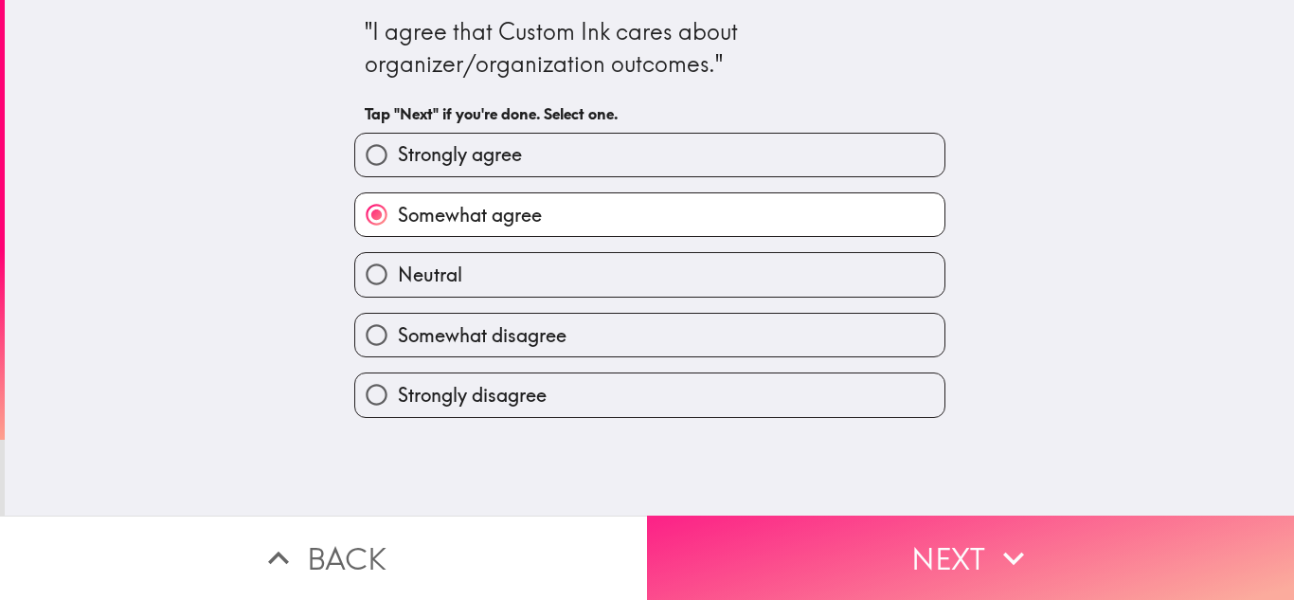
click at [1058, 540] on button "Next" at bounding box center [970, 557] width 647 height 84
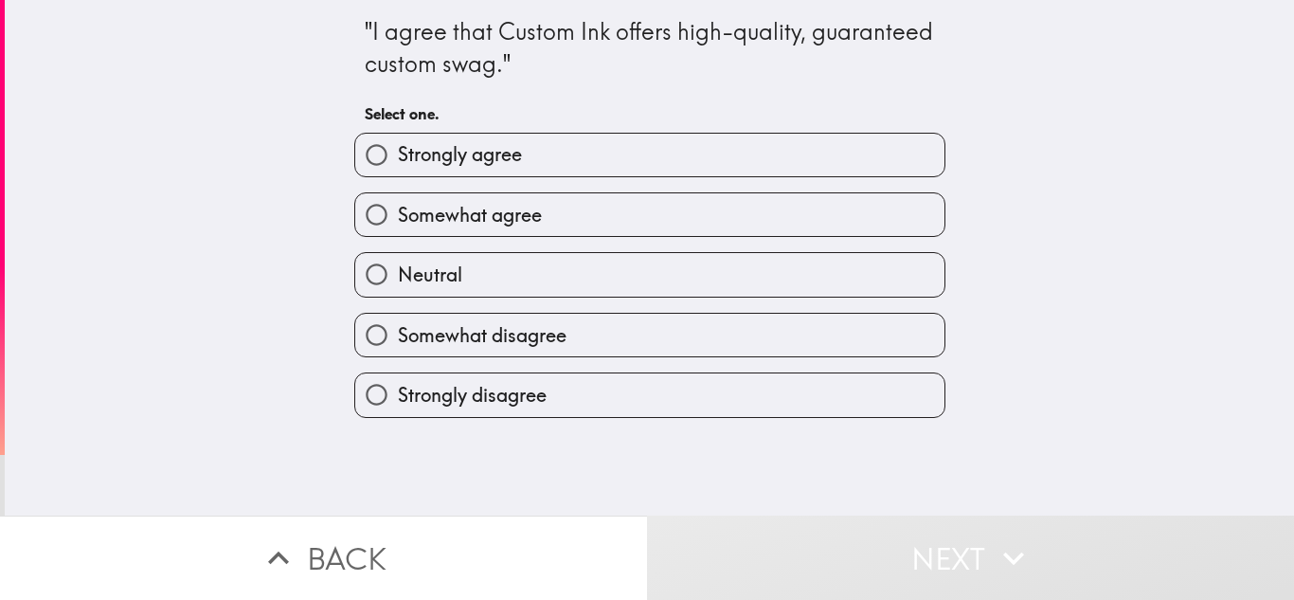
click at [521, 221] on span "Somewhat agree" at bounding box center [470, 215] width 144 height 27
click at [398, 221] on input "Somewhat agree" at bounding box center [376, 214] width 43 height 43
radio input "true"
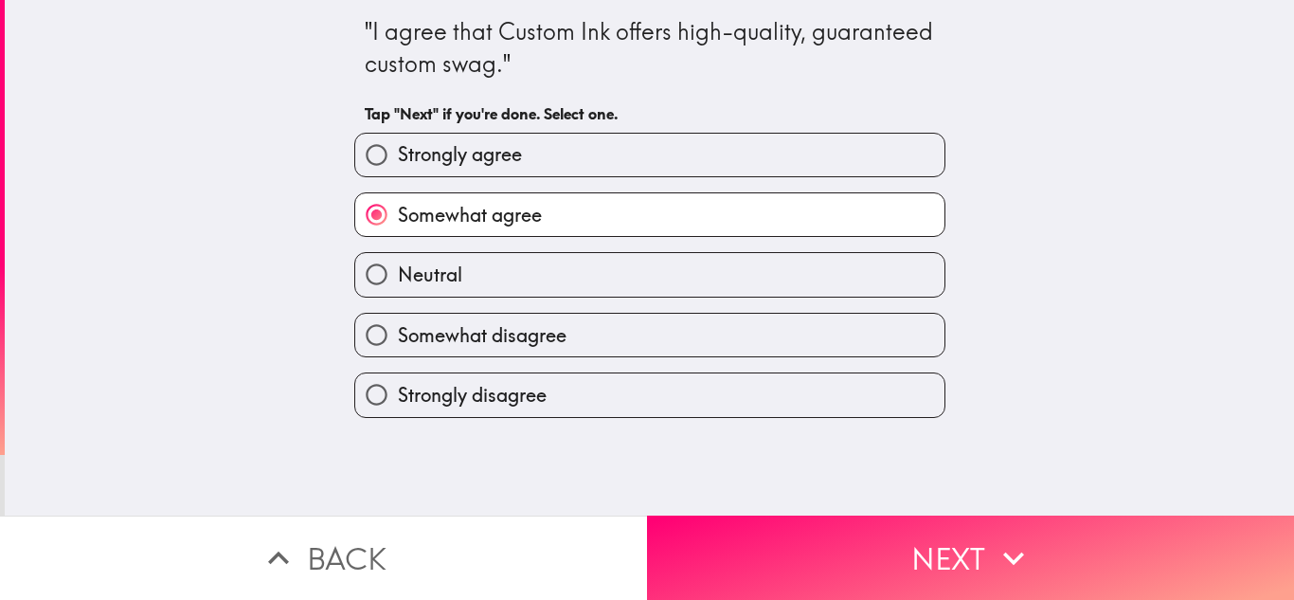
click at [528, 142] on label "Strongly agree" at bounding box center [649, 155] width 589 height 43
click at [398, 142] on input "Strongly agree" at bounding box center [376, 155] width 43 height 43
radio input "true"
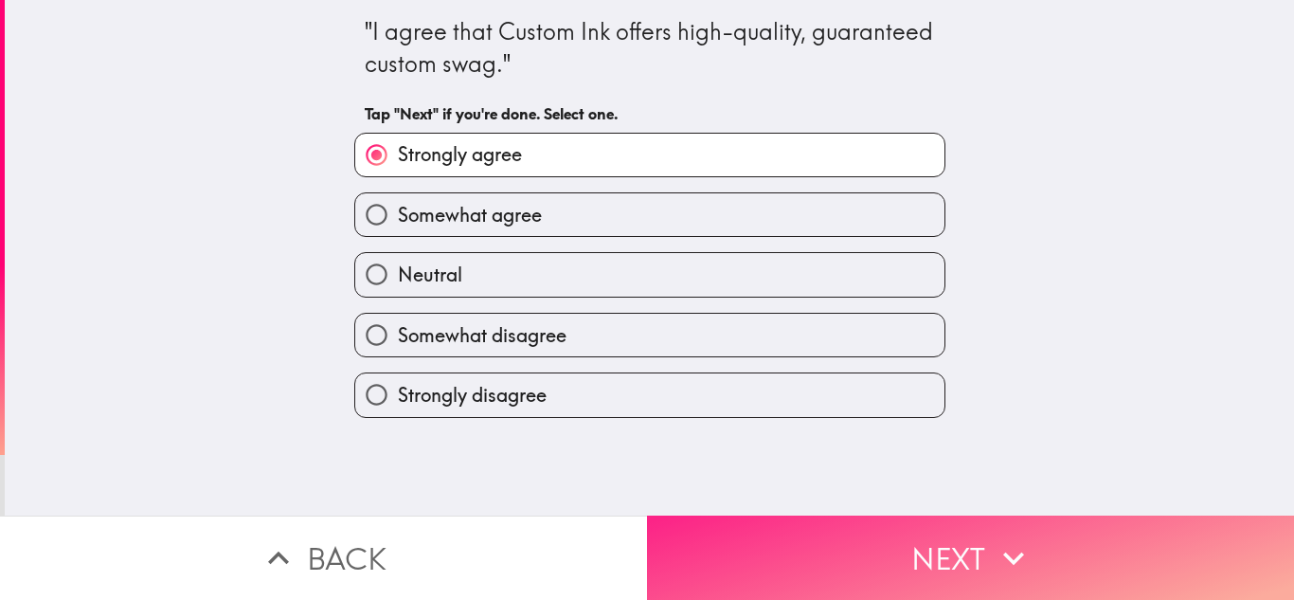
click at [1006, 561] on icon "button" at bounding box center [1014, 558] width 42 height 42
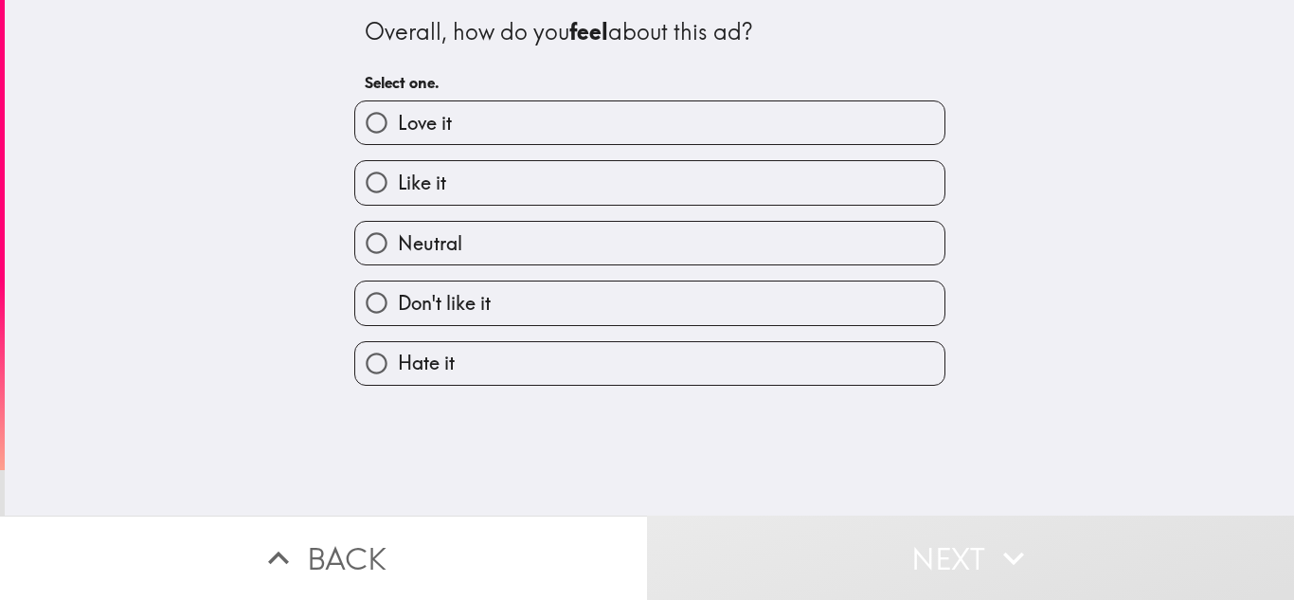
click at [378, 108] on input "Love it" at bounding box center [376, 122] width 43 height 43
radio input "true"
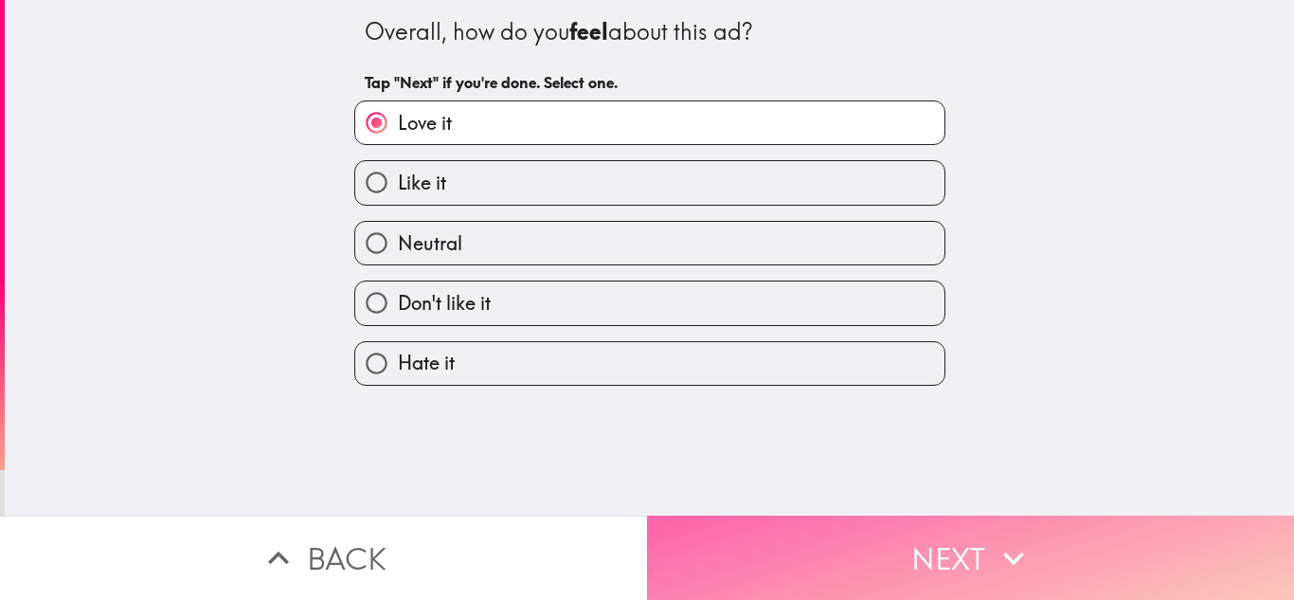
click at [964, 531] on button "Next" at bounding box center [970, 557] width 647 height 84
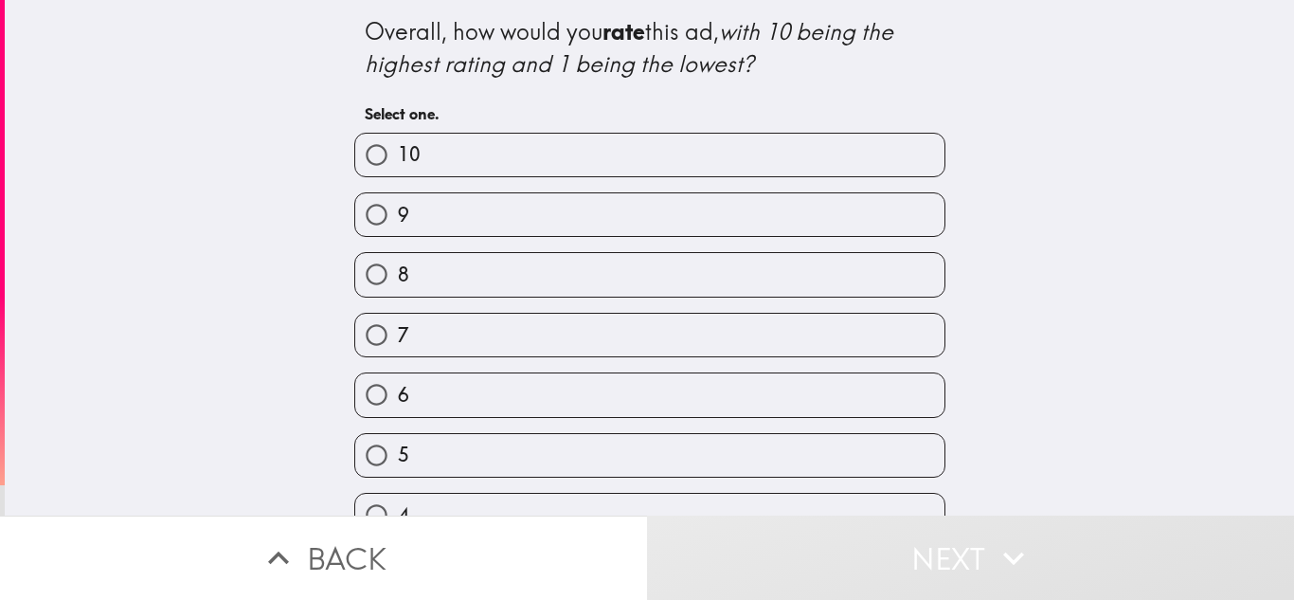
click at [398, 210] on span "9" at bounding box center [403, 215] width 11 height 27
click at [394, 210] on input "9" at bounding box center [376, 214] width 43 height 43
radio input "true"
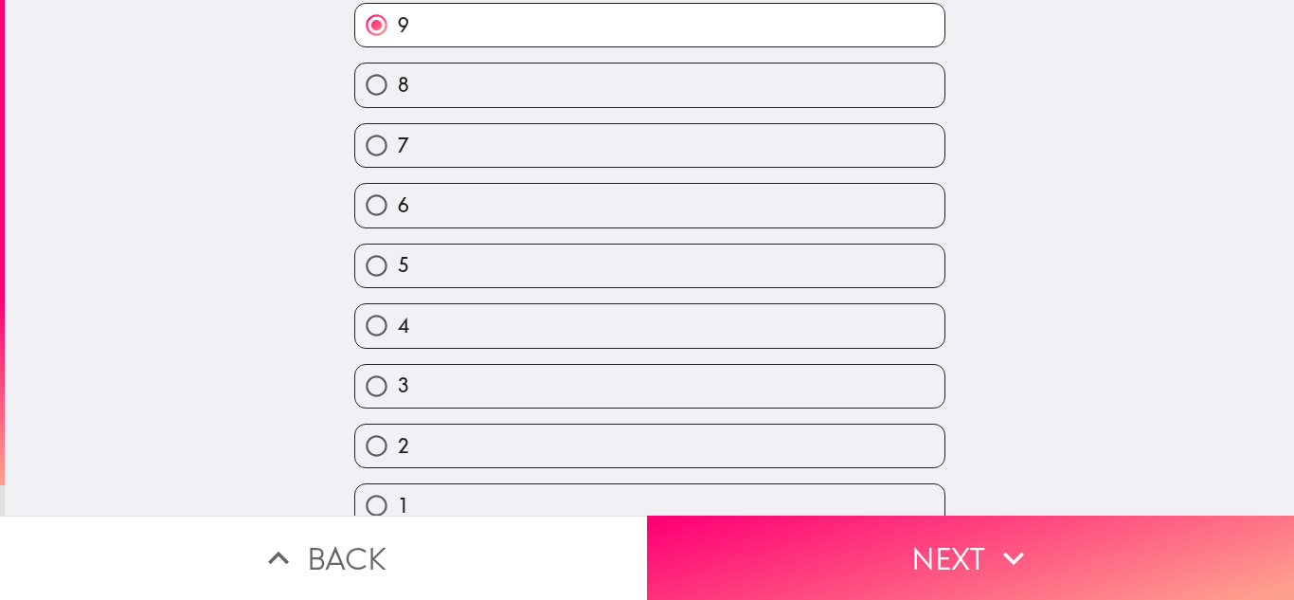
scroll to position [217, 0]
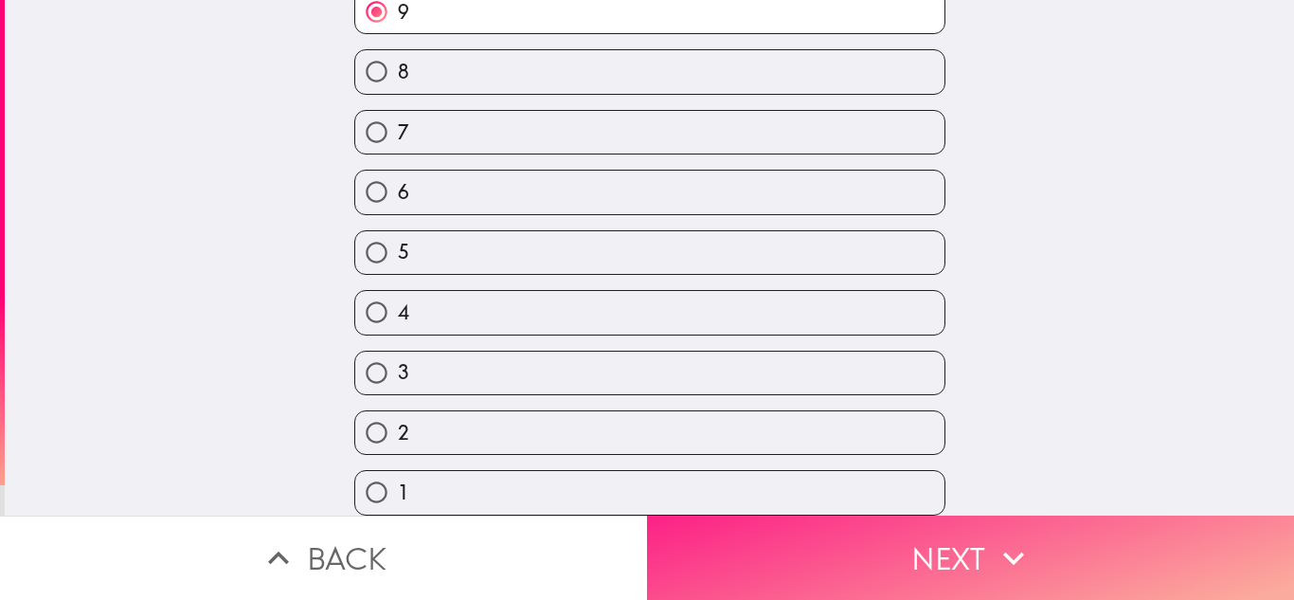
click at [999, 561] on icon "button" at bounding box center [1014, 558] width 42 height 42
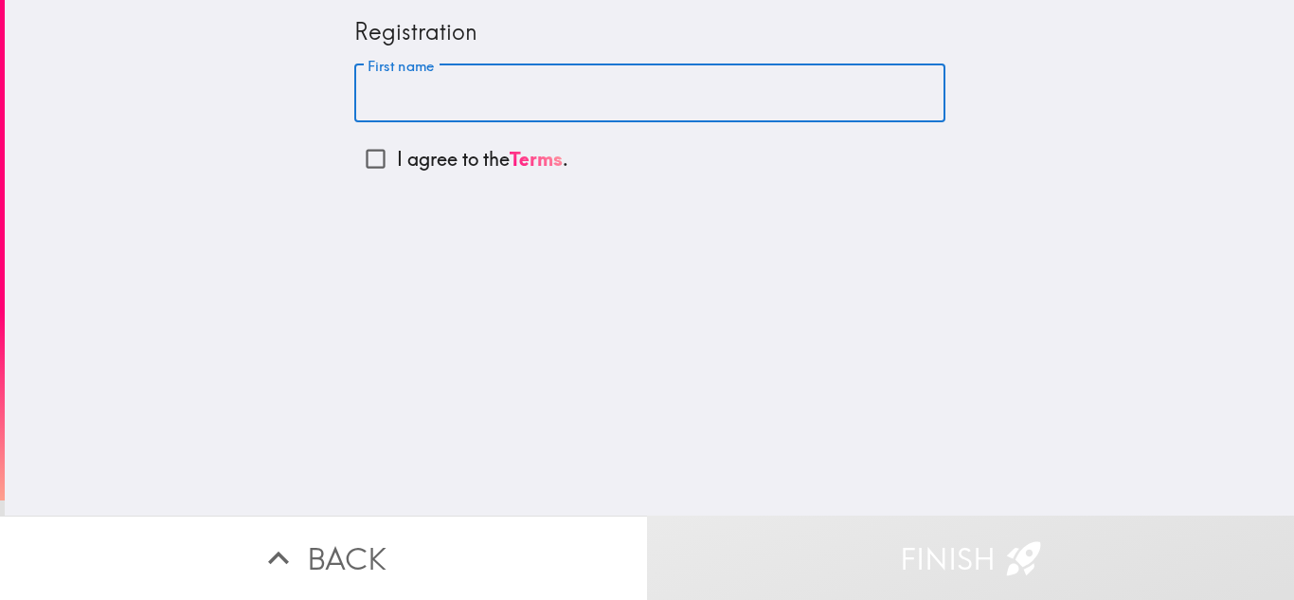
click at [426, 90] on input "First name" at bounding box center [649, 93] width 591 height 59
type input "[PERSON_NAME]"
click at [363, 163] on input "I agree to the Terms ." at bounding box center [375, 158] width 43 height 43
checkbox input "true"
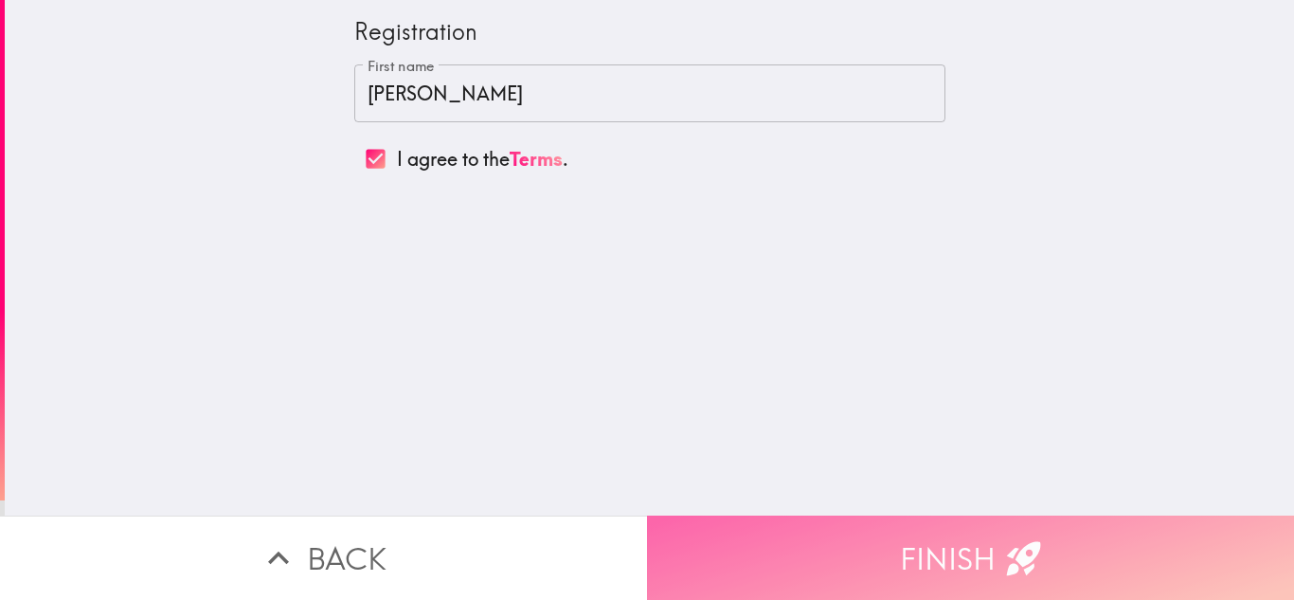
click at [1003, 549] on icon "button" at bounding box center [1024, 558] width 42 height 42
